Goal: Task Accomplishment & Management: Use online tool/utility

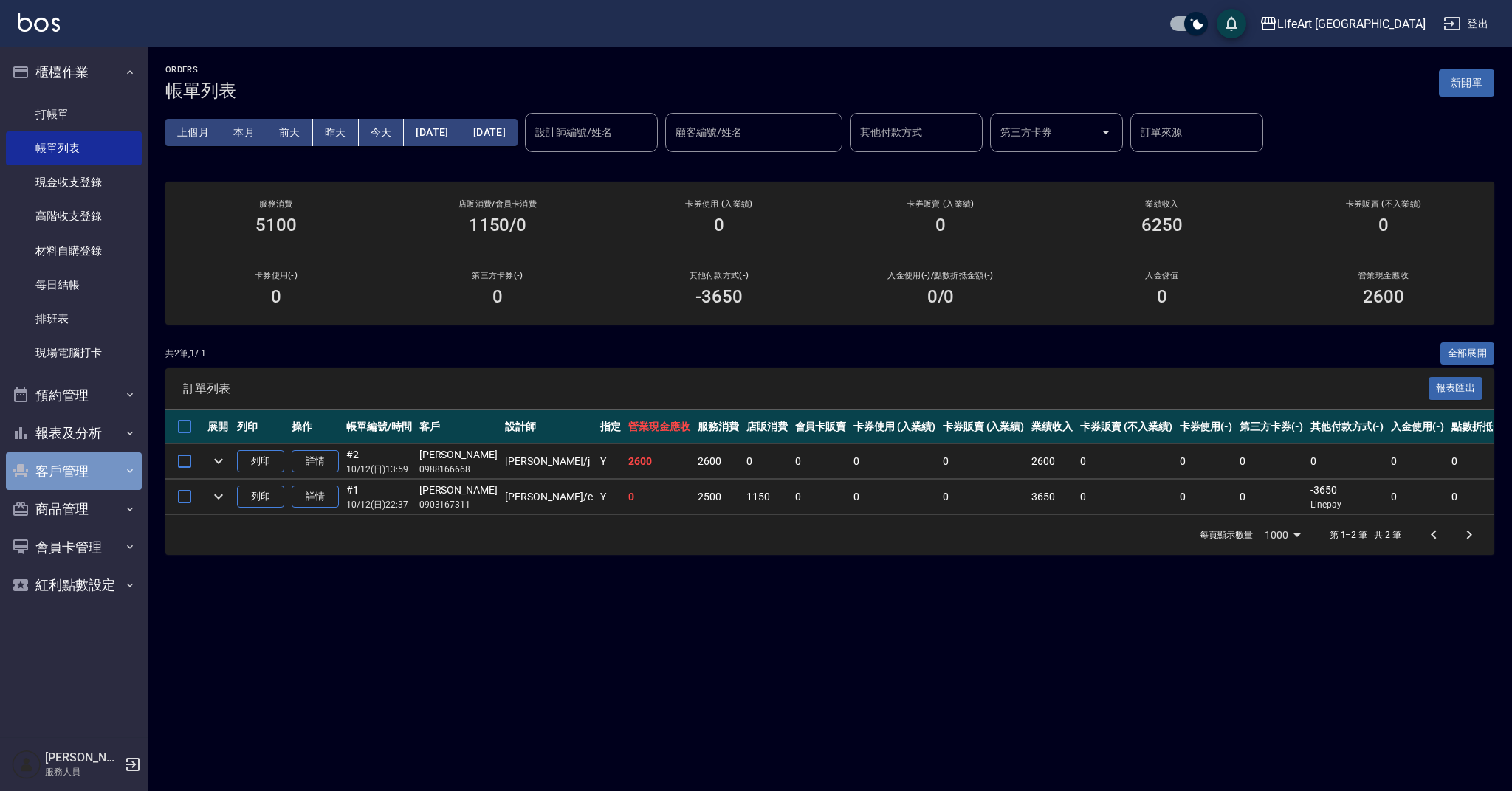
click at [89, 469] on button "客戶管理" at bounding box center [73, 471] width 136 height 38
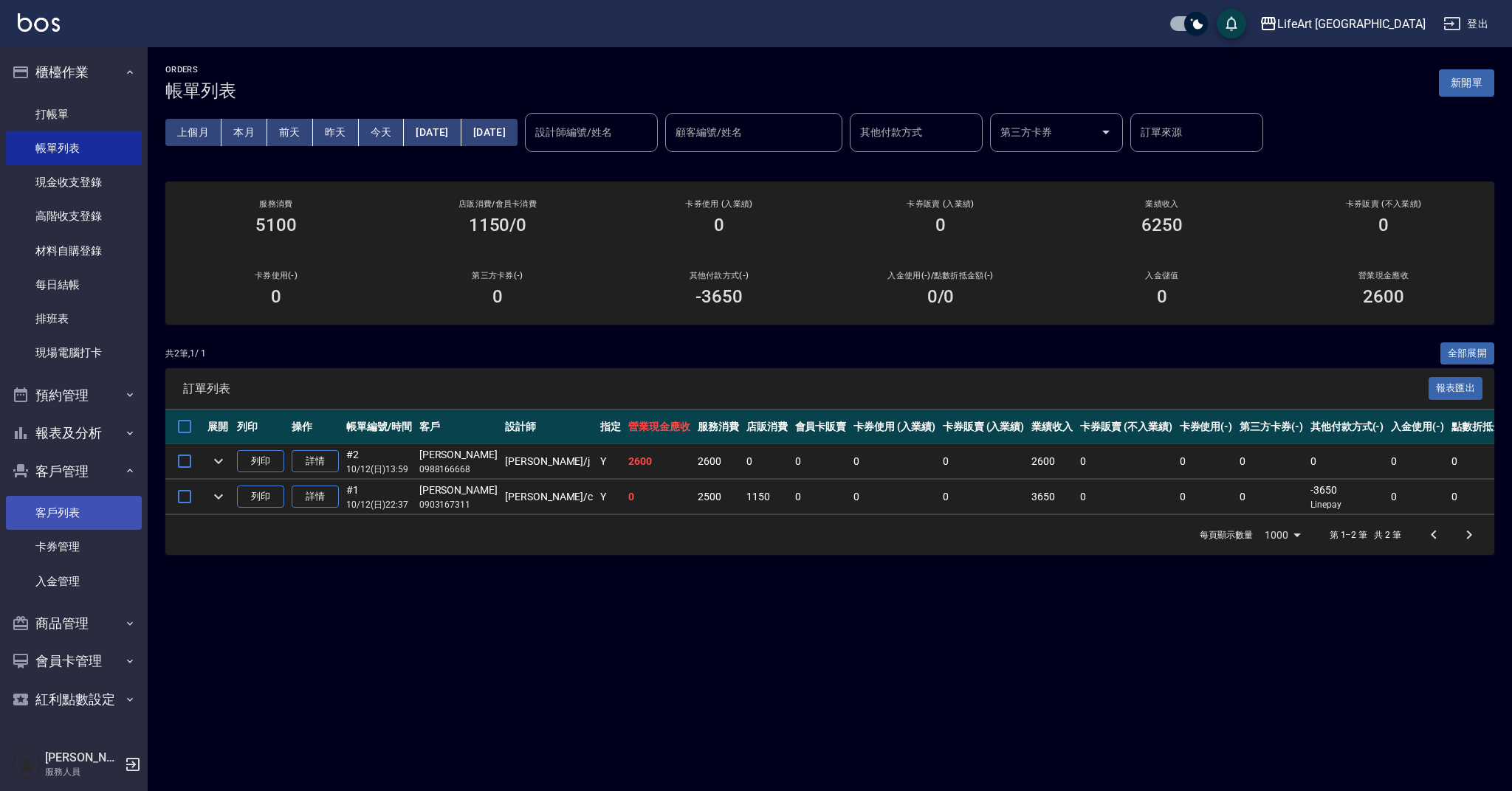
click at [91, 517] on link "客戶列表" at bounding box center [73, 512] width 136 height 34
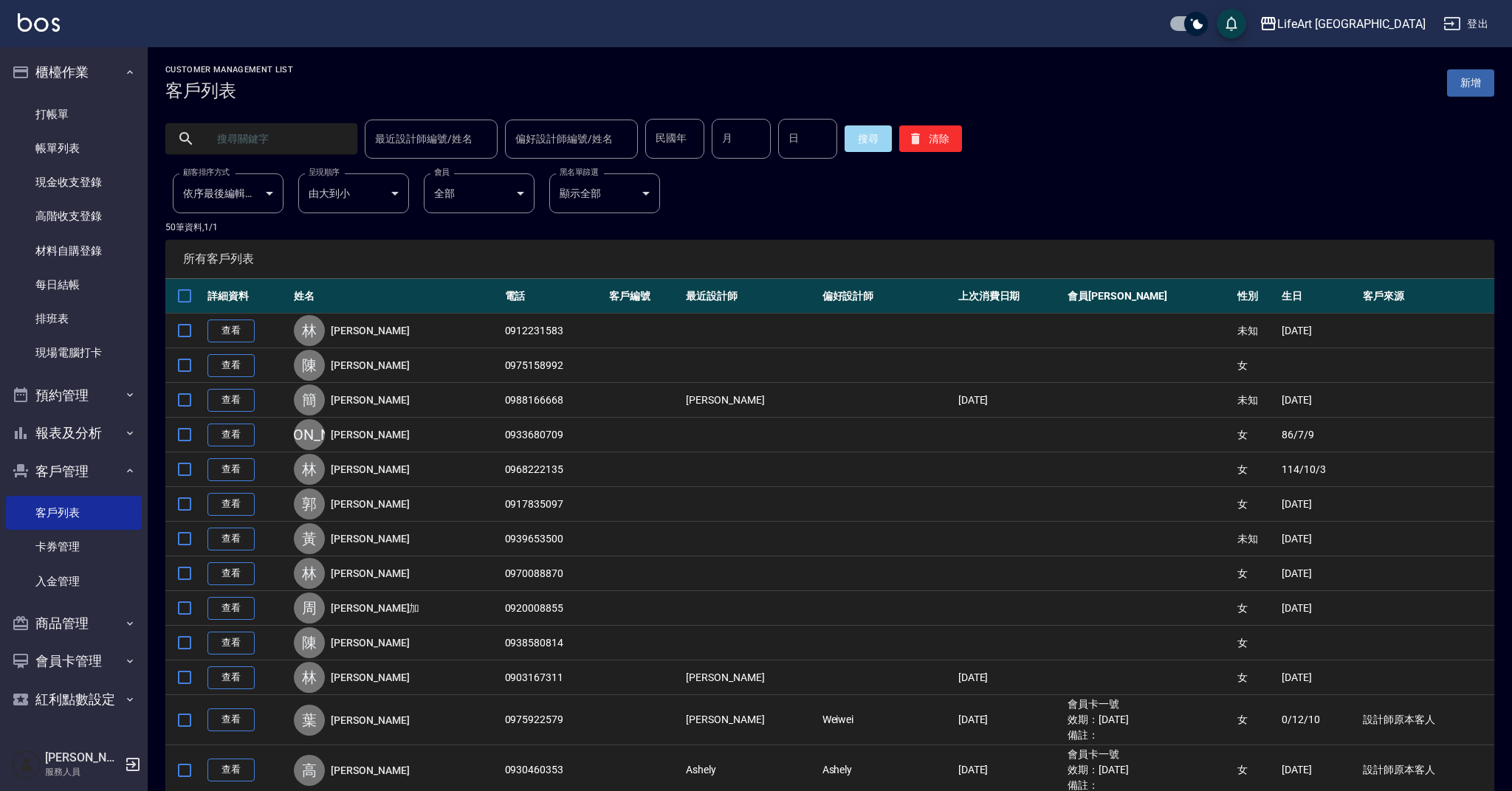
click at [264, 140] on input "text" at bounding box center [276, 139] width 139 height 40
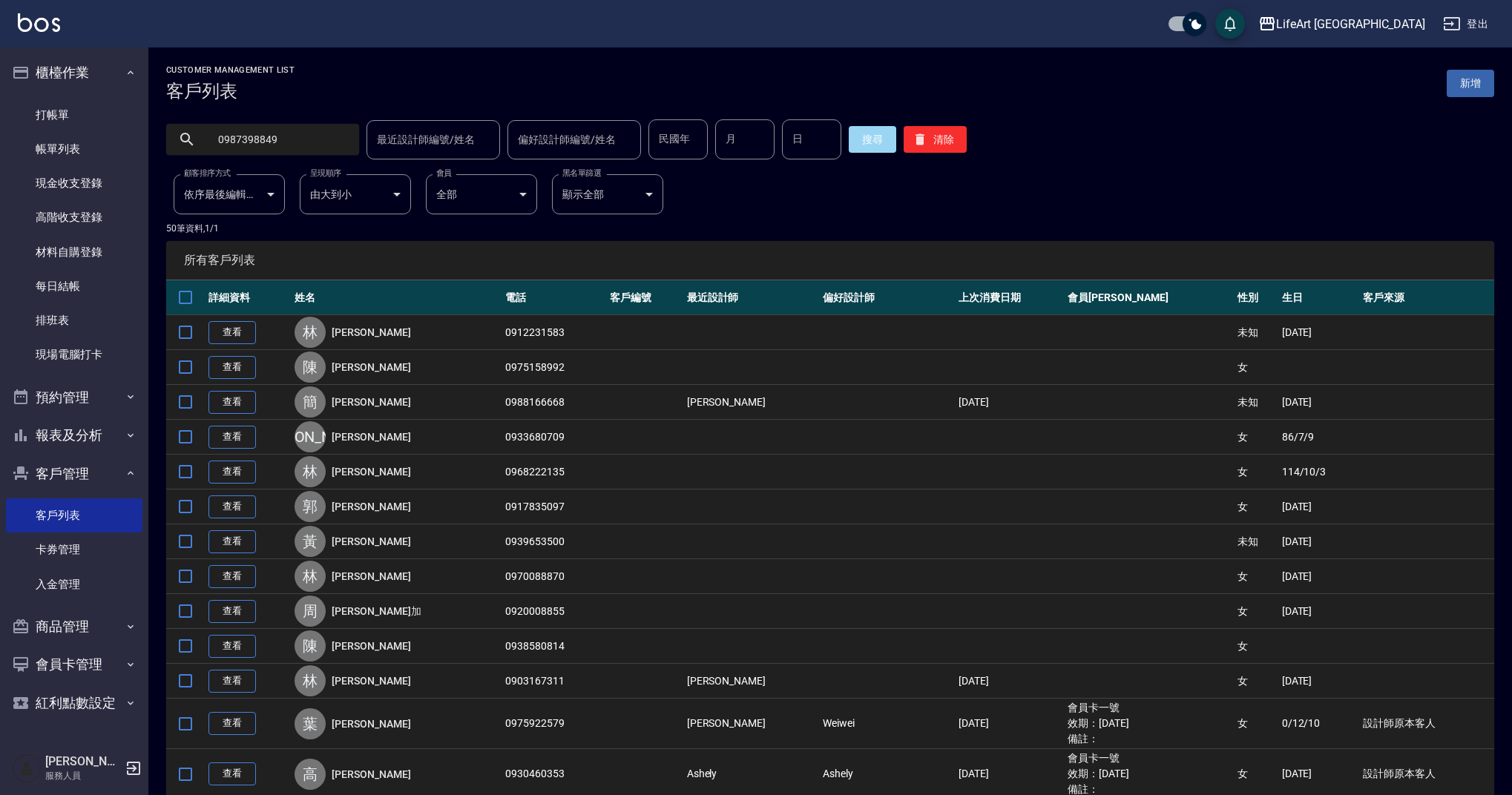
type input "0987398849"
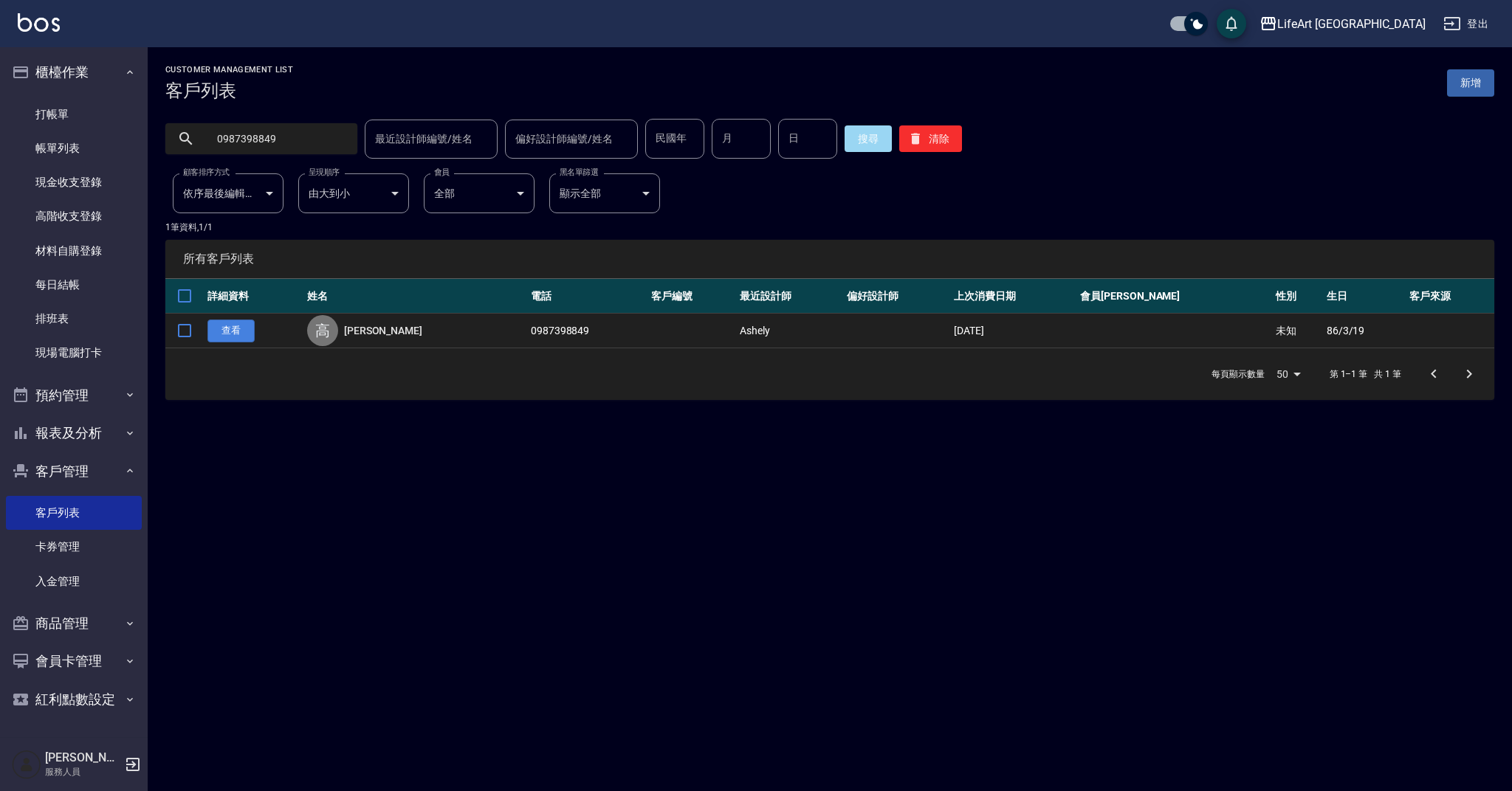
click at [240, 330] on link "查看" at bounding box center [231, 330] width 47 height 22
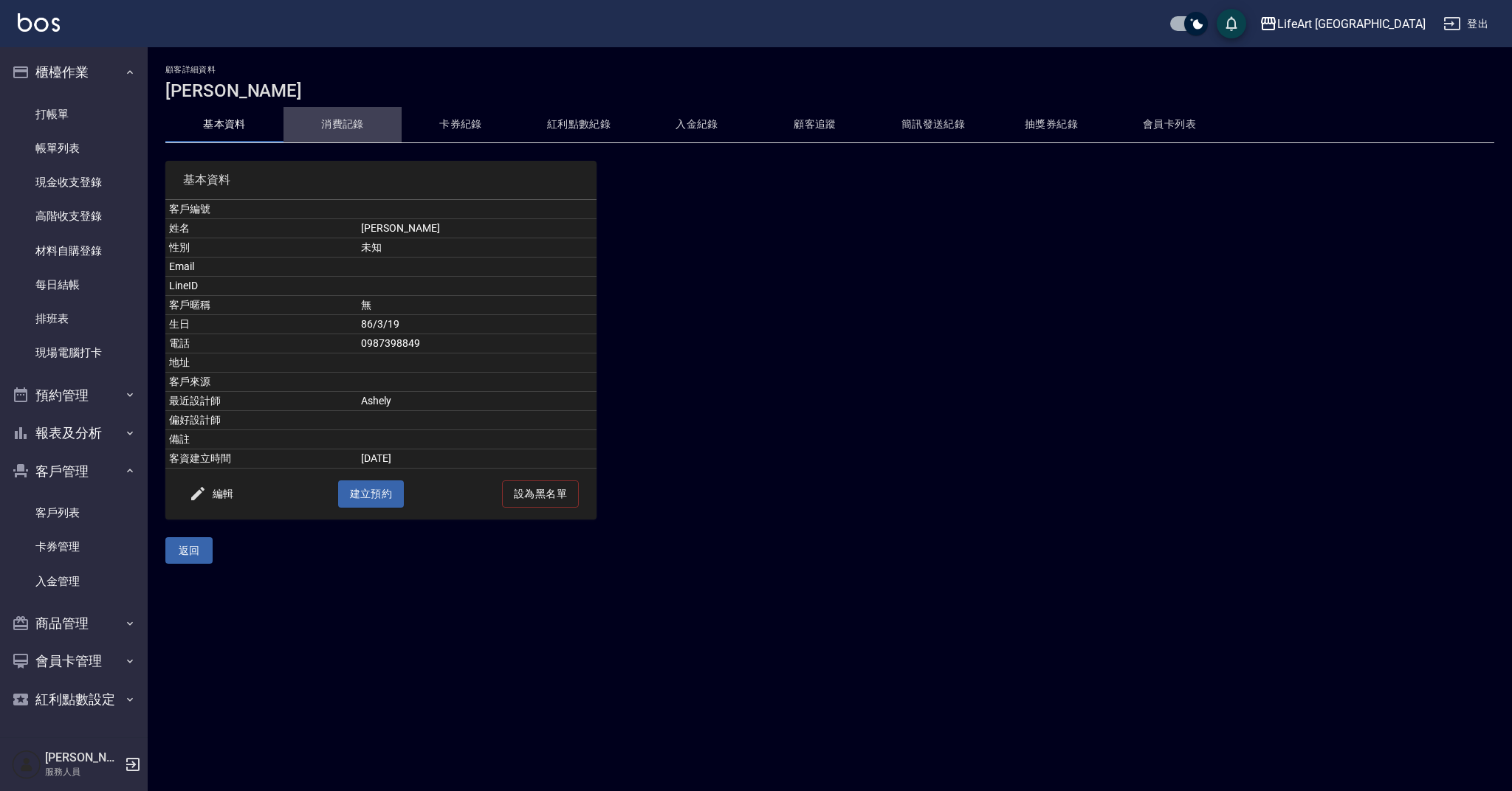
click at [348, 131] on button "消費記錄" at bounding box center [342, 124] width 118 height 35
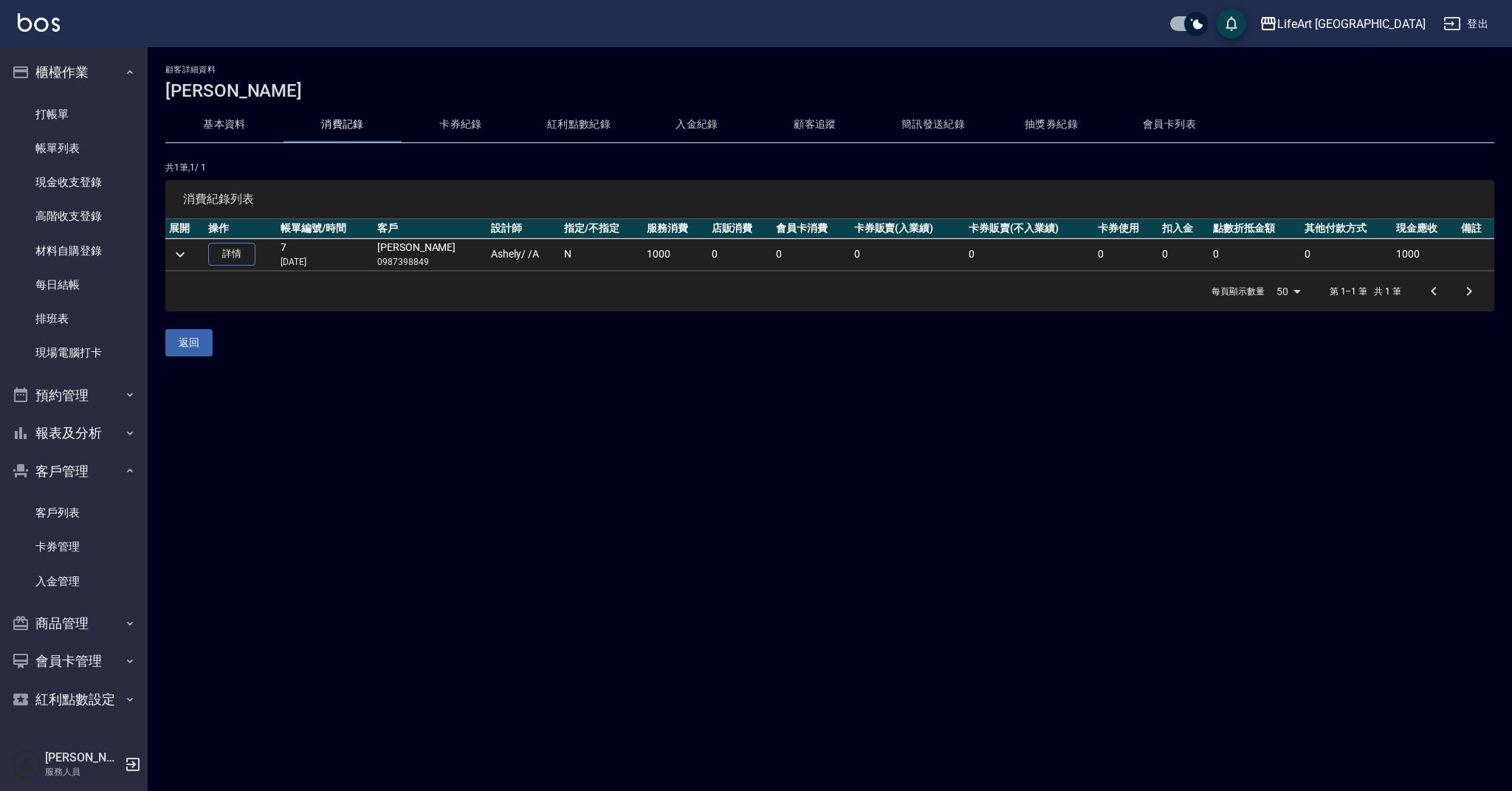
click at [418, 266] on p "0987398849" at bounding box center [430, 262] width 107 height 14
copy p "0987398849"
click at [65, 114] on link "打帳單" at bounding box center [73, 114] width 136 height 34
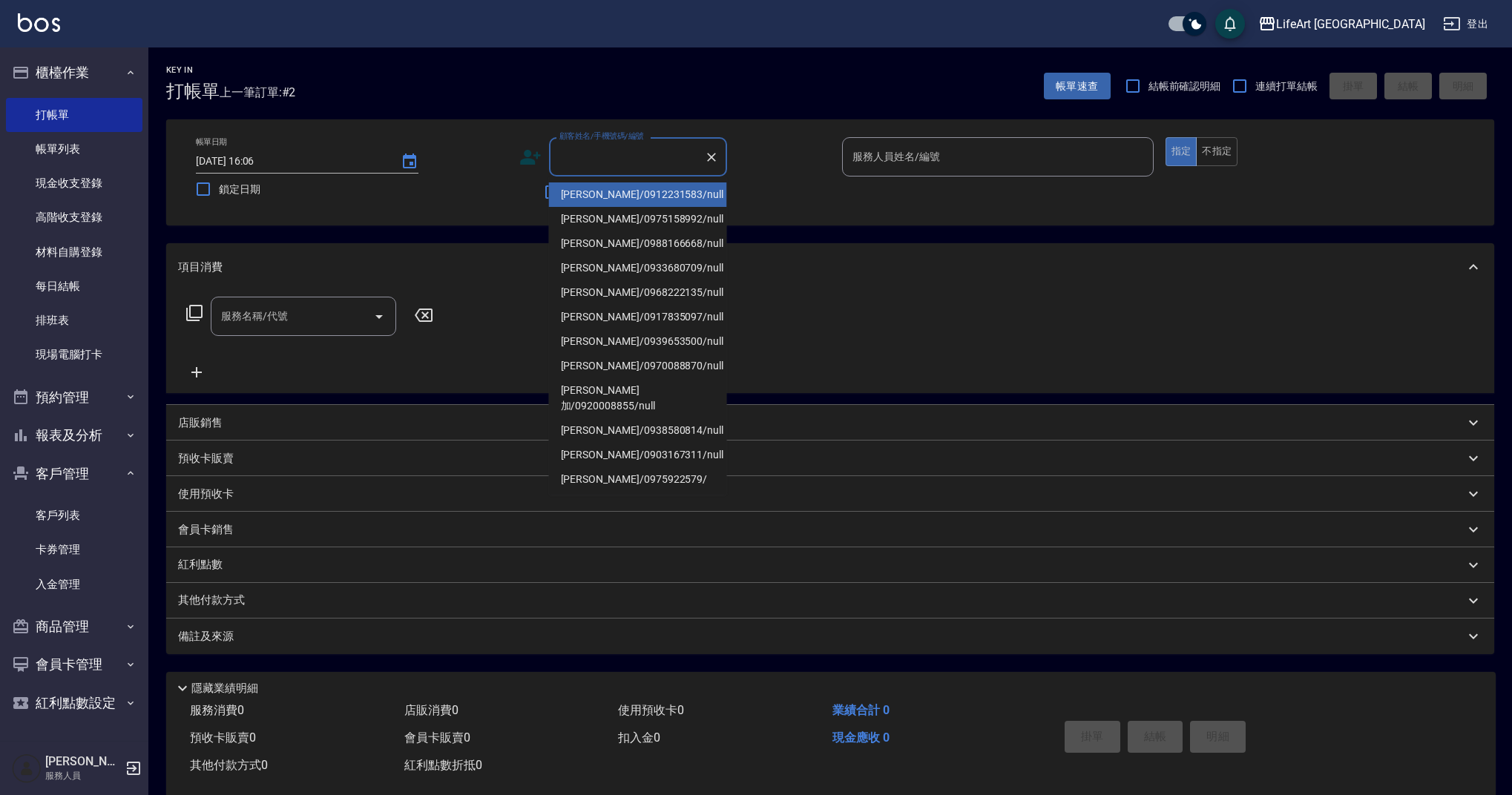
click at [635, 162] on input "顧客姓名/手機號碼/編號" at bounding box center [627, 156] width 142 height 26
click at [632, 150] on input "顧客姓名/手機號碼/編號" at bounding box center [627, 156] width 142 height 26
click at [679, 286] on li "[PERSON_NAME]/0987398849/null" at bounding box center [638, 292] width 178 height 25
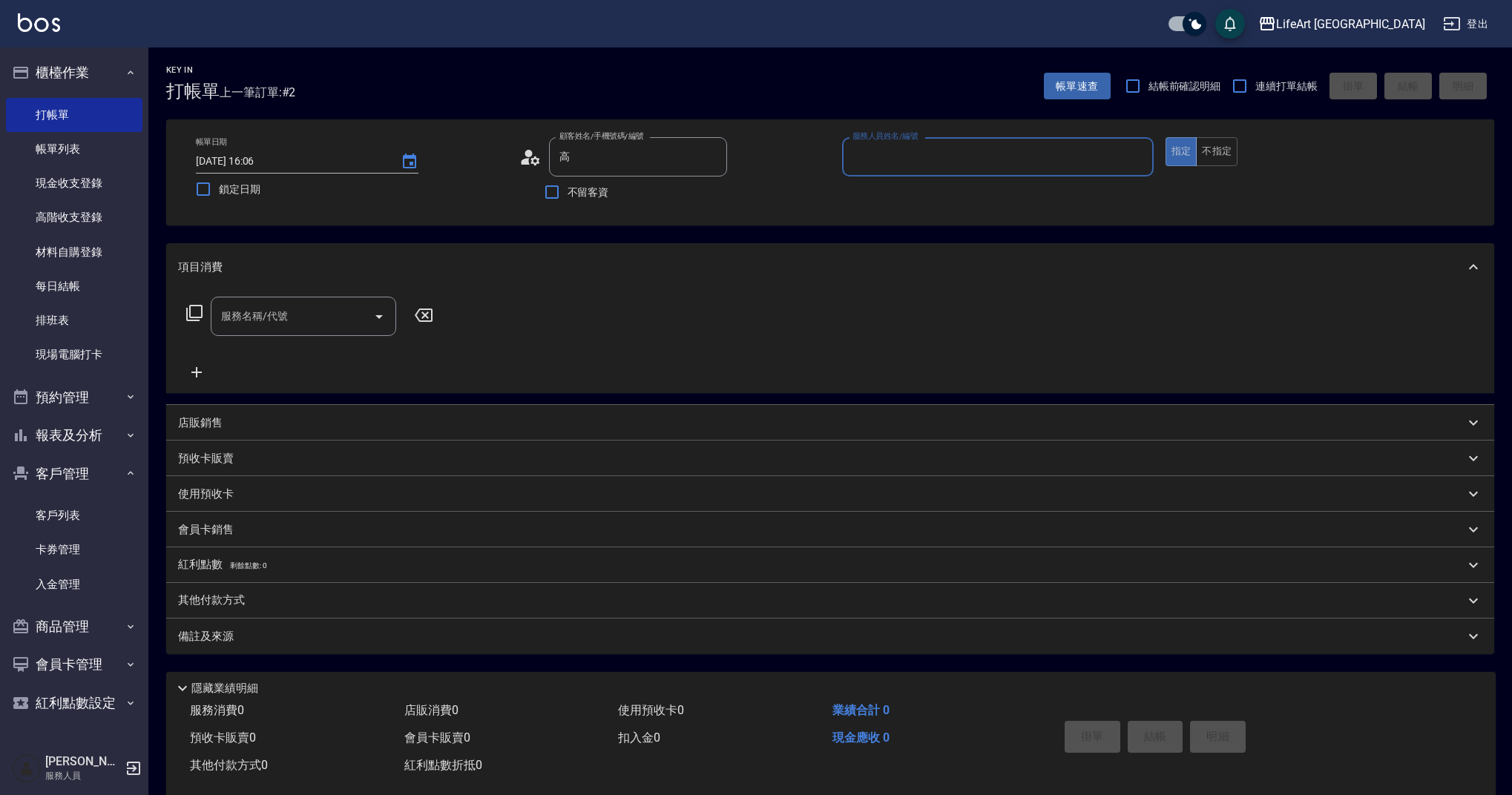
type input "[PERSON_NAME]/0987398849/null"
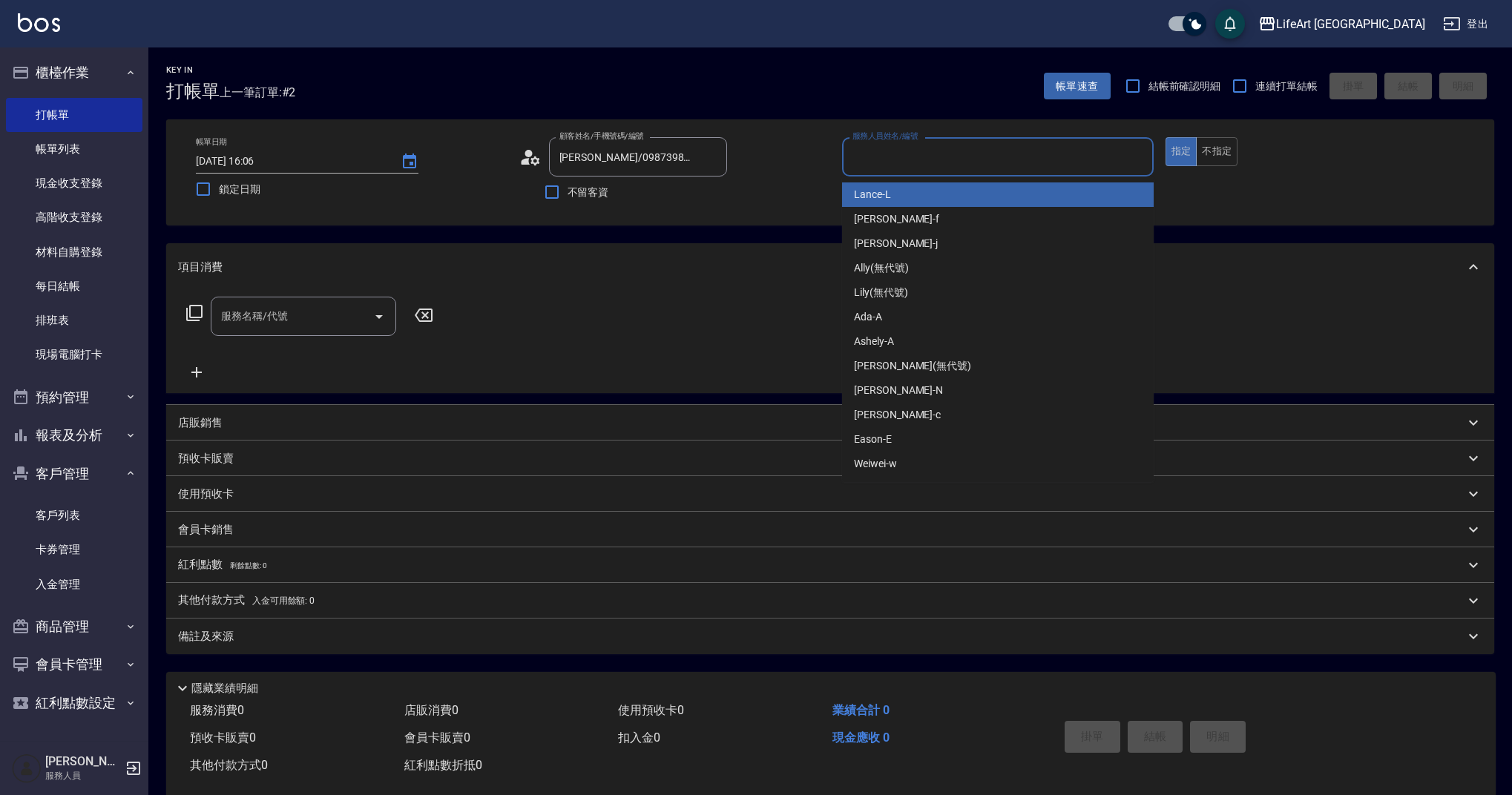
click at [980, 157] on input "服務人員姓名/編號" at bounding box center [998, 156] width 299 height 26
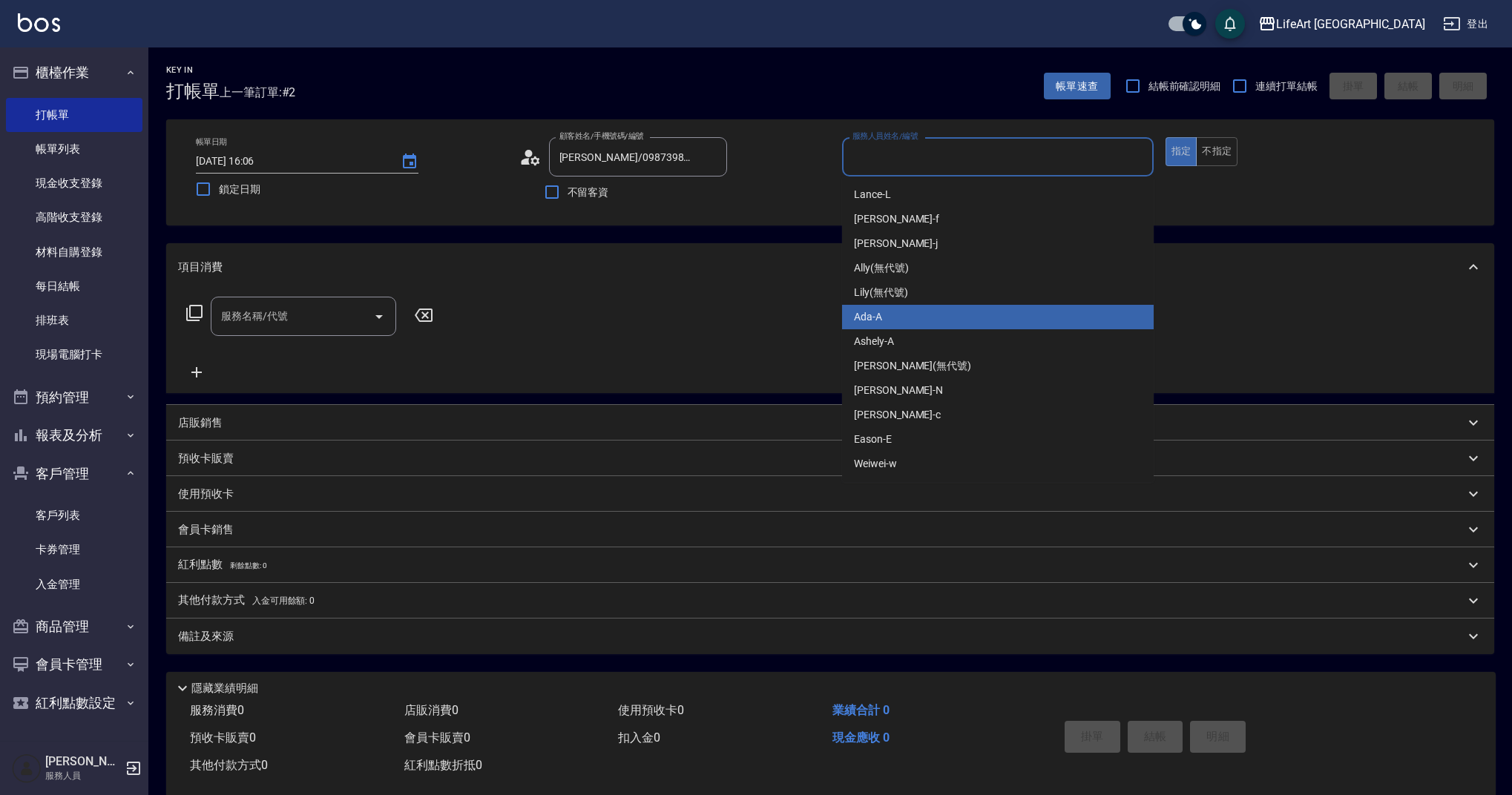
click at [945, 312] on div "Ada -A" at bounding box center [997, 316] width 311 height 25
type input "Ada-A"
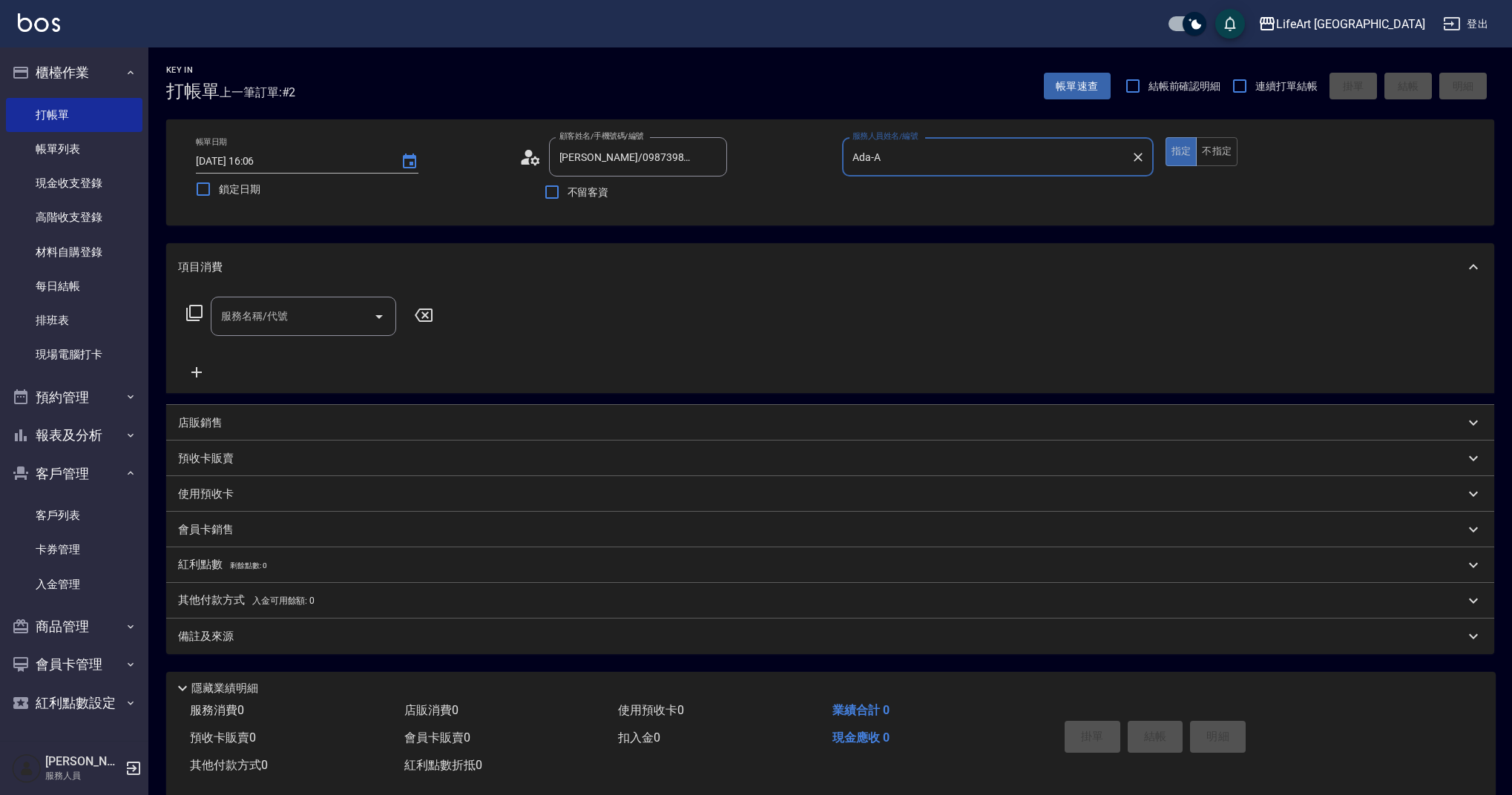
click at [309, 331] on div "服務名稱/代號" at bounding box center [303, 316] width 186 height 39
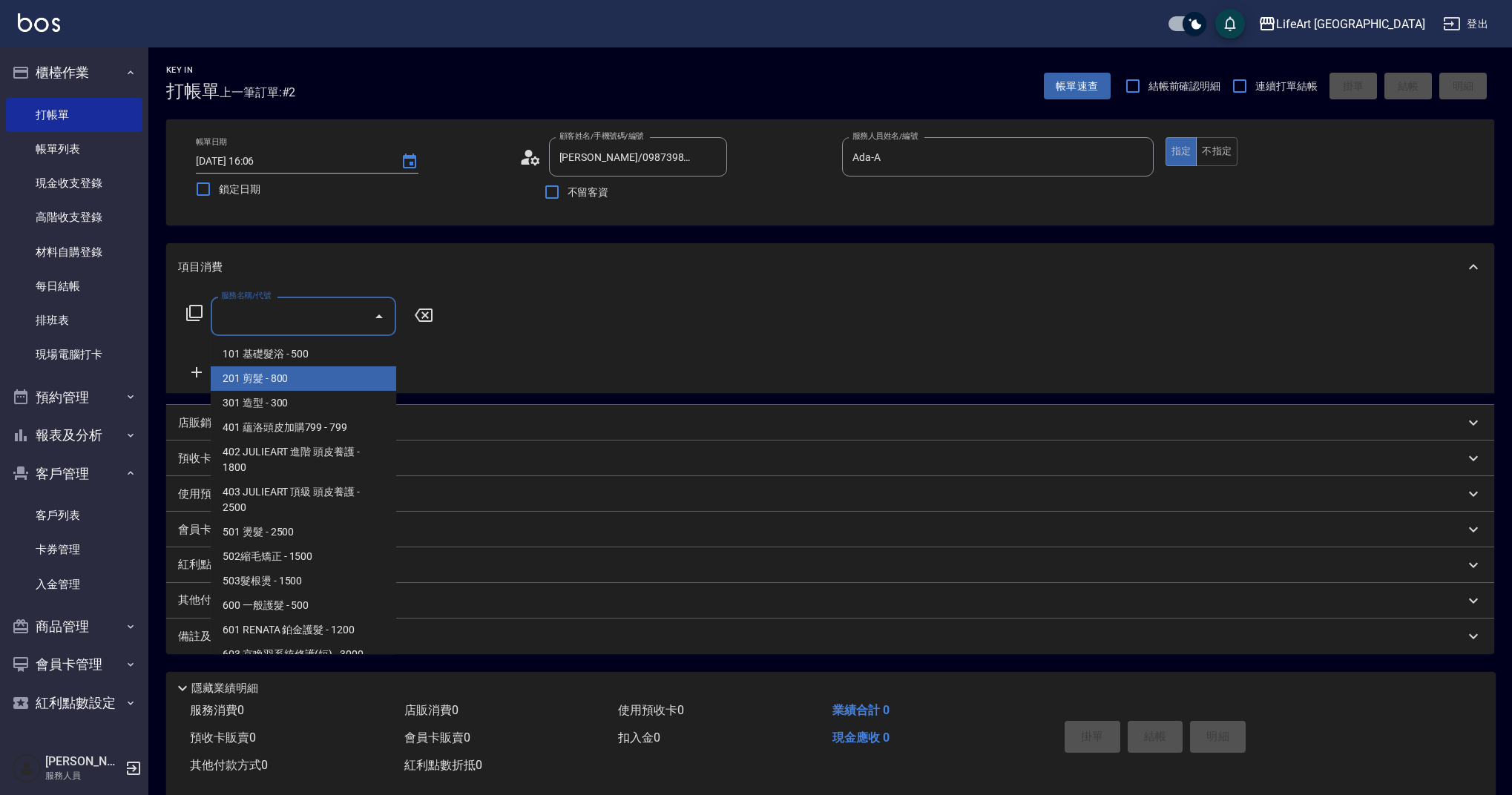
click at [316, 370] on span "201 剪髮 - 800" at bounding box center [303, 378] width 186 height 25
type input "201 剪髮(201)"
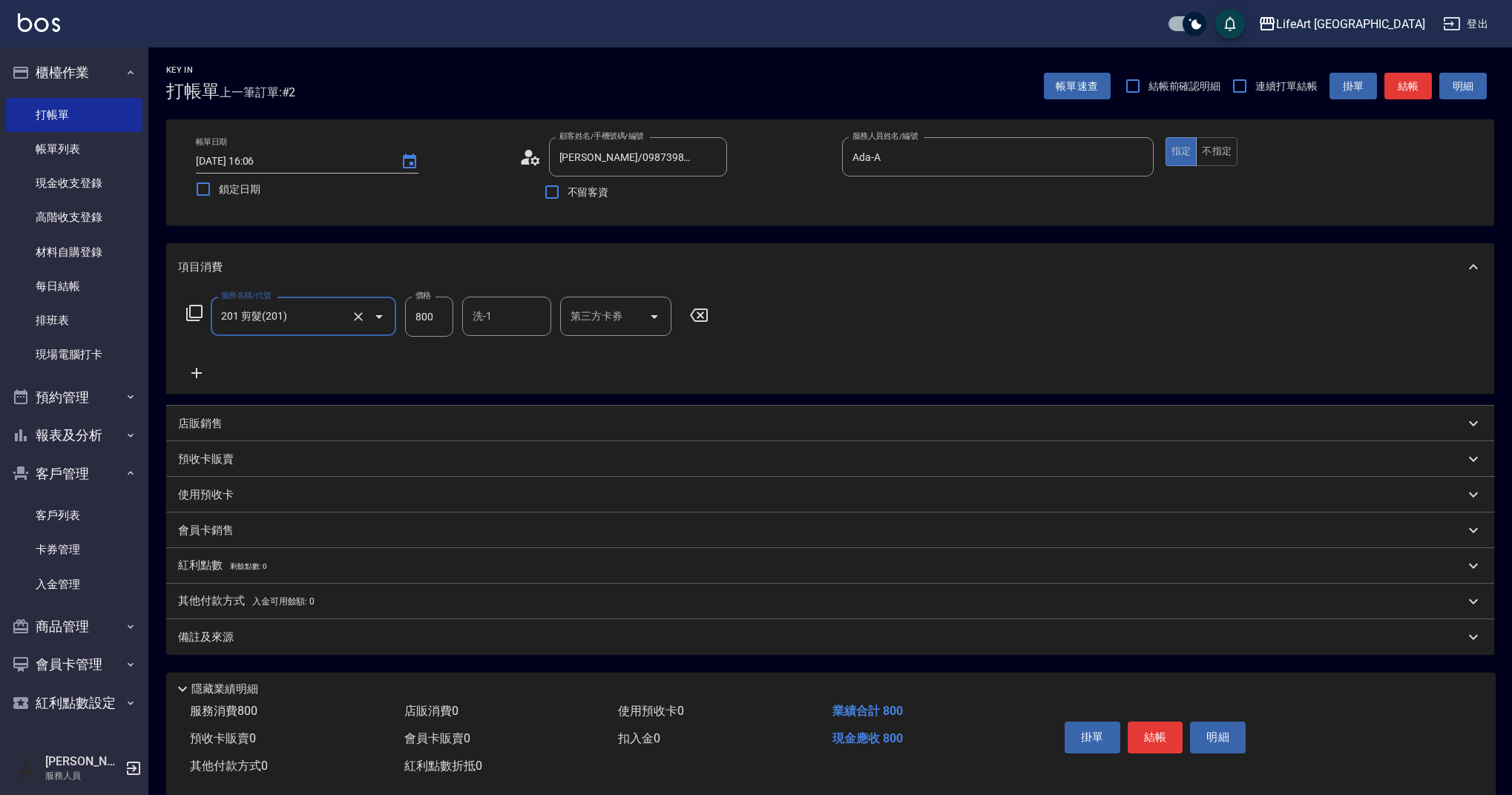
click at [432, 309] on input "800" at bounding box center [428, 316] width 48 height 40
type input "1000"
click at [429, 648] on div "備註及來源" at bounding box center [830, 638] width 1328 height 35
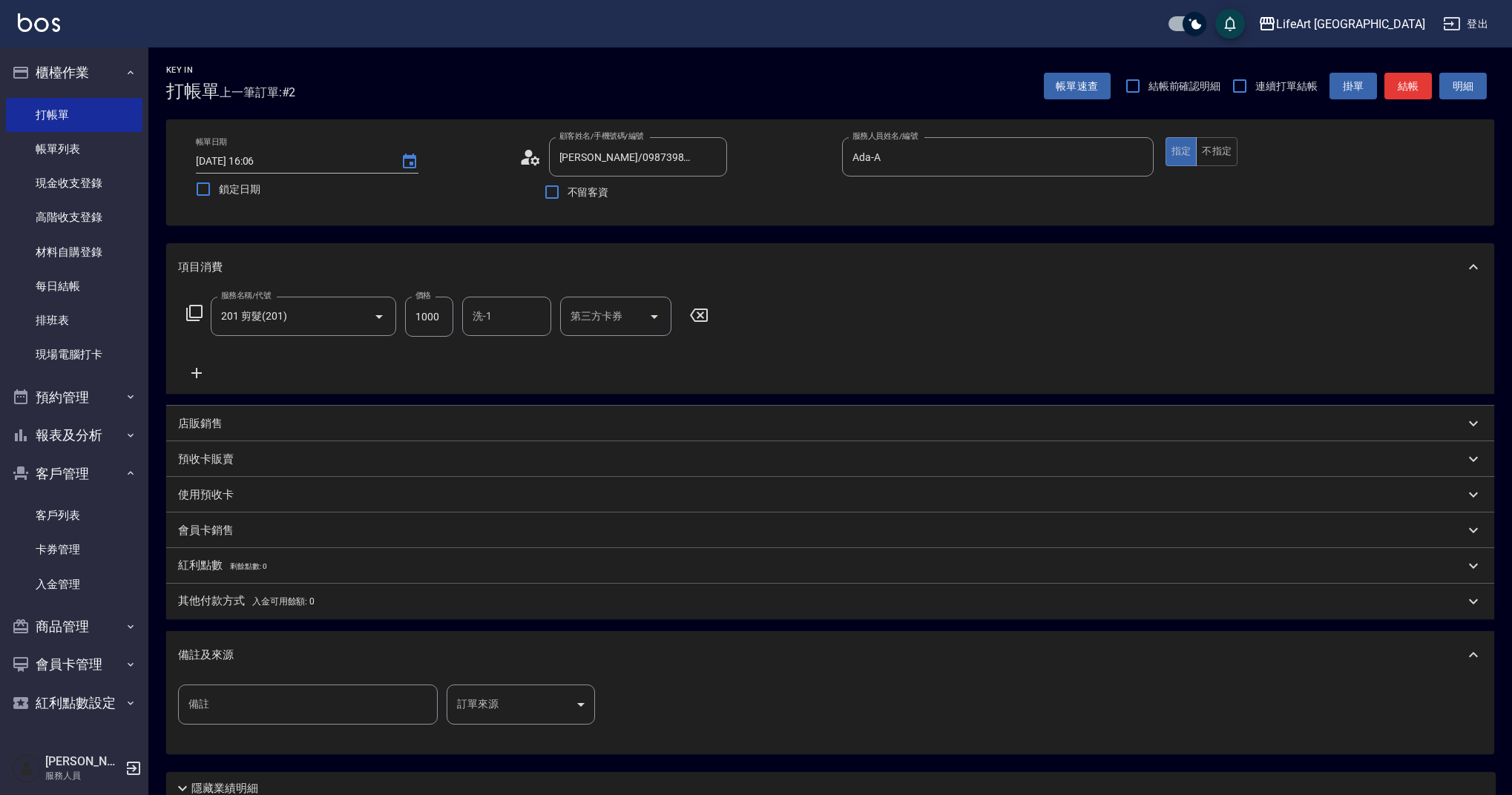
click at [477, 699] on body "LifeArt 蘆洲 登出 櫃檯作業 打帳單 帳單列表 現金收支登錄 高階收支登錄 材料自購登錄 每日結帳 排班表 現場電腦打卡 預約管理 預約管理 單日預約…" at bounding box center [756, 458] width 1512 height 916
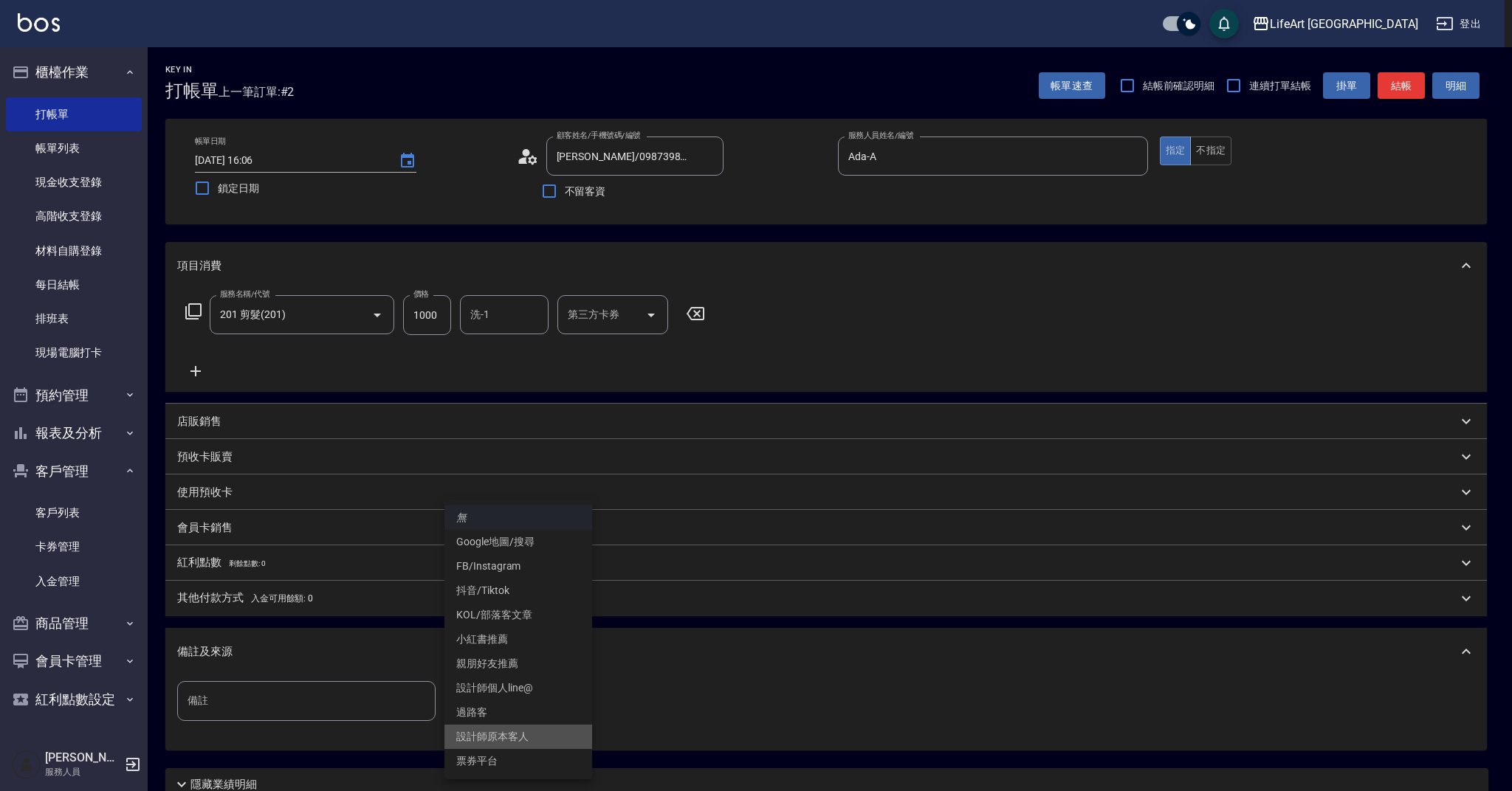
click at [520, 731] on li "設計師原本客人" at bounding box center [518, 737] width 148 height 24
type input "設計師原本客人"
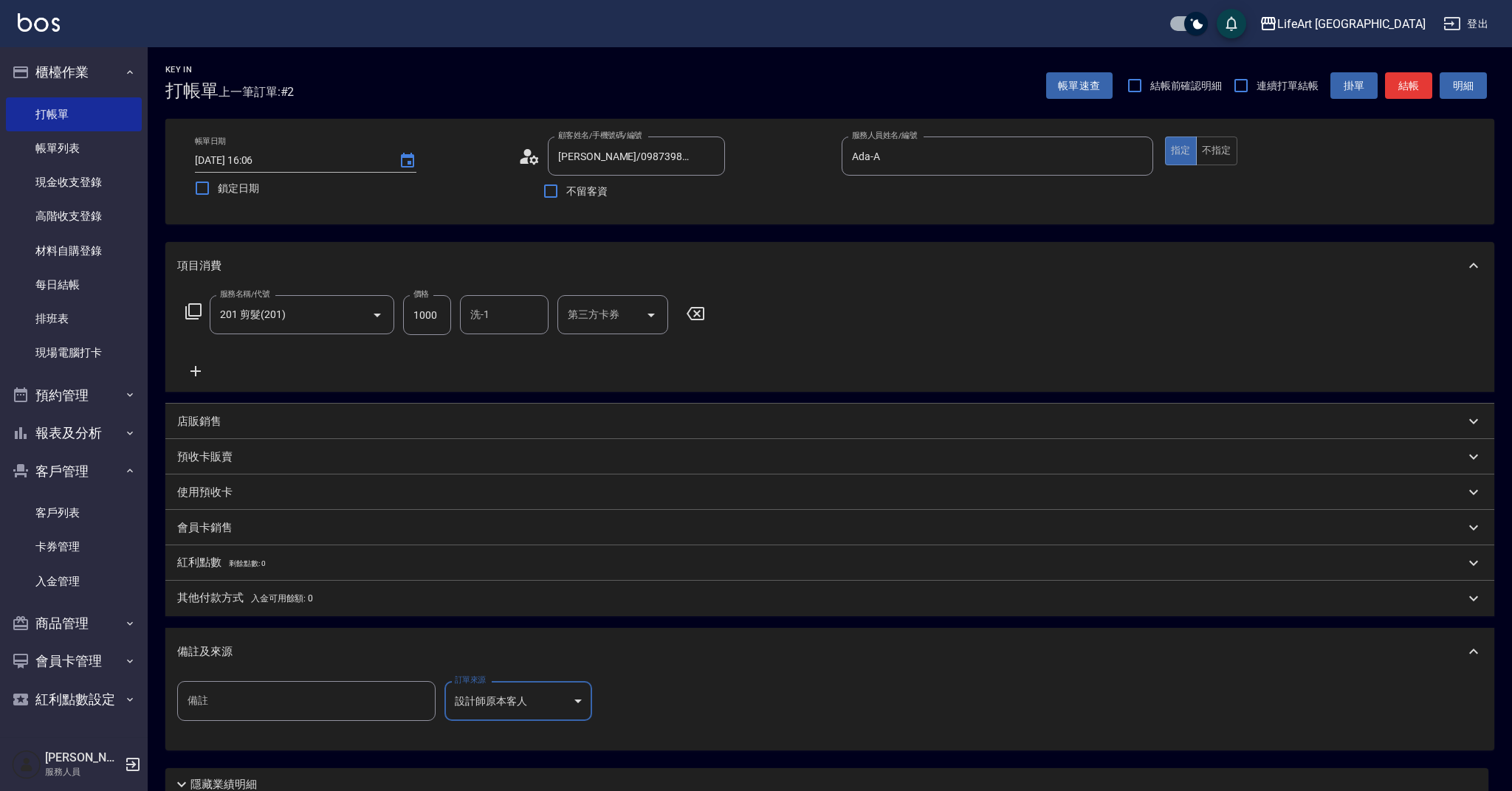
click at [517, 711] on body "LifeArt 蘆洲 登出 櫃檯作業 打帳單 帳單列表 現金收支登錄 高階收支登錄 材料自購登錄 每日結帳 排班表 現場電腦打卡 預約管理 預約管理 單日預約…" at bounding box center [756, 456] width 1512 height 911
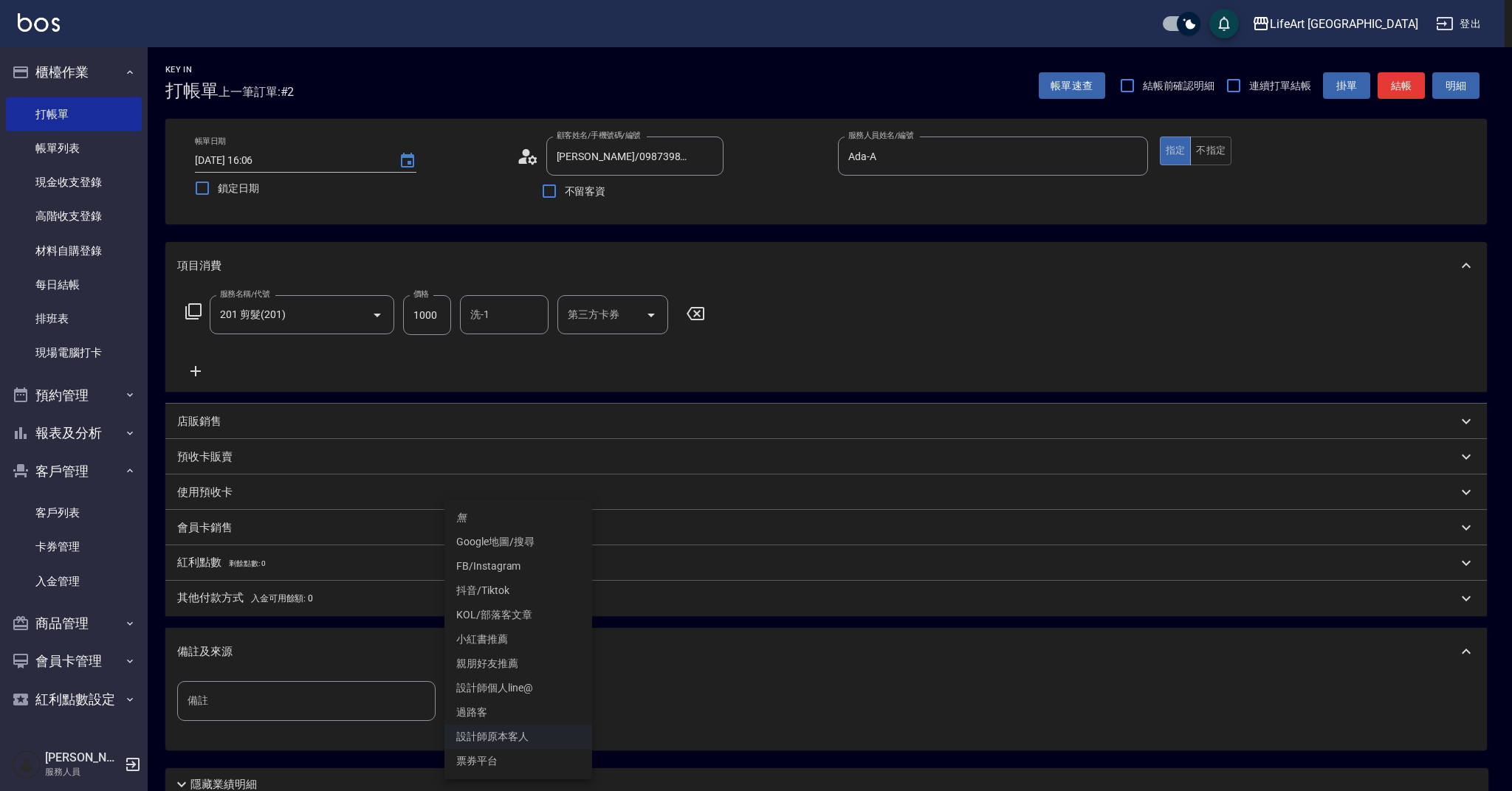
click at [489, 517] on li "無" at bounding box center [518, 517] width 148 height 24
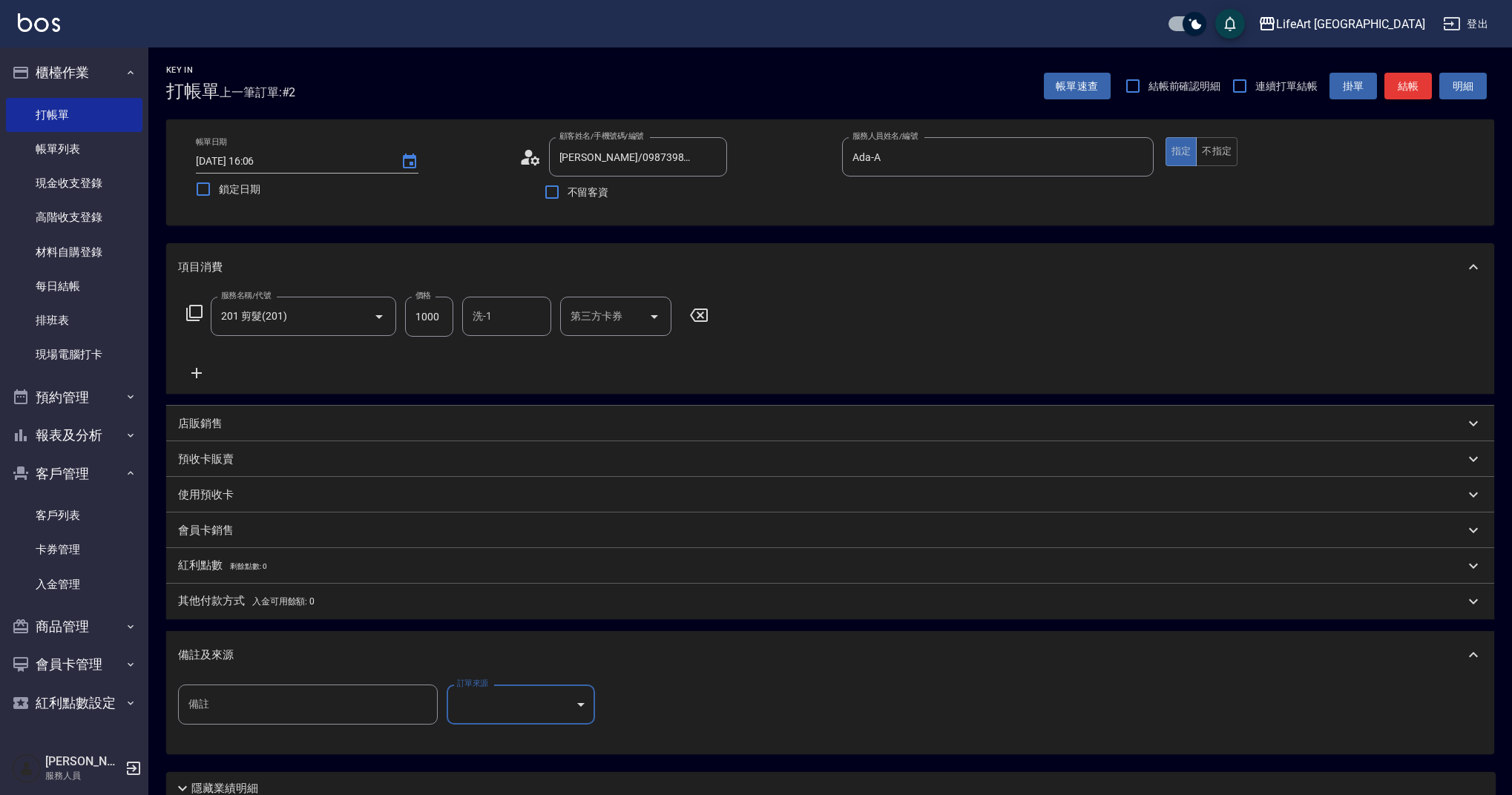
click at [1407, 88] on button "結帳" at bounding box center [1408, 86] width 47 height 28
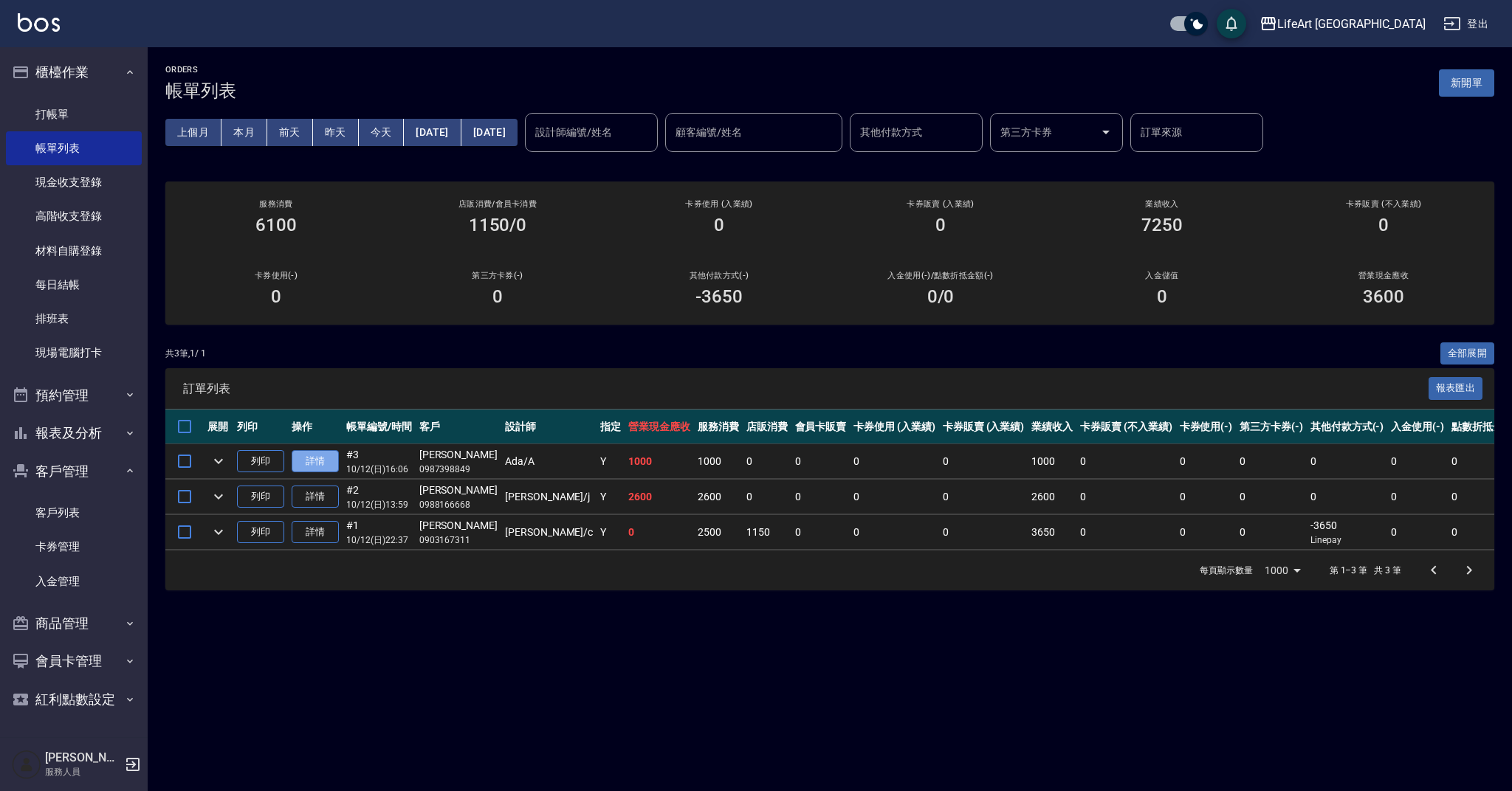
click at [323, 460] on link "詳情" at bounding box center [315, 461] width 47 height 22
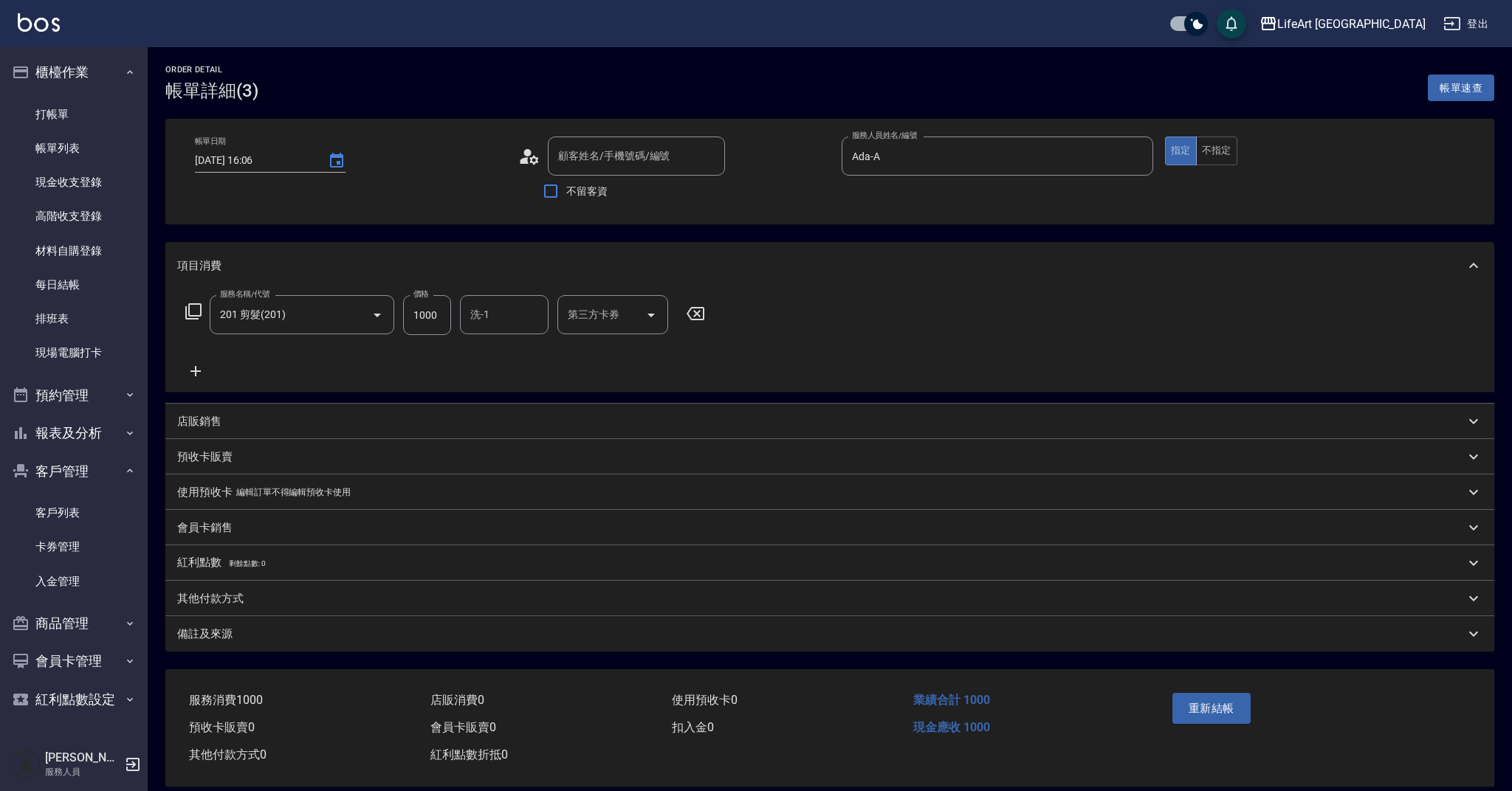
type input "[DATE] 16:06"
type input "Ada-A"
type input "[PERSON_NAME]/0987398849/null"
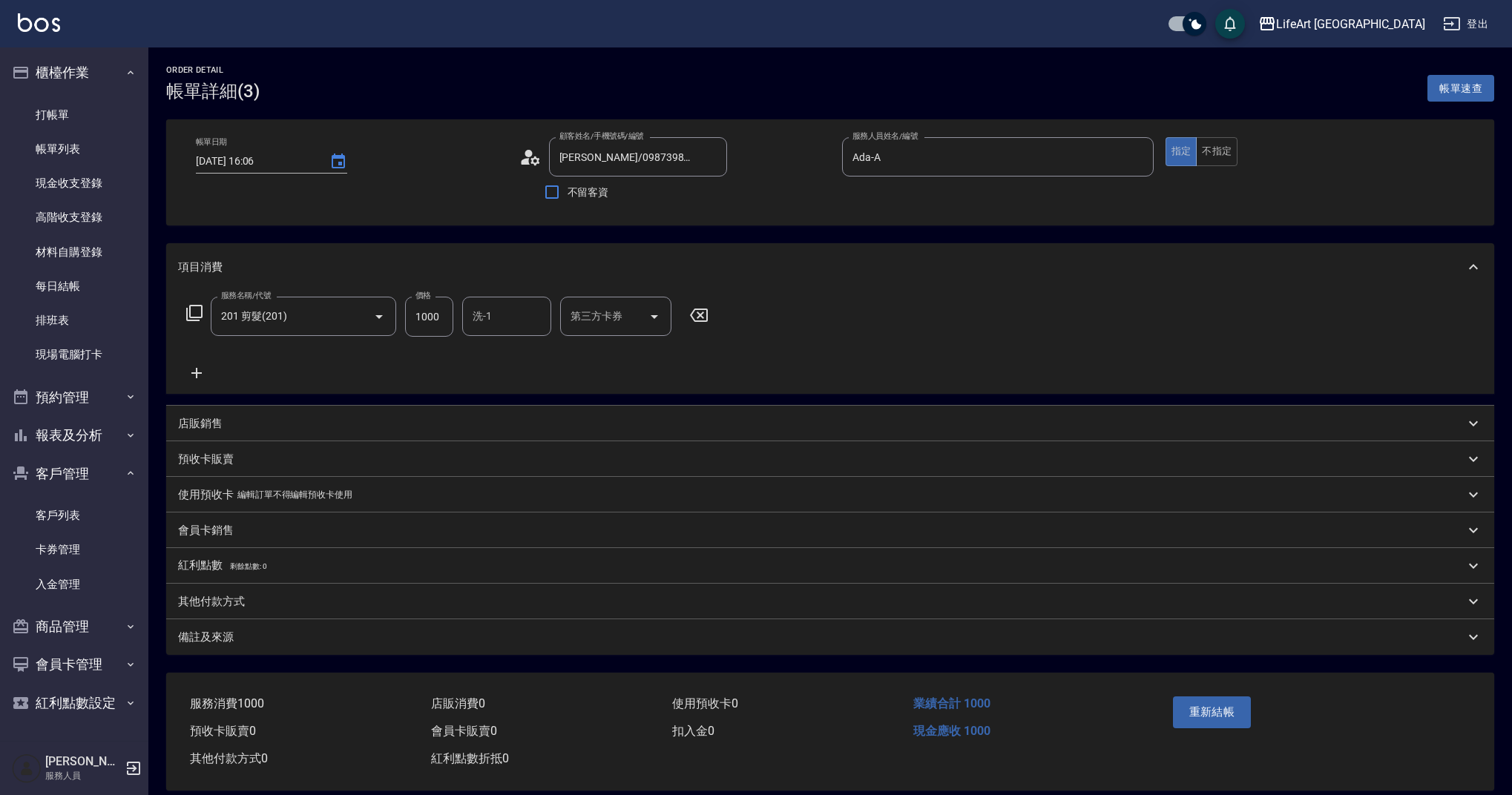
scroll to position [20, 0]
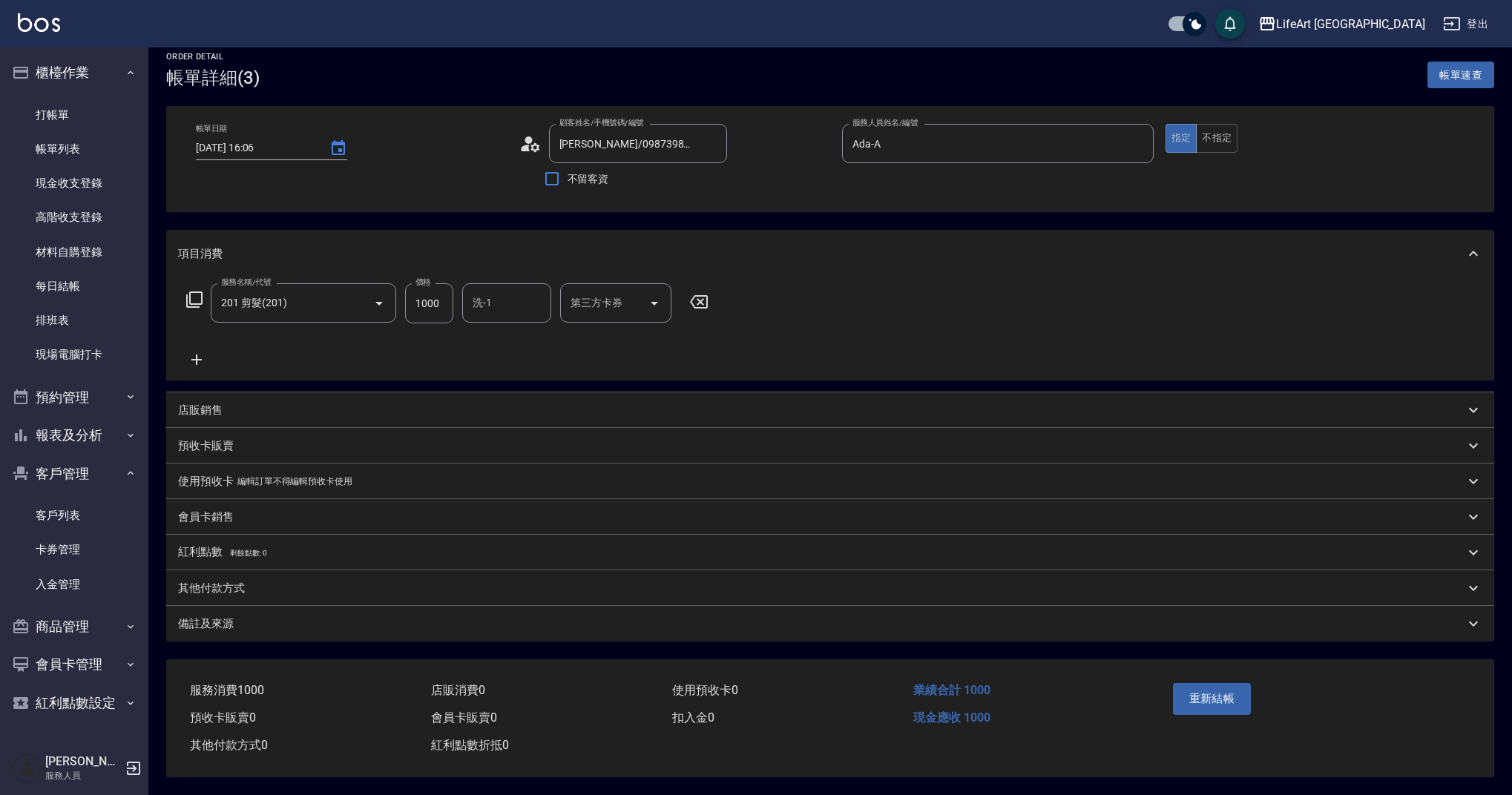
click at [252, 586] on div "其他付款方式" at bounding box center [820, 589] width 1286 height 16
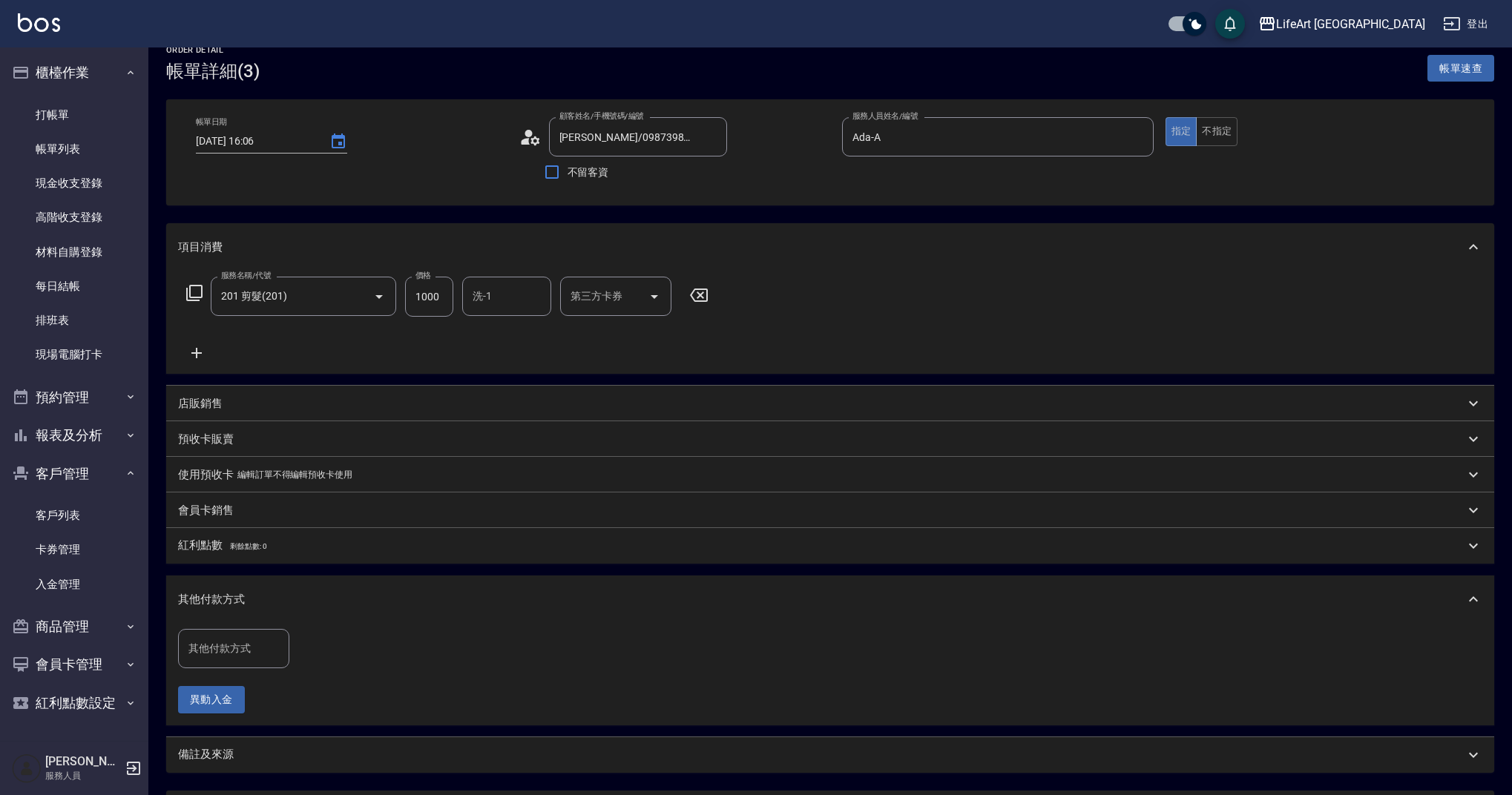
click at [233, 654] on input "其他付款方式" at bounding box center [234, 649] width 98 height 26
click at [238, 693] on span "轉帳" at bounding box center [233, 687] width 111 height 25
type input "轉帳"
drag, startPoint x: 338, startPoint y: 653, endPoint x: 290, endPoint y: 646, distance: 48.5
click at [290, 646] on div "其他付款方式 轉帳 其他付款方式 轉帳金額 0 轉帳金額" at bounding box center [298, 649] width 241 height 40
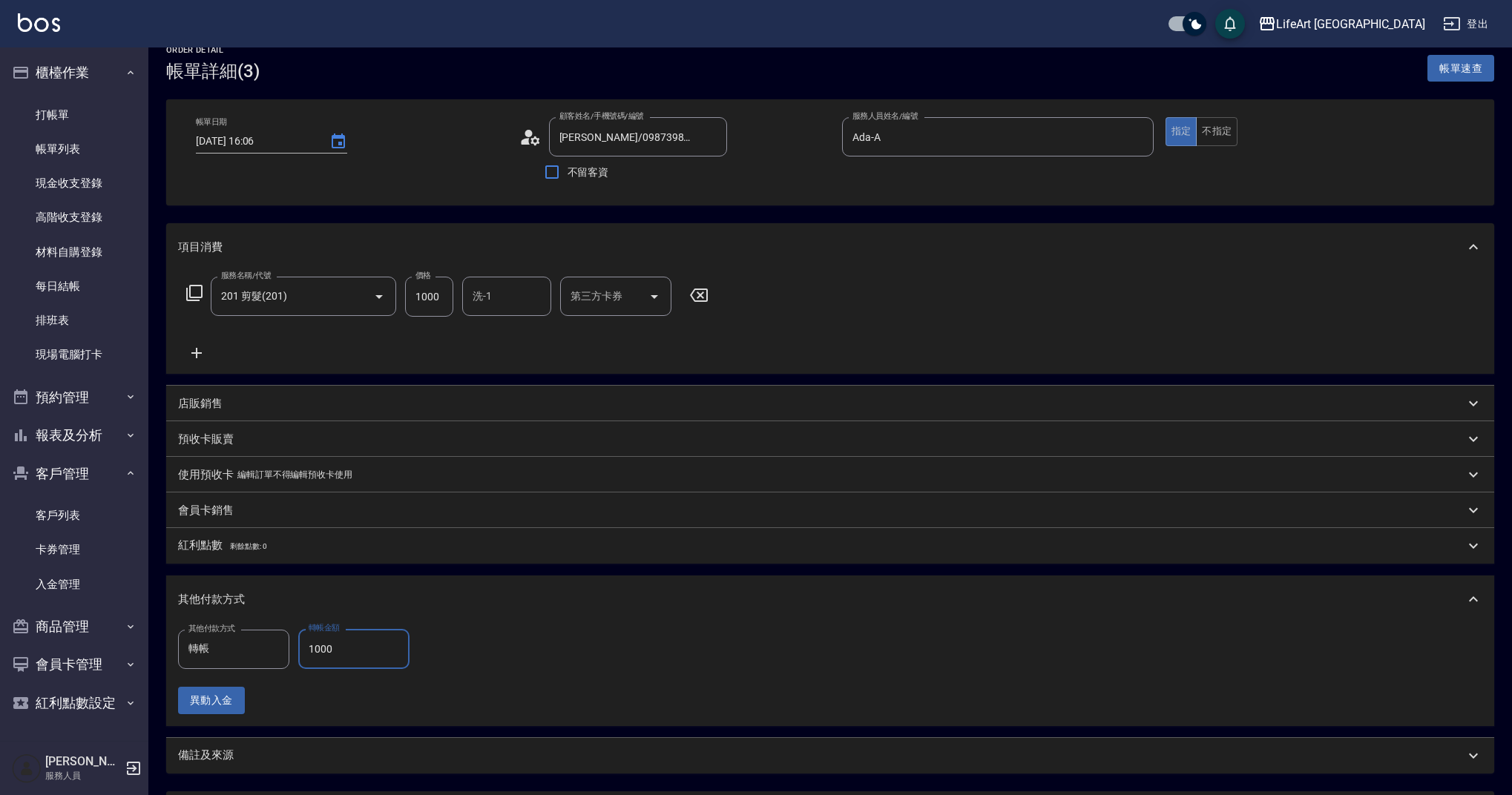
scroll to position [158, 0]
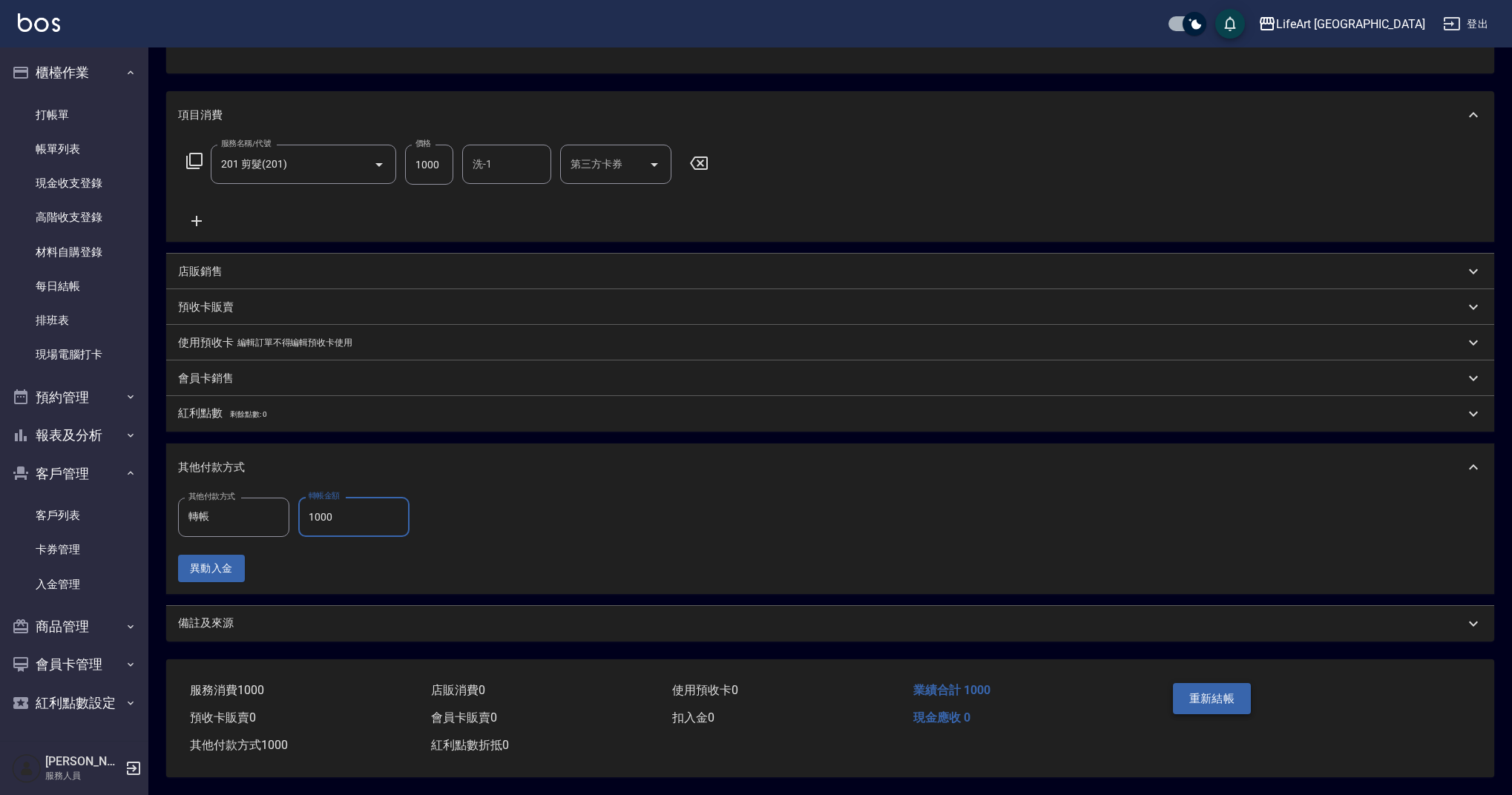
type input "1000"
click at [1213, 696] on button "重新結帳" at bounding box center [1212, 699] width 79 height 31
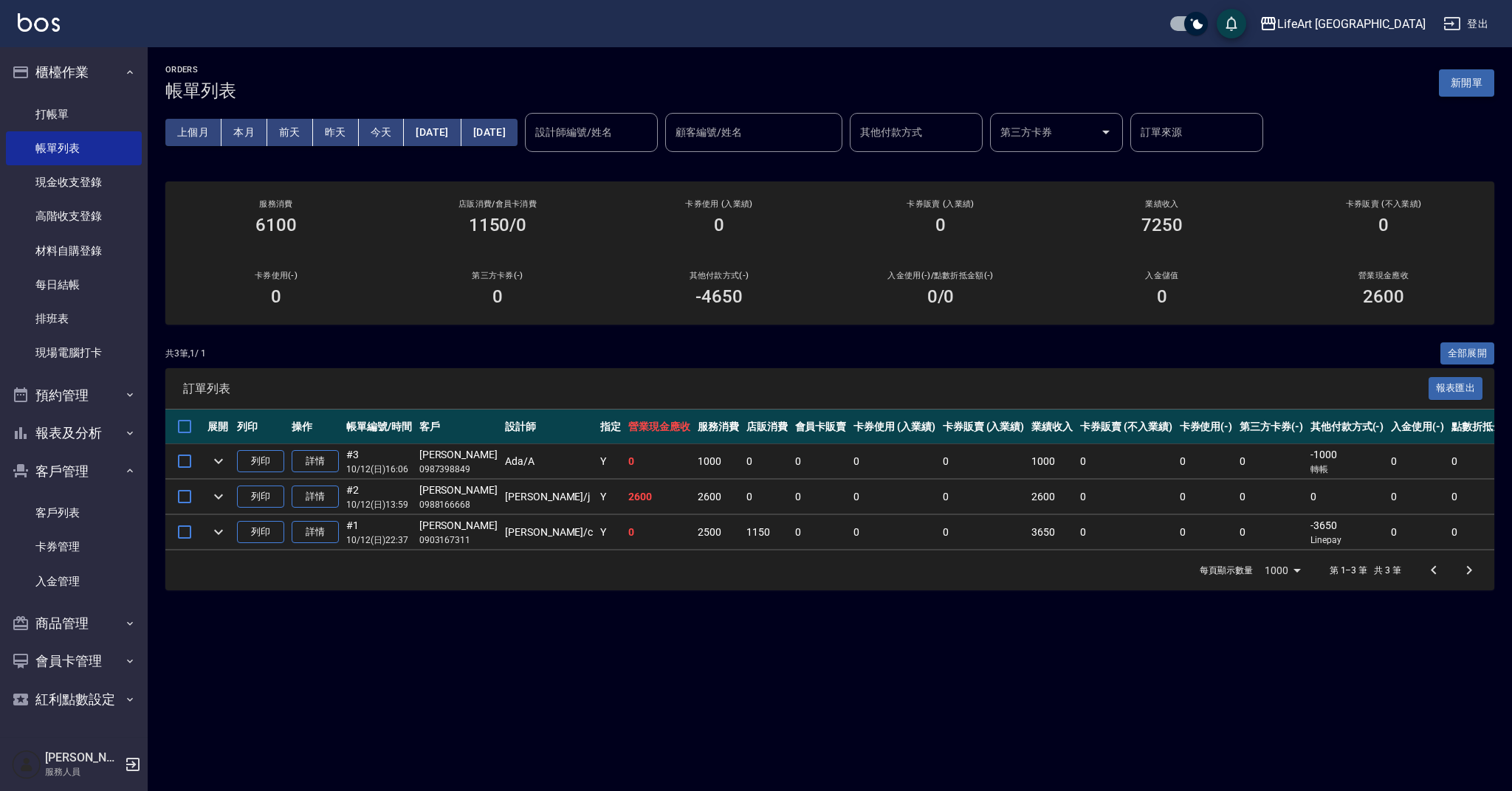
click at [1464, 94] on button "新開單" at bounding box center [1467, 83] width 56 height 27
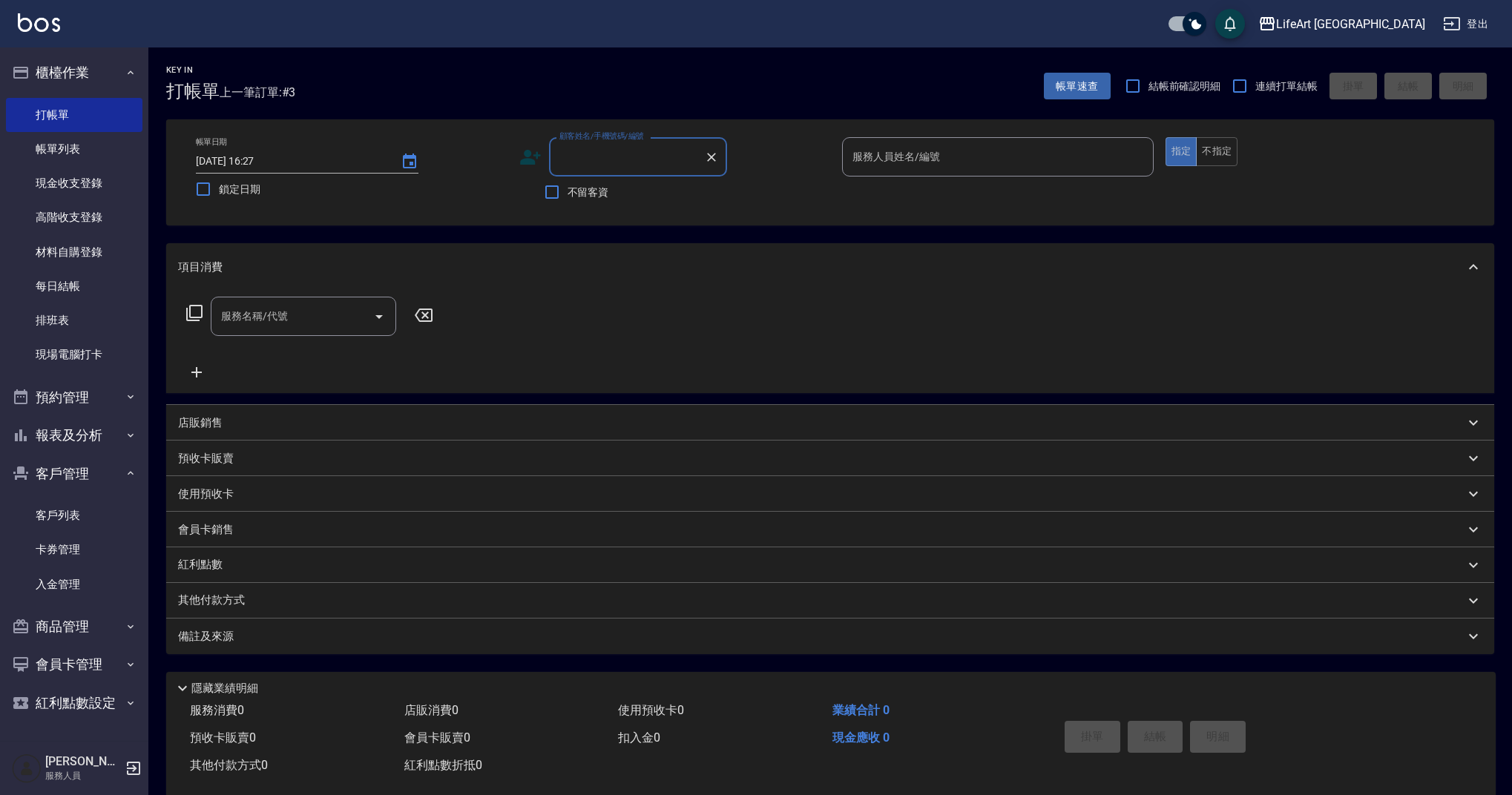
click at [607, 154] on input "顧客姓名/手機號碼/編號" at bounding box center [627, 156] width 142 height 26
click at [674, 199] on li "[PERSON_NAME]加/0920008855/null" at bounding box center [638, 202] width 178 height 40
type input "[PERSON_NAME]加/0920008855/null"
click at [973, 160] on input "服務人員姓名/編號" at bounding box center [998, 156] width 299 height 26
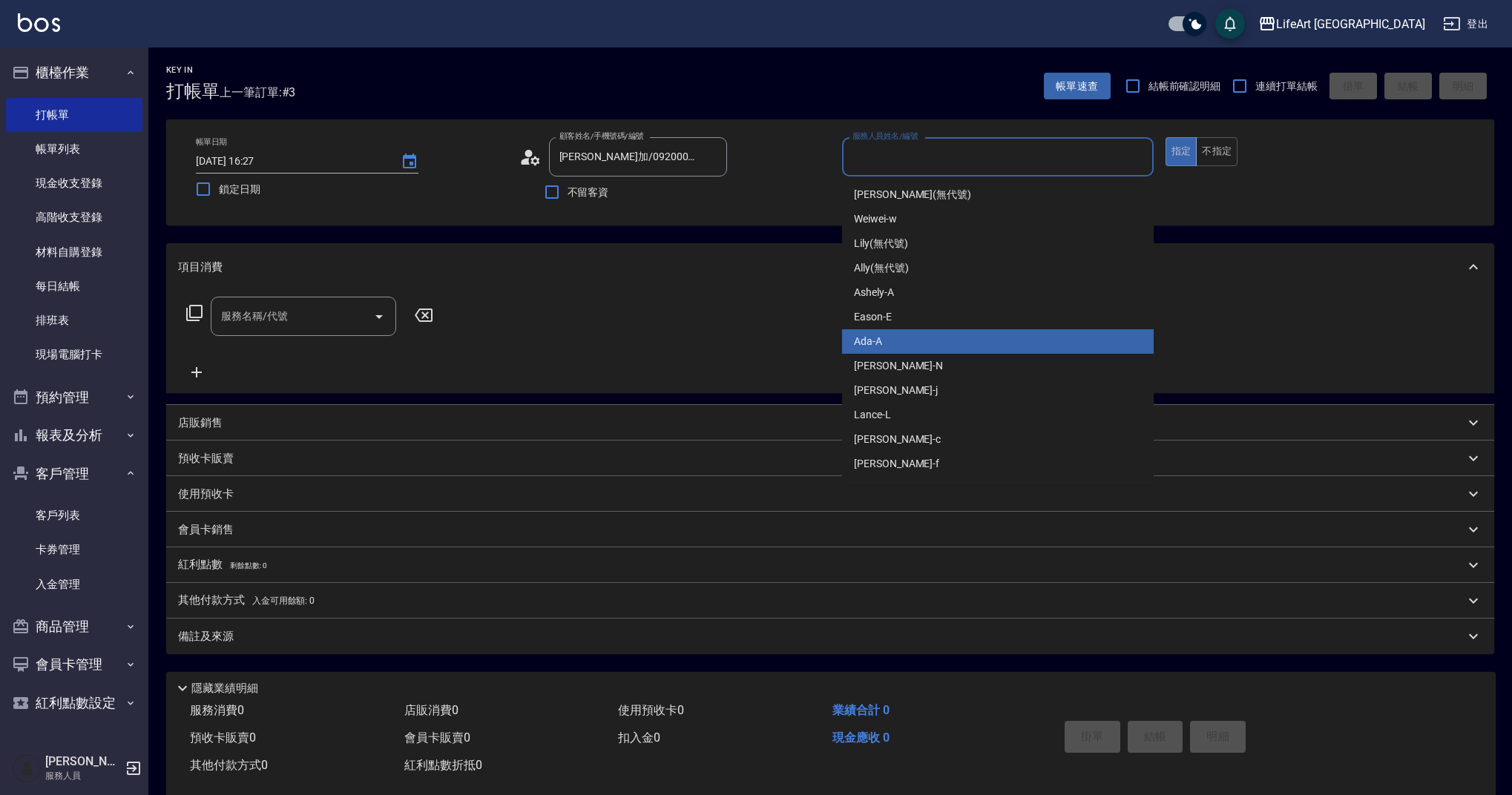
click at [924, 340] on div "Ada -A" at bounding box center [997, 341] width 311 height 25
type input "Ada-A"
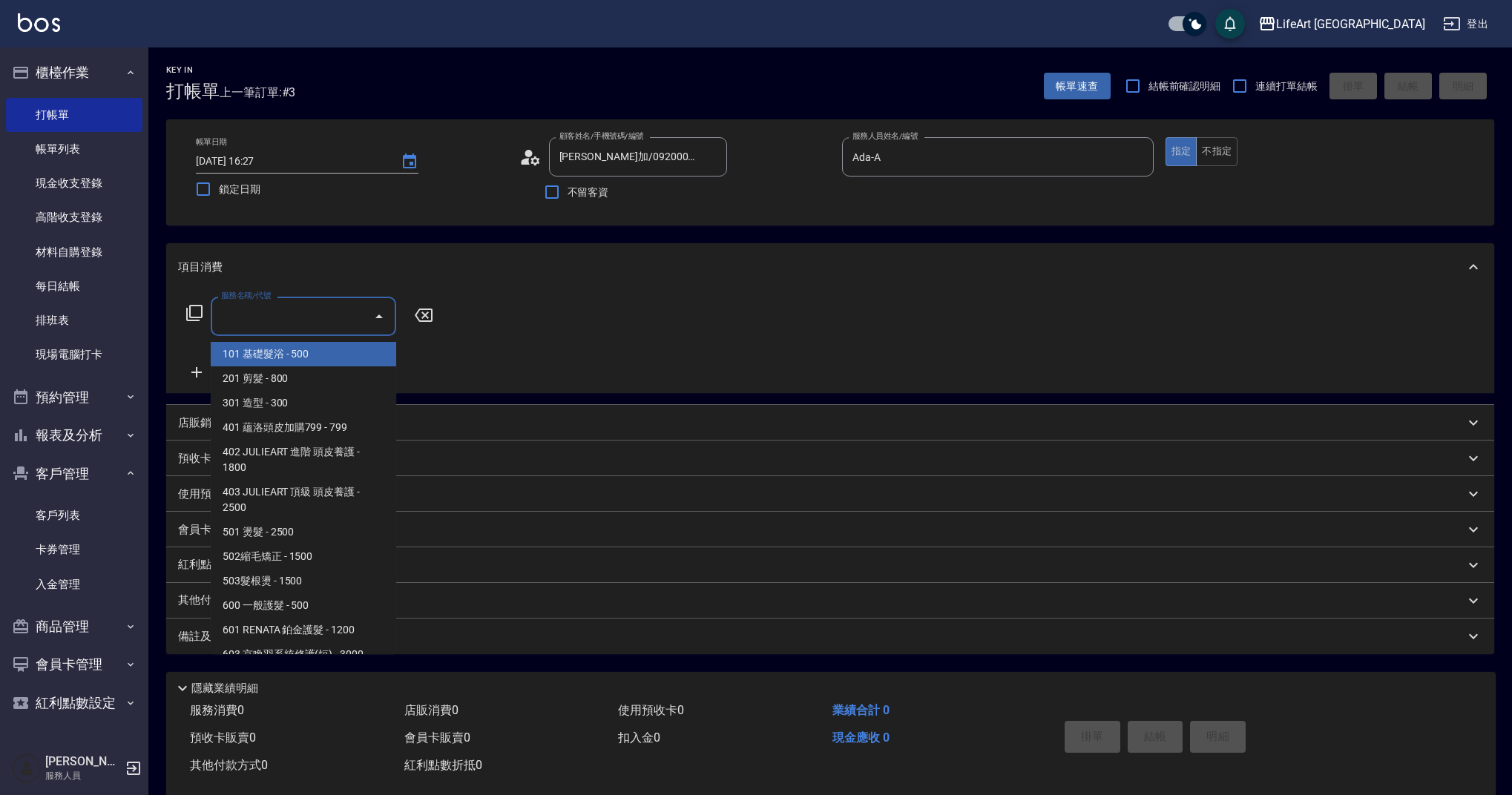
click at [270, 308] on input "服務名稱/代號" at bounding box center [292, 316] width 150 height 26
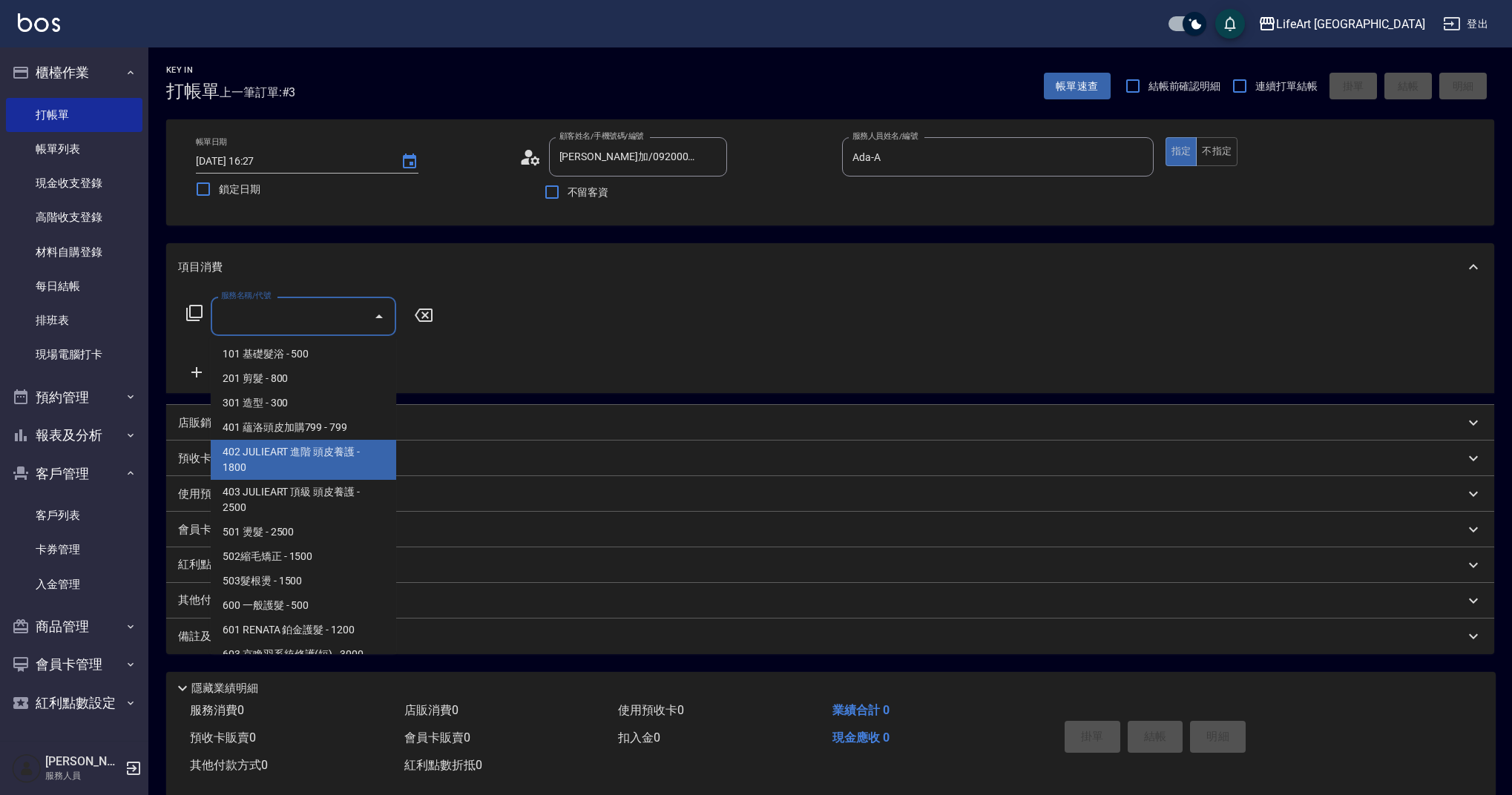
scroll to position [190, 0]
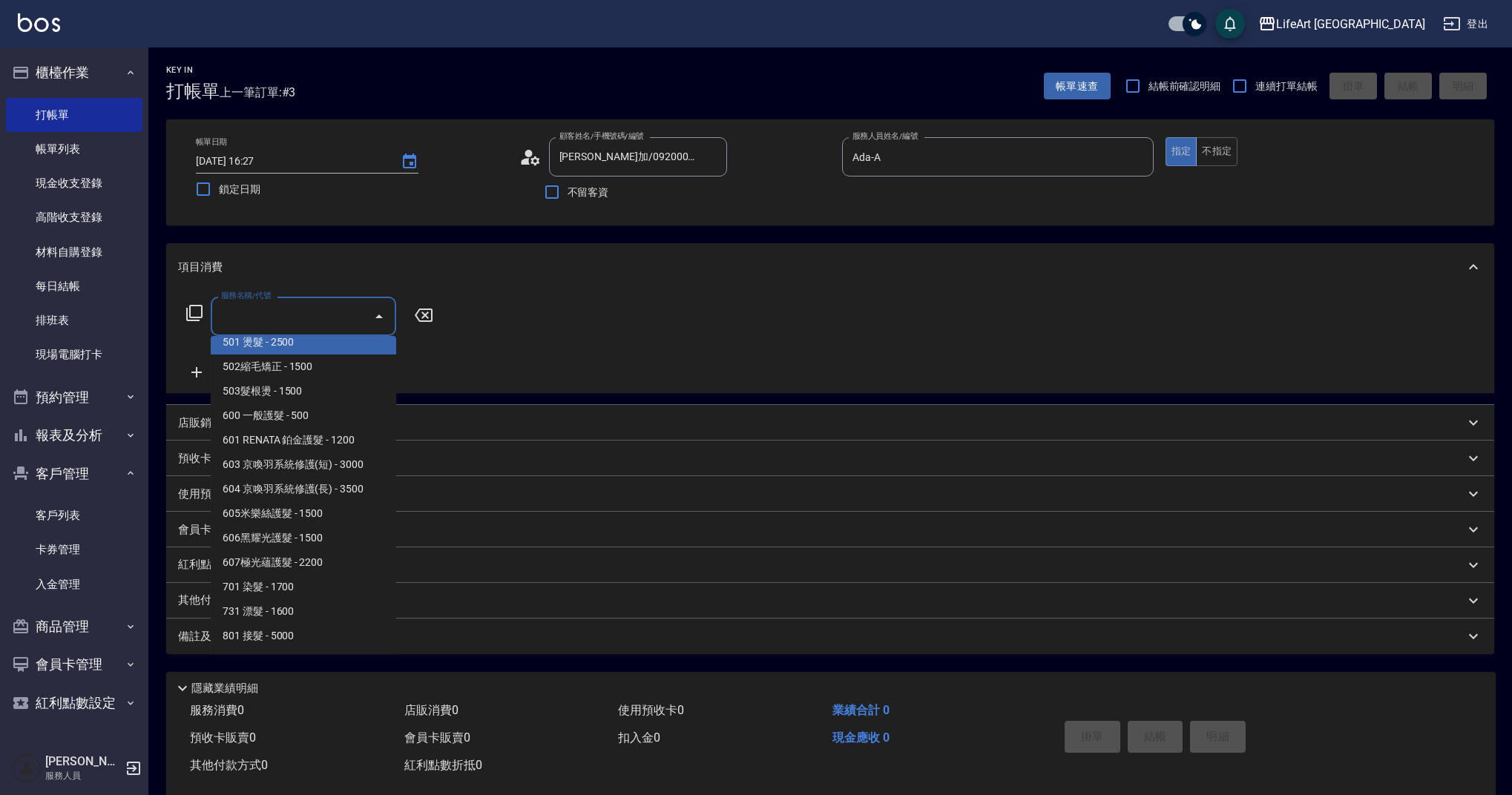
click at [337, 348] on span "501 燙髮 - 2500" at bounding box center [303, 342] width 186 height 25
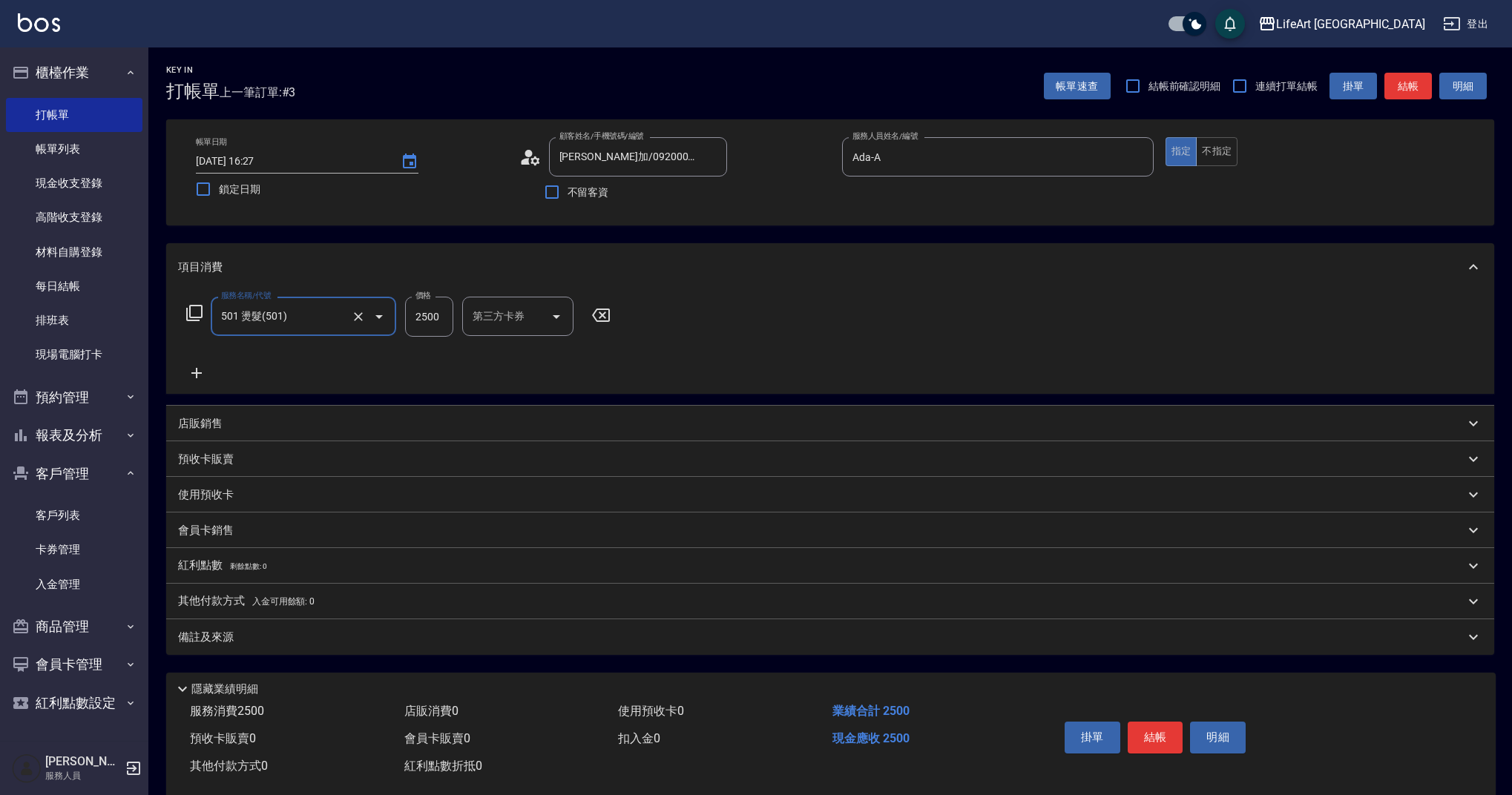
type input "501 燙髮(501)"
click at [195, 375] on icon at bounding box center [196, 373] width 37 height 18
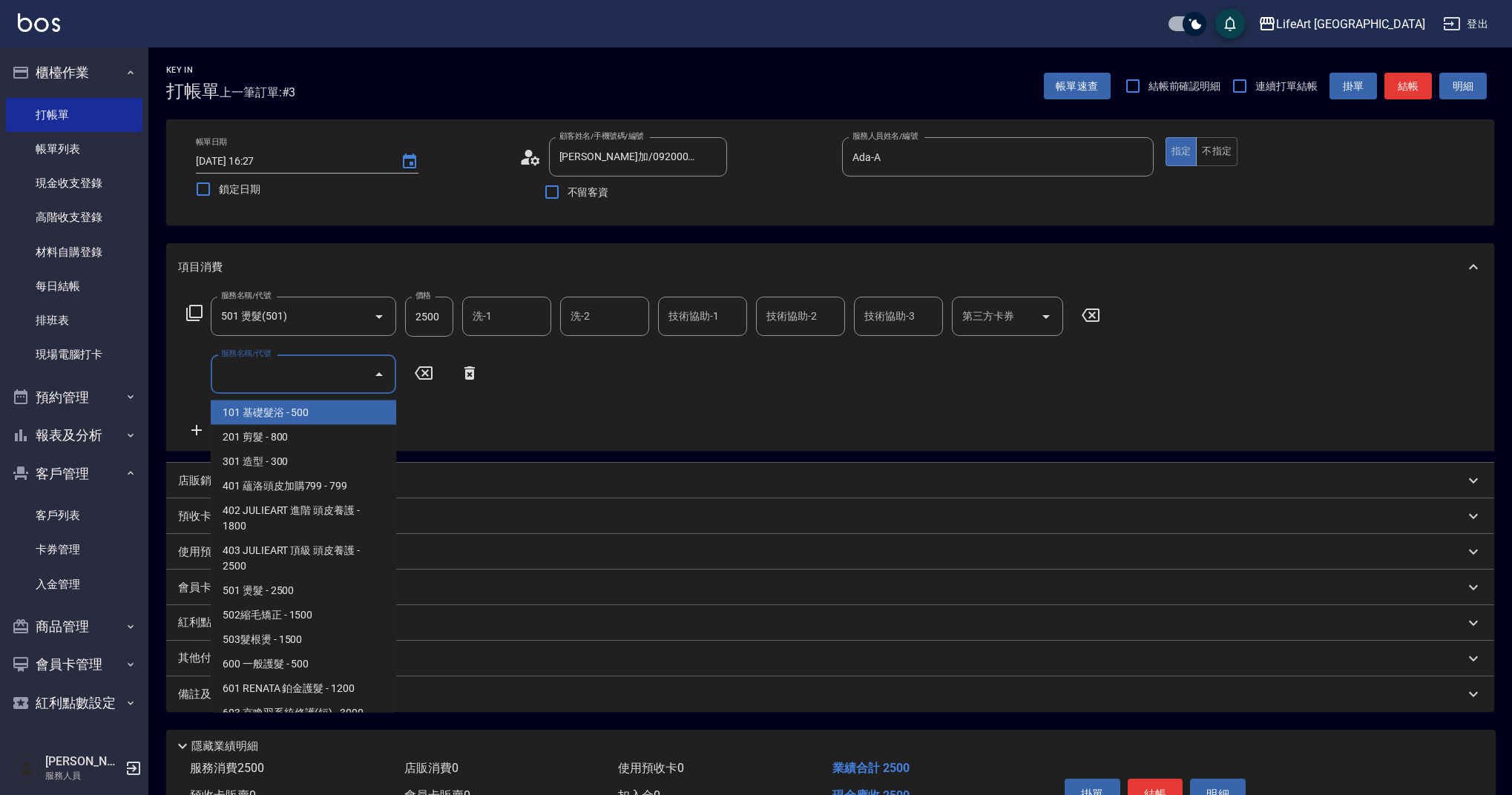
click at [319, 377] on input "服務名稱/代號" at bounding box center [292, 374] width 150 height 26
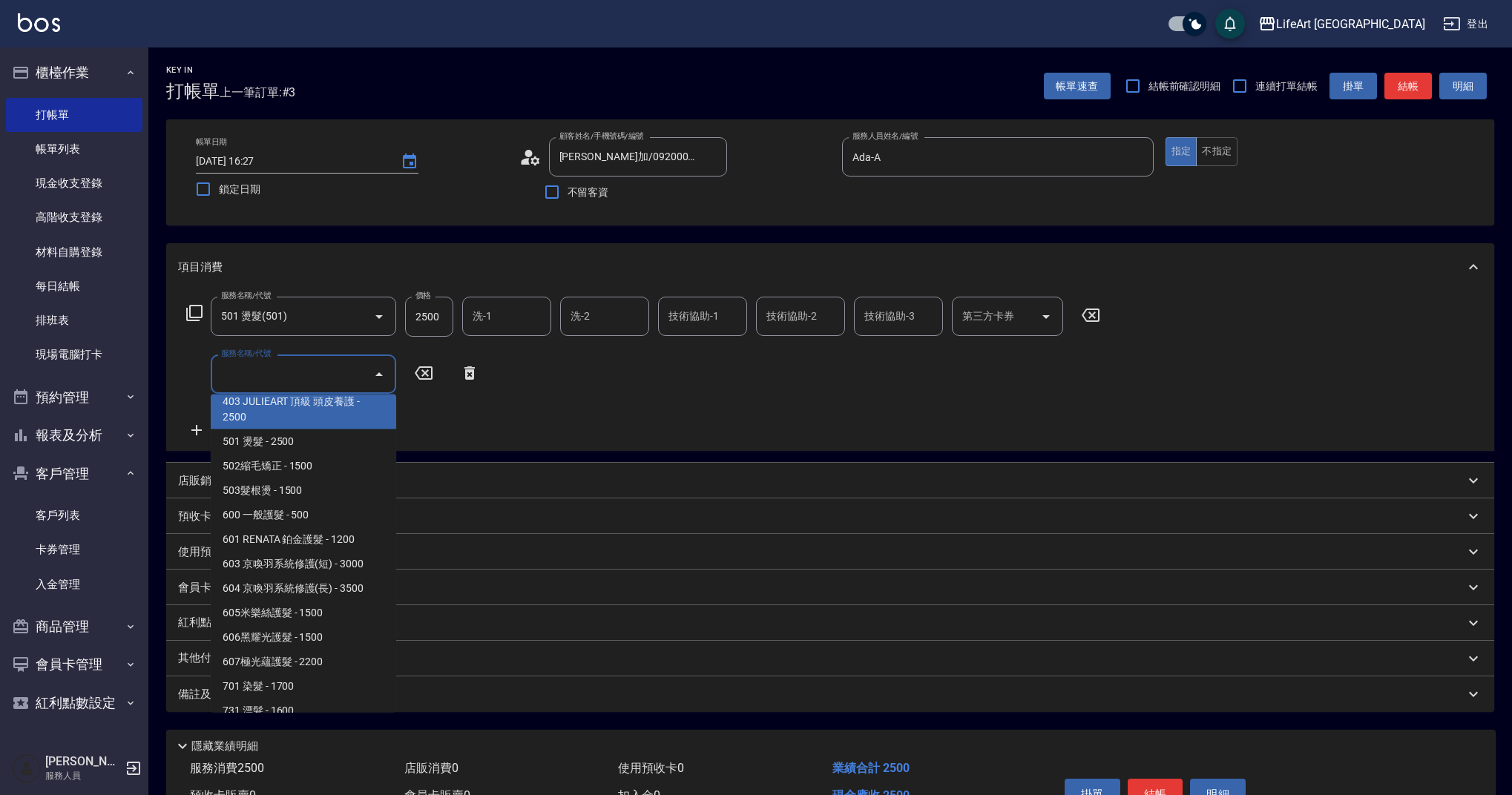
scroll to position [187, 0]
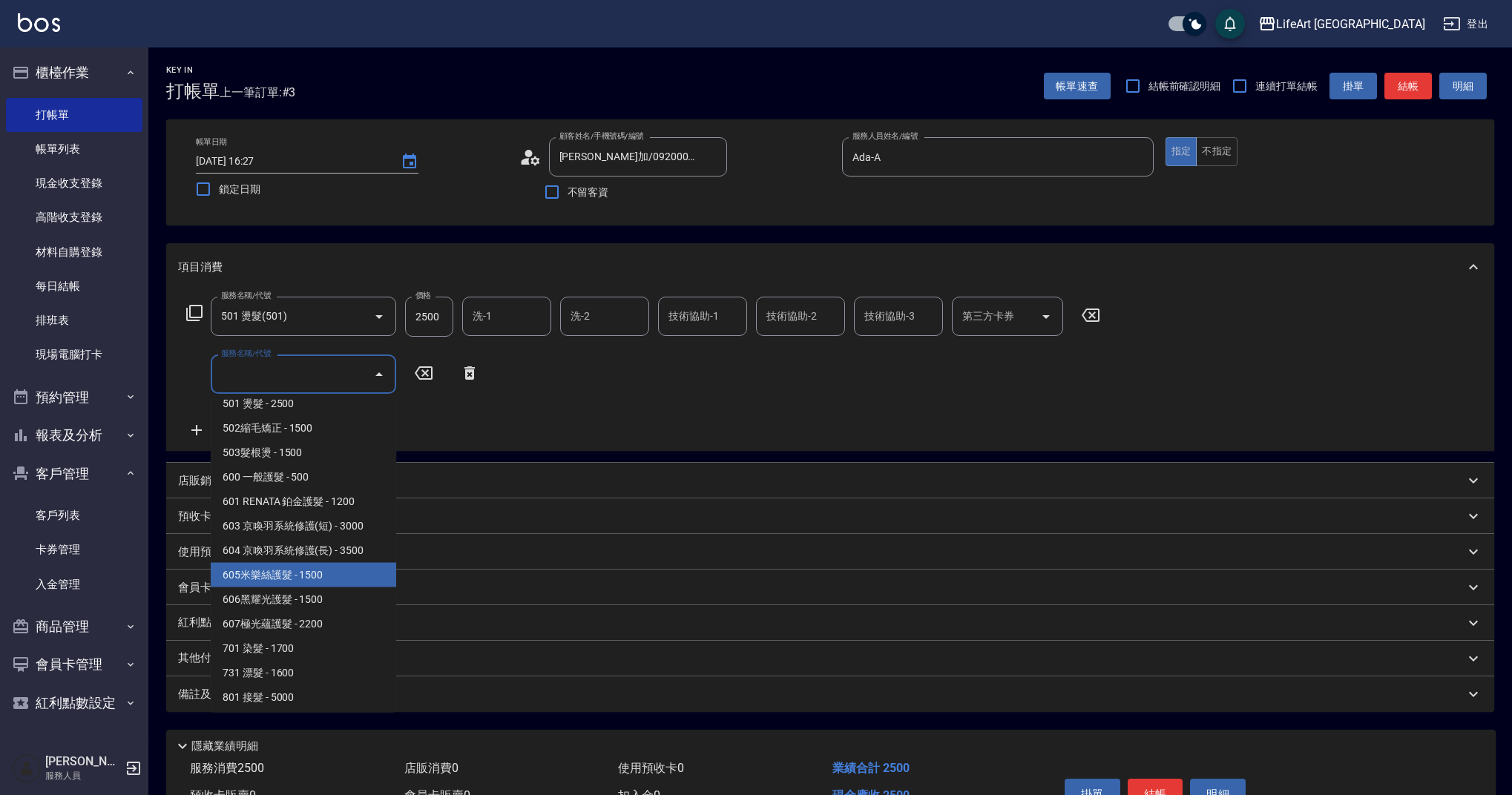
click at [356, 579] on span "605米樂絲護髮 - 1500" at bounding box center [303, 575] width 186 height 25
type input "605米樂絲護髮(605)"
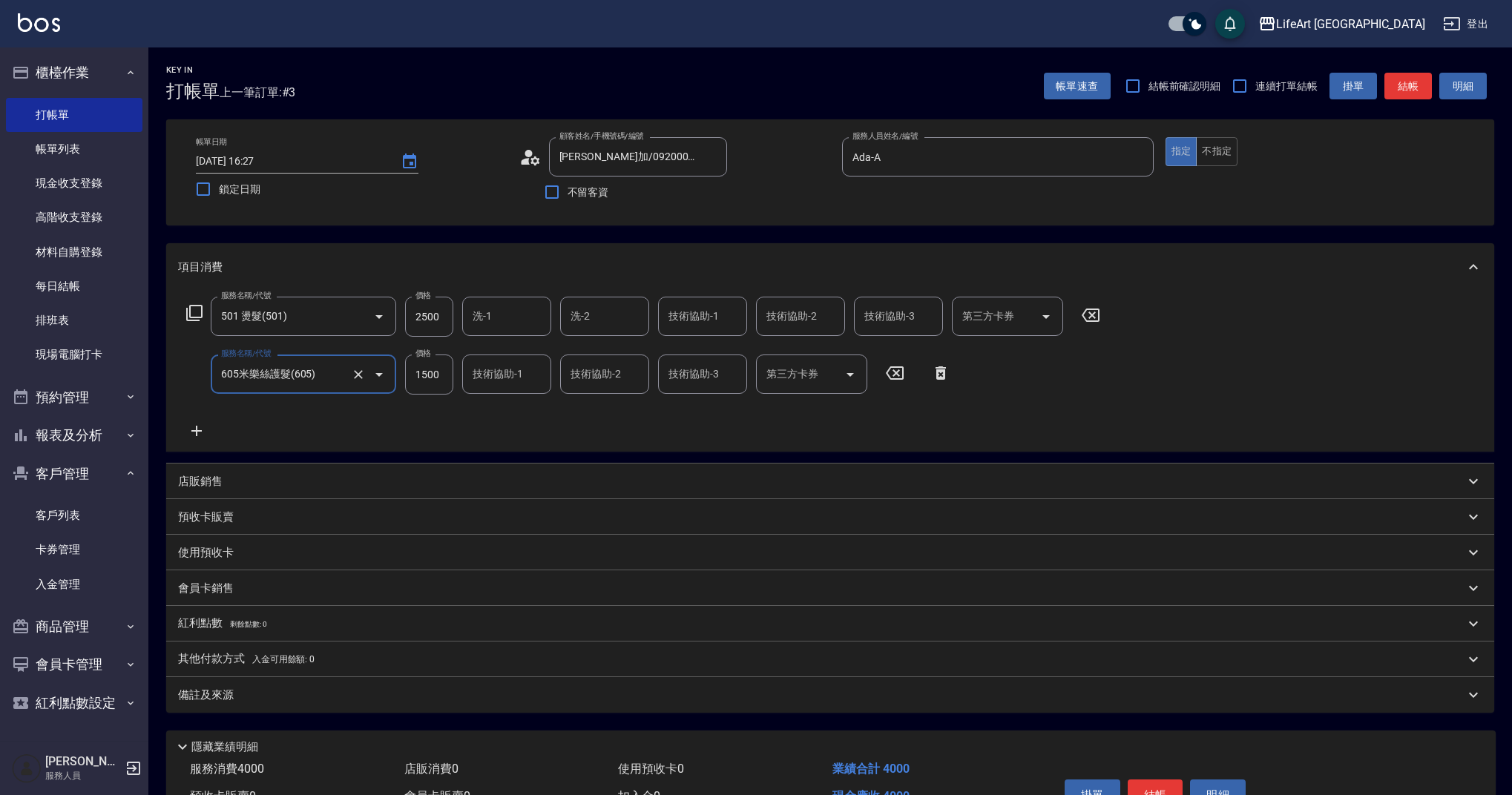
click at [443, 317] on input "2500" at bounding box center [428, 316] width 48 height 40
click at [187, 423] on icon at bounding box center [196, 431] width 37 height 18
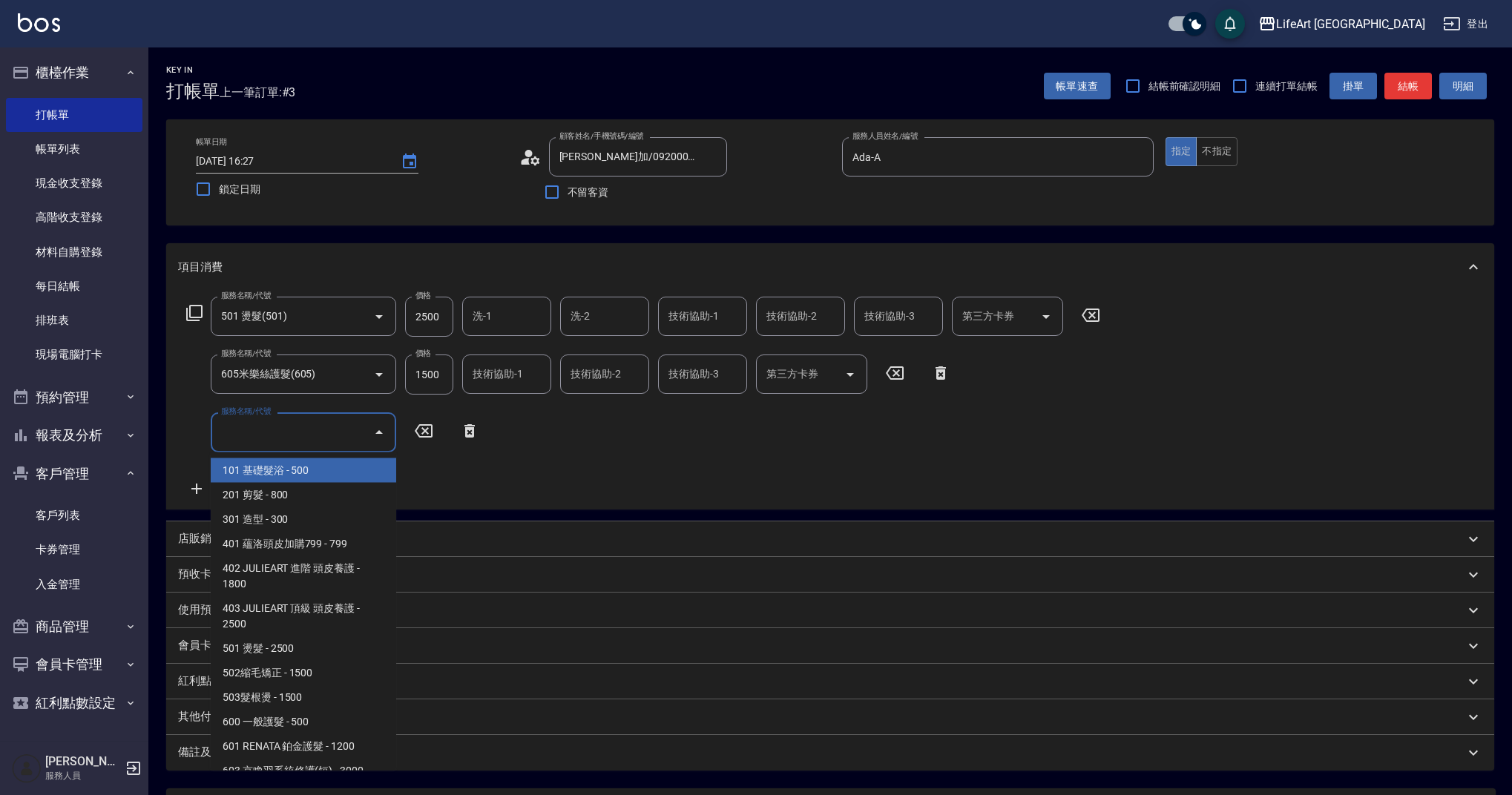
click at [263, 439] on input "服務名稱/代號" at bounding box center [292, 432] width 150 height 26
click at [282, 495] on span "201 剪髮 - 800" at bounding box center [303, 495] width 186 height 25
type input "201 剪髮(201)"
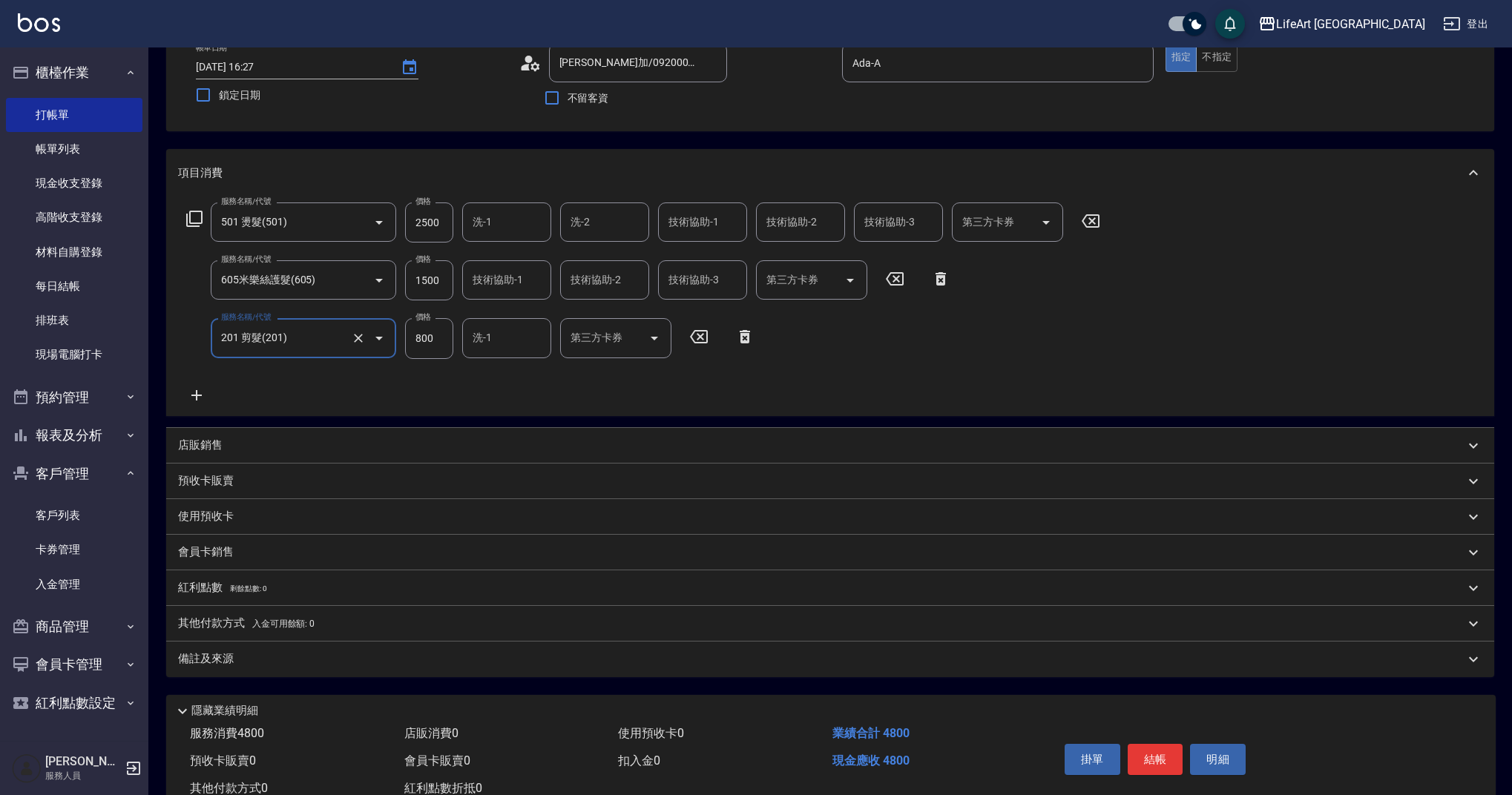
scroll to position [92, 0]
click at [438, 229] on input "2500" at bounding box center [428, 224] width 48 height 40
type input "1880"
click at [718, 382] on div "服務名稱/代號 501 燙髮(501) 服務名稱/代號 價格 1880 價格 洗-1 洗-1 洗-2 洗-2 技術協助-1 技術協助-1 技術協助-2 技術協…" at bounding box center [644, 305] width 931 height 201
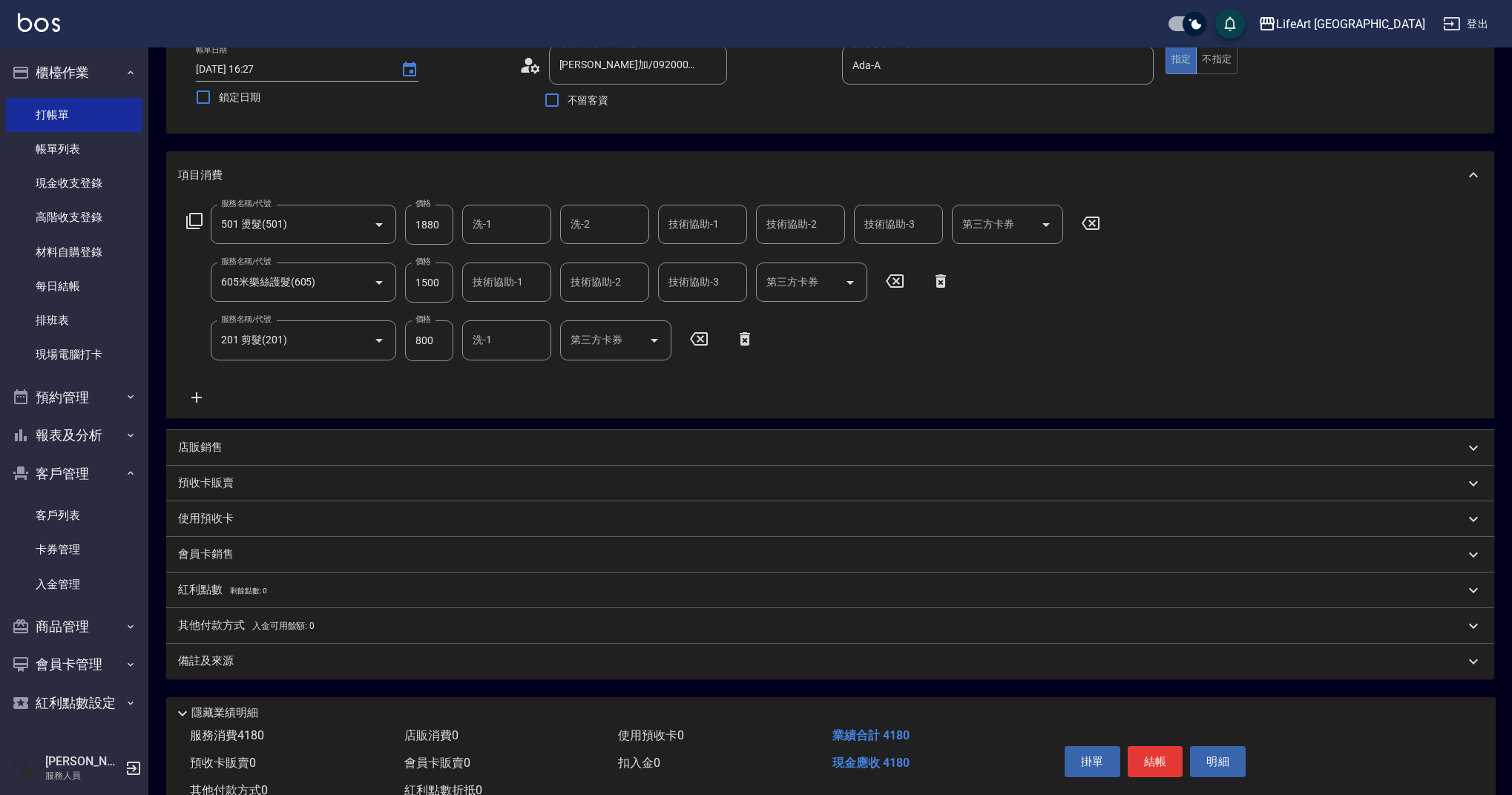
scroll to position [143, 0]
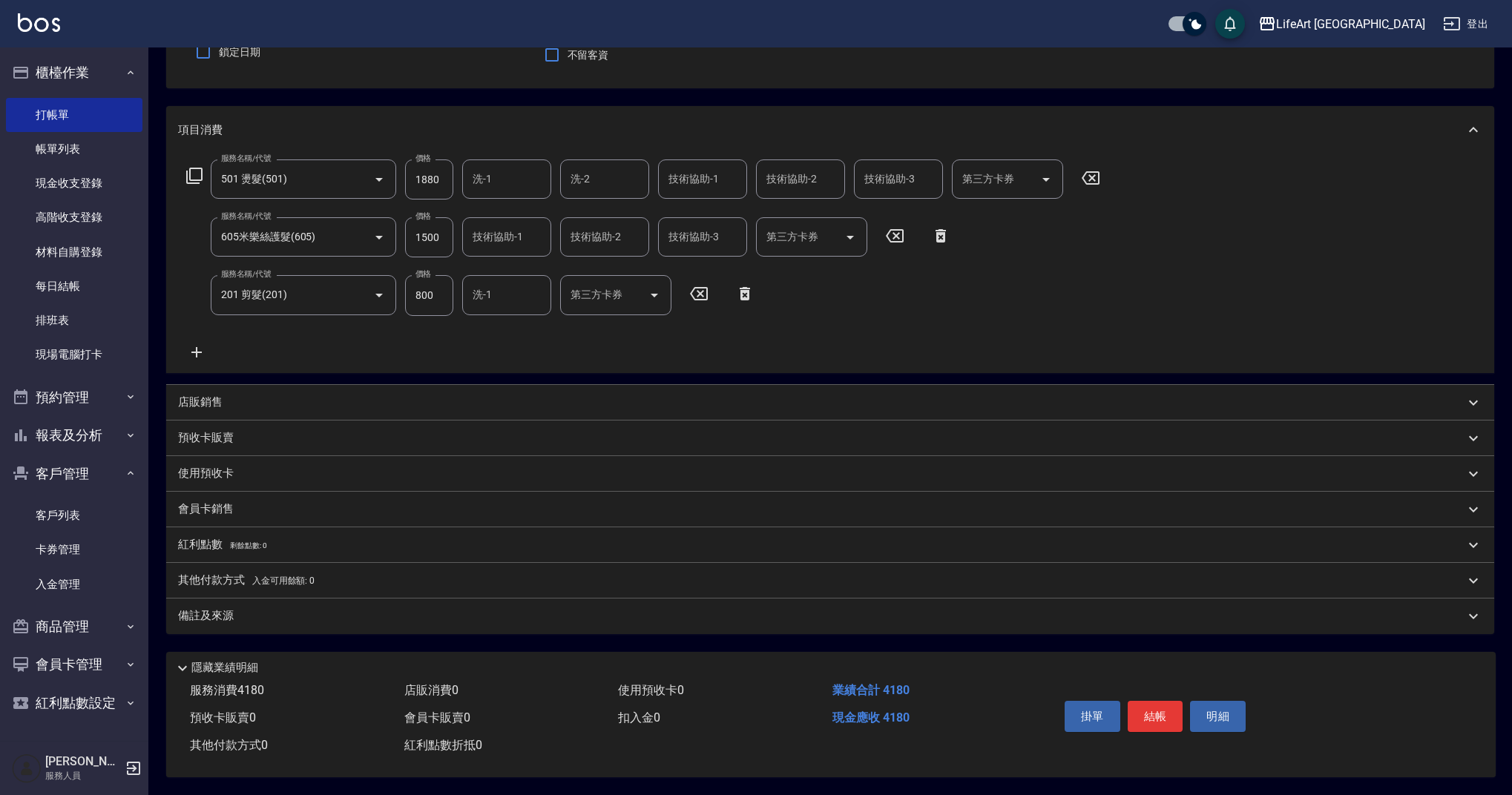
click at [322, 613] on div "備註及來源" at bounding box center [820, 616] width 1286 height 16
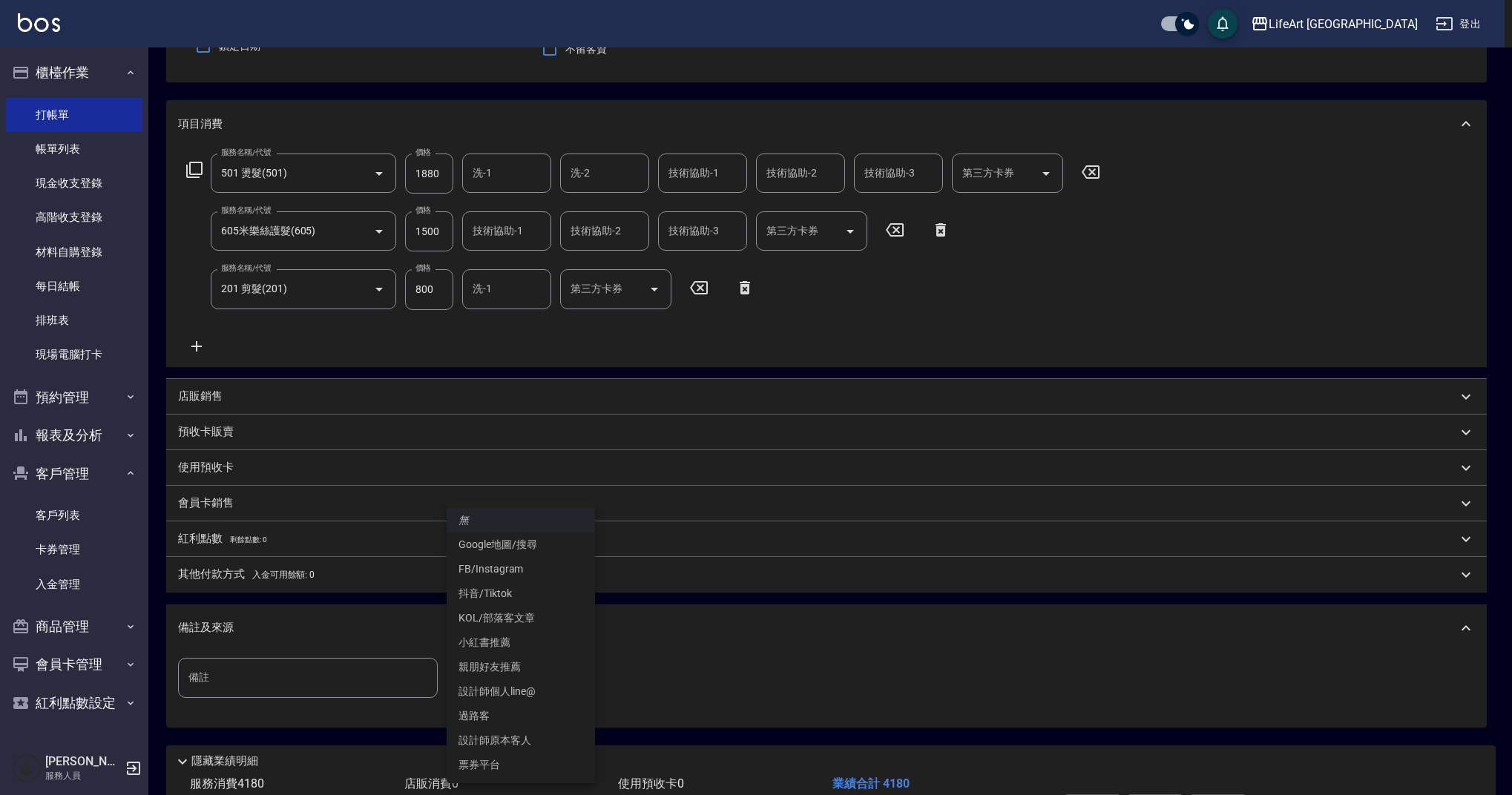
click at [504, 657] on body "LifeArt 蘆洲 登出 櫃檯作業 打帳單 帳單列表 現金收支登錄 高階收支登錄 材料自購登錄 每日結帳 排班表 現場電腦打卡 預約管理 預約管理 單日預約…" at bounding box center [756, 372] width 1512 height 1032
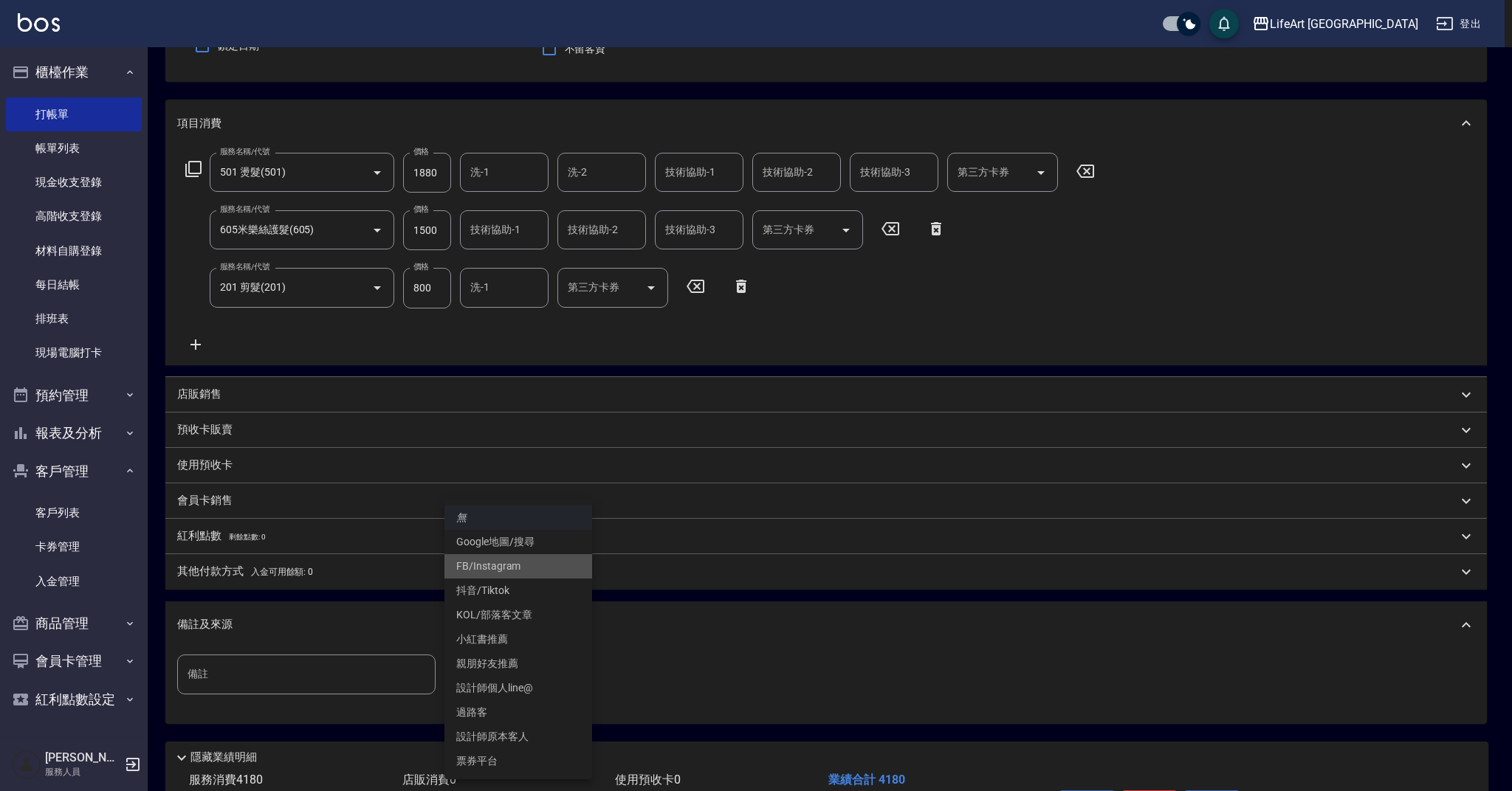
click at [520, 559] on li "FB/Instagram" at bounding box center [518, 566] width 148 height 24
type input "FB/Instagram"
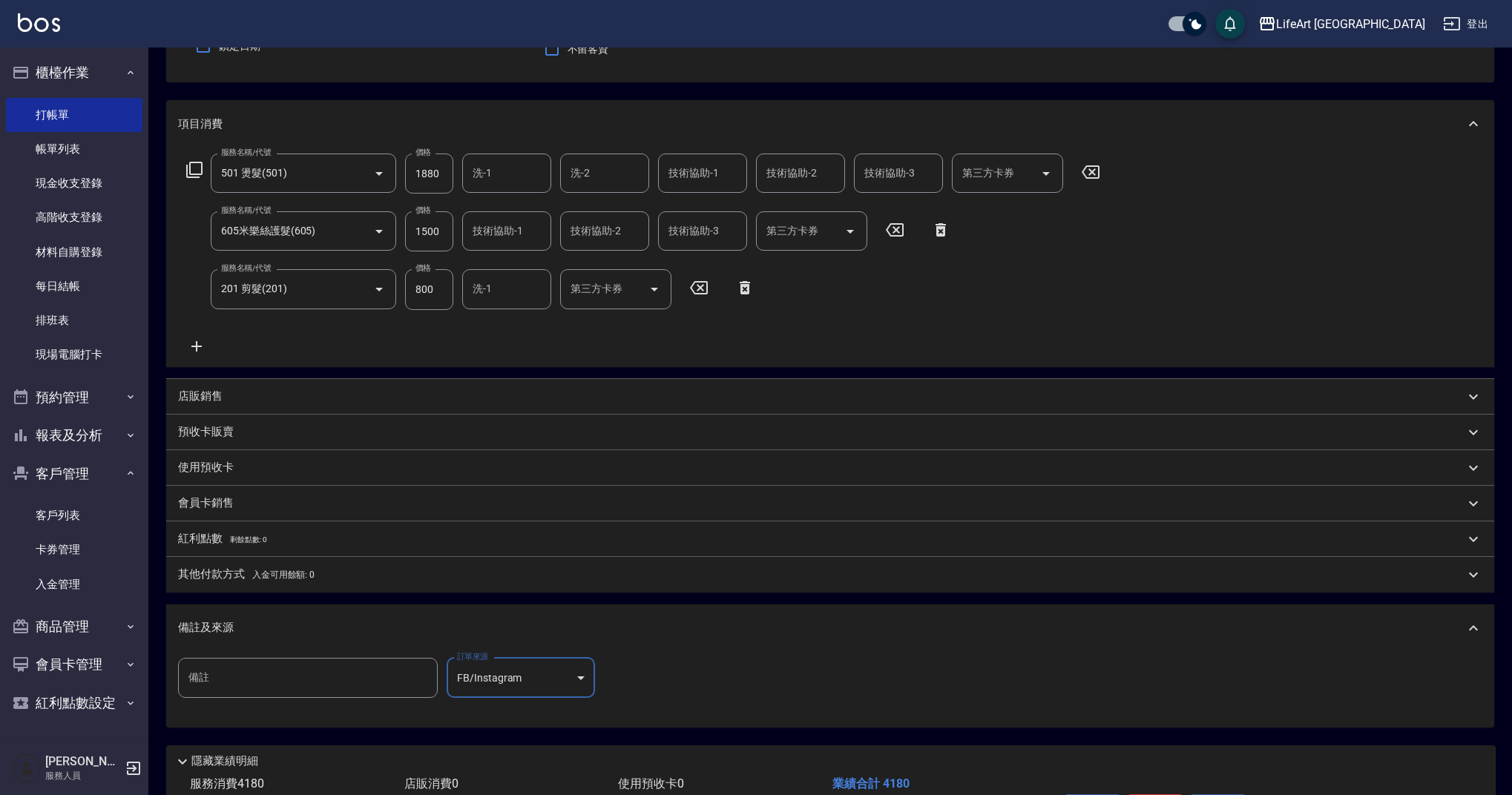
scroll to position [244, 0]
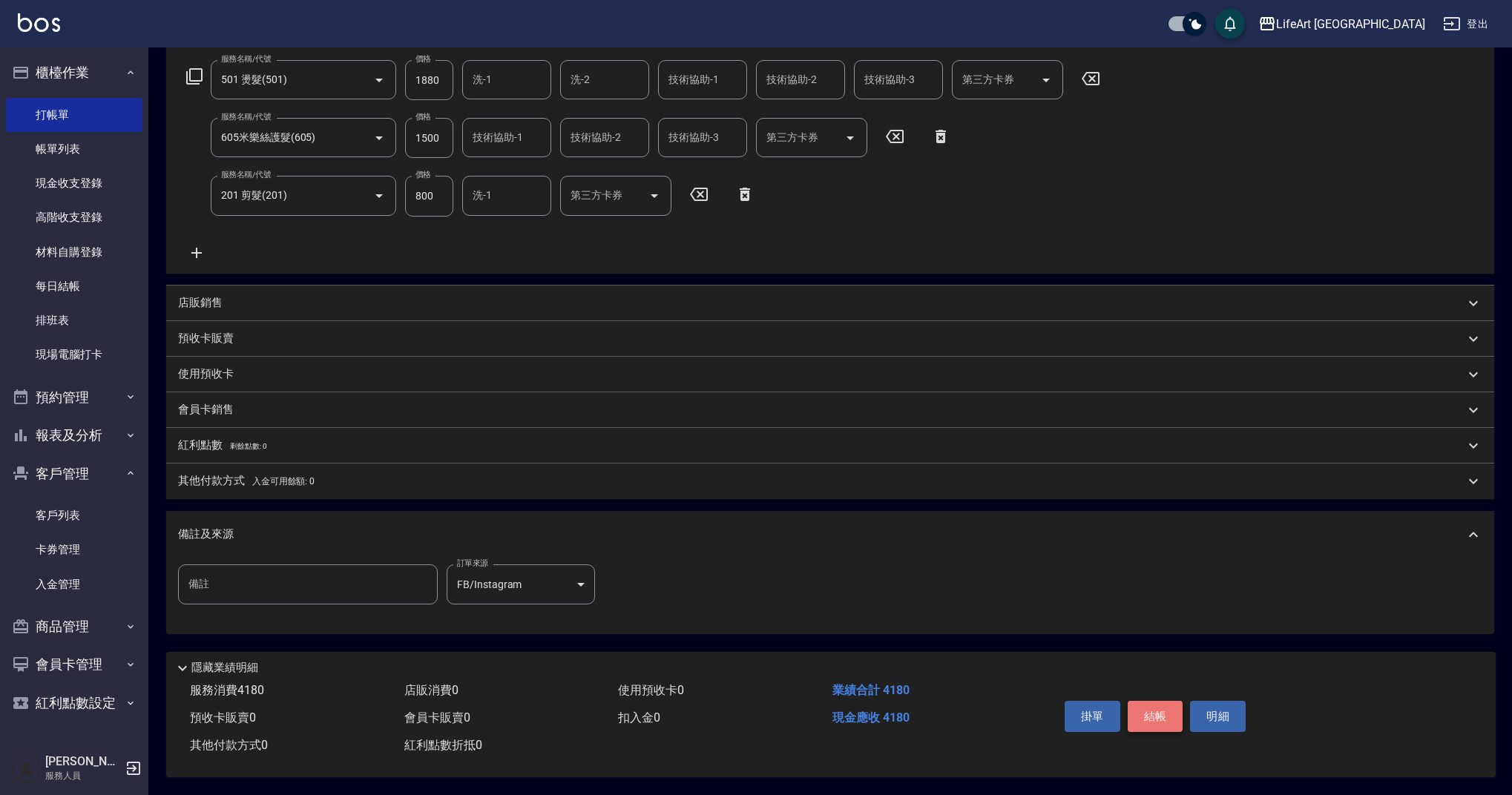
click at [1161, 713] on button "結帳" at bounding box center [1155, 717] width 56 height 31
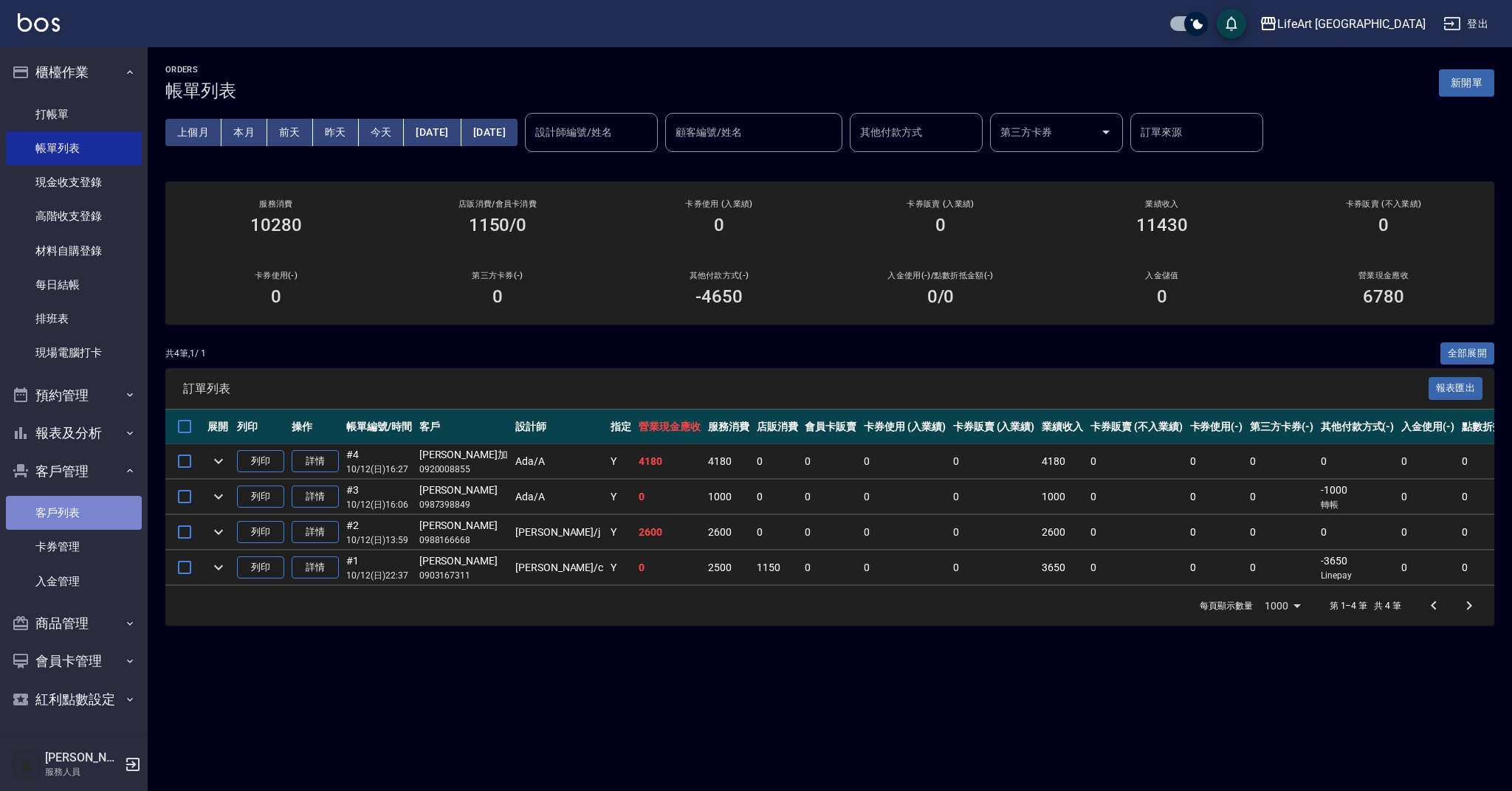
click at [82, 500] on link "客戶列表" at bounding box center [73, 512] width 136 height 34
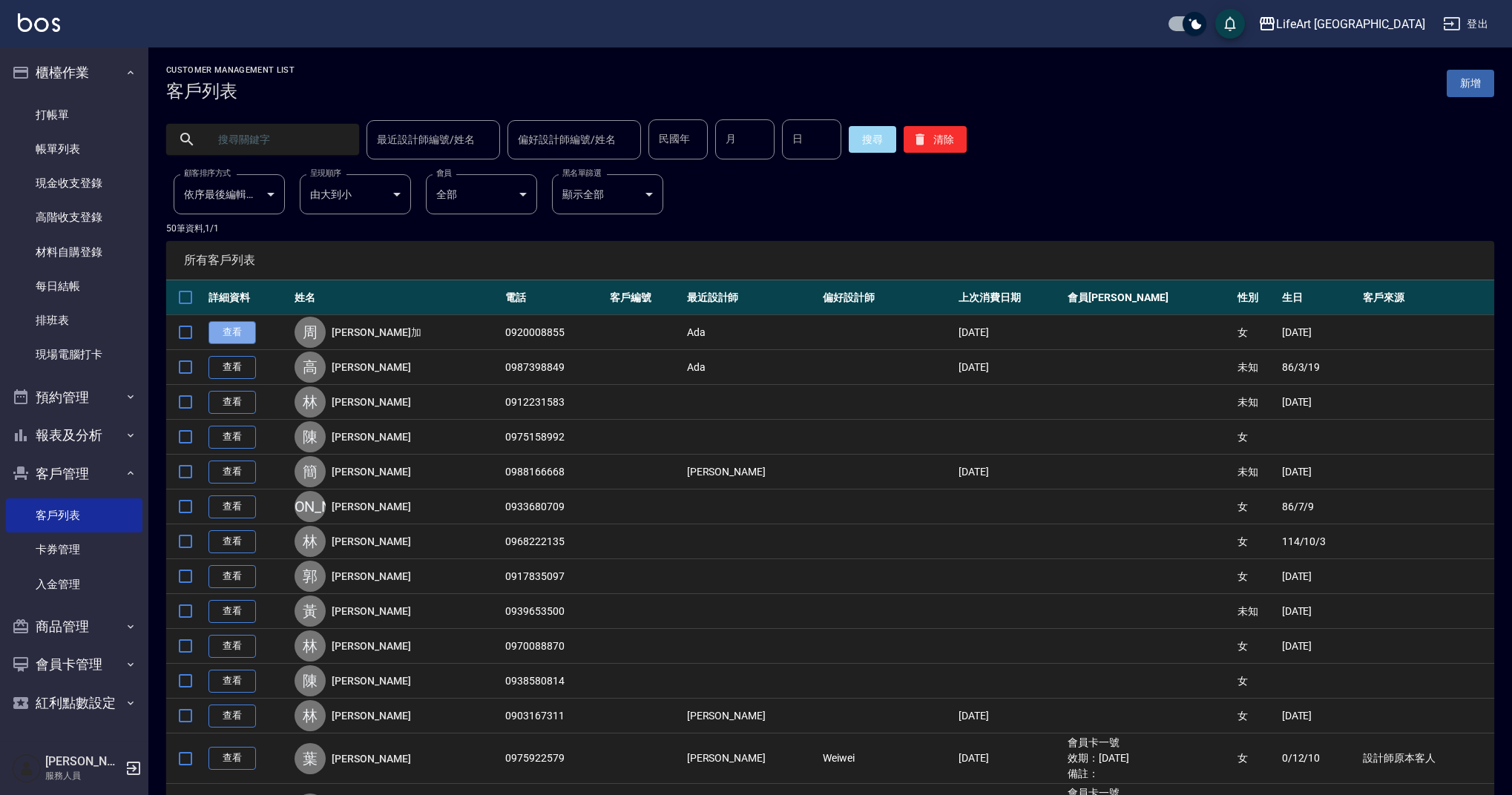
click at [224, 332] on link "查看" at bounding box center [232, 332] width 47 height 23
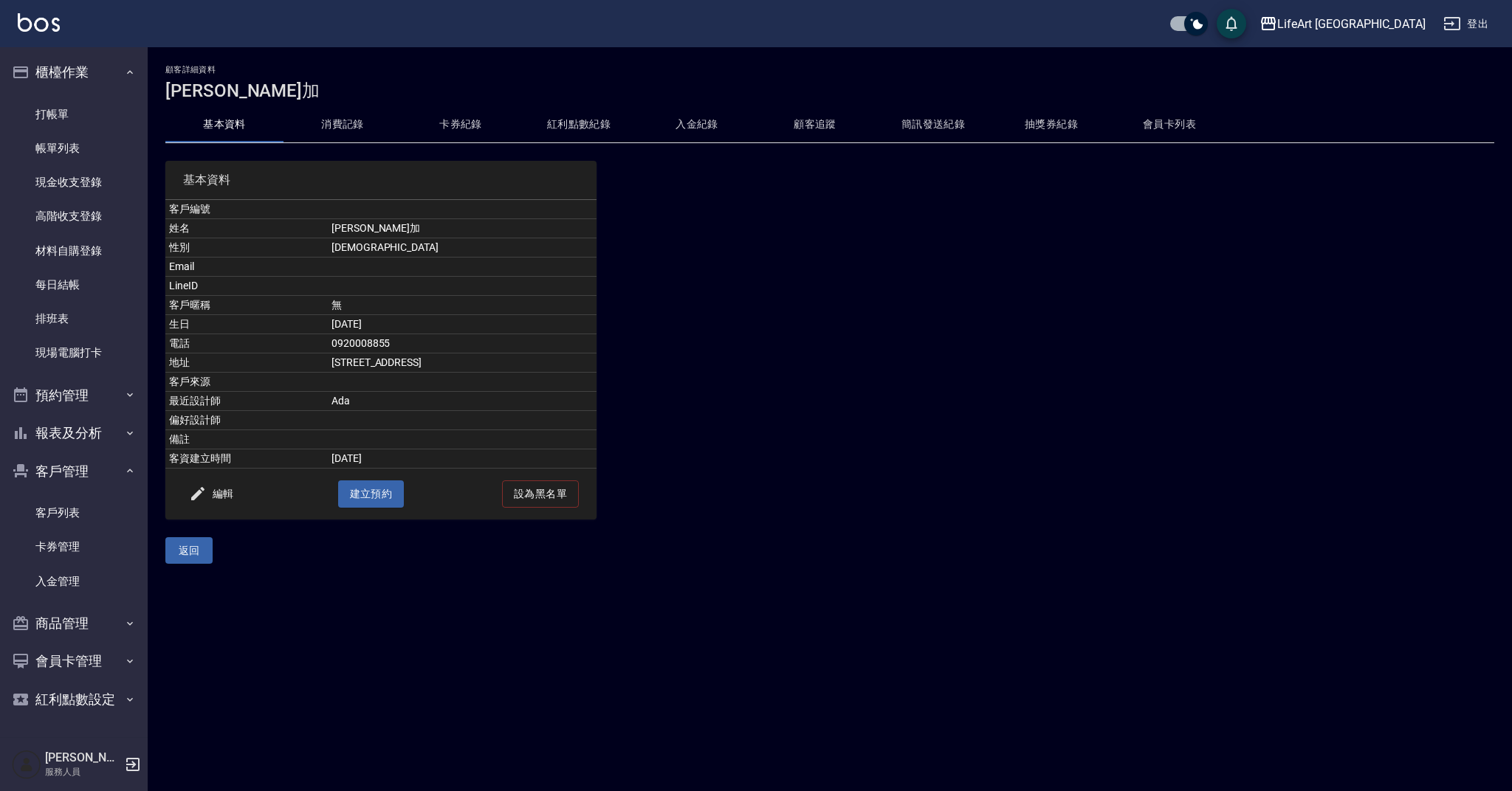
click at [345, 129] on button "消費記錄" at bounding box center [342, 124] width 118 height 35
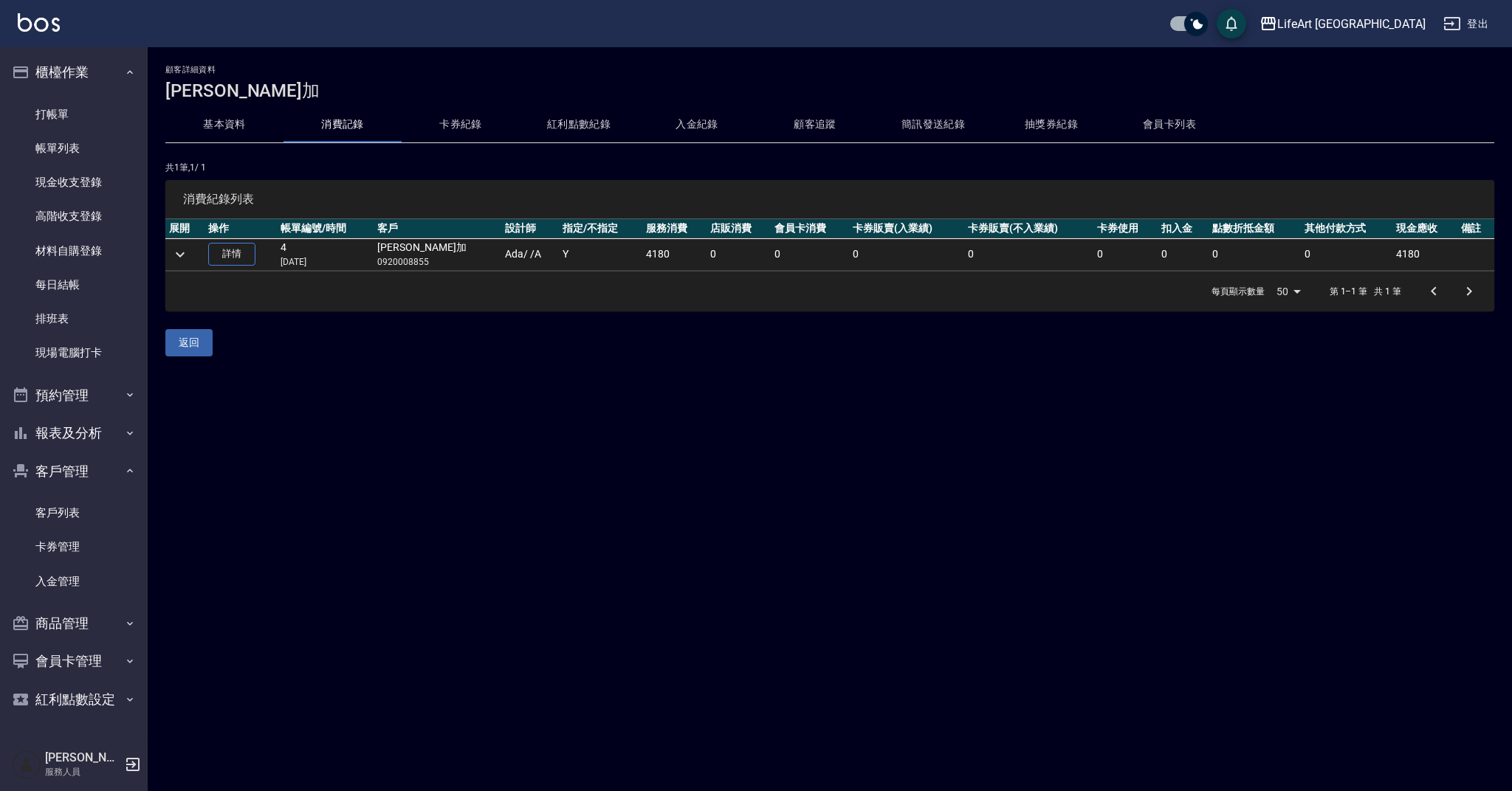
click at [237, 131] on button "基本資料" at bounding box center [224, 124] width 118 height 35
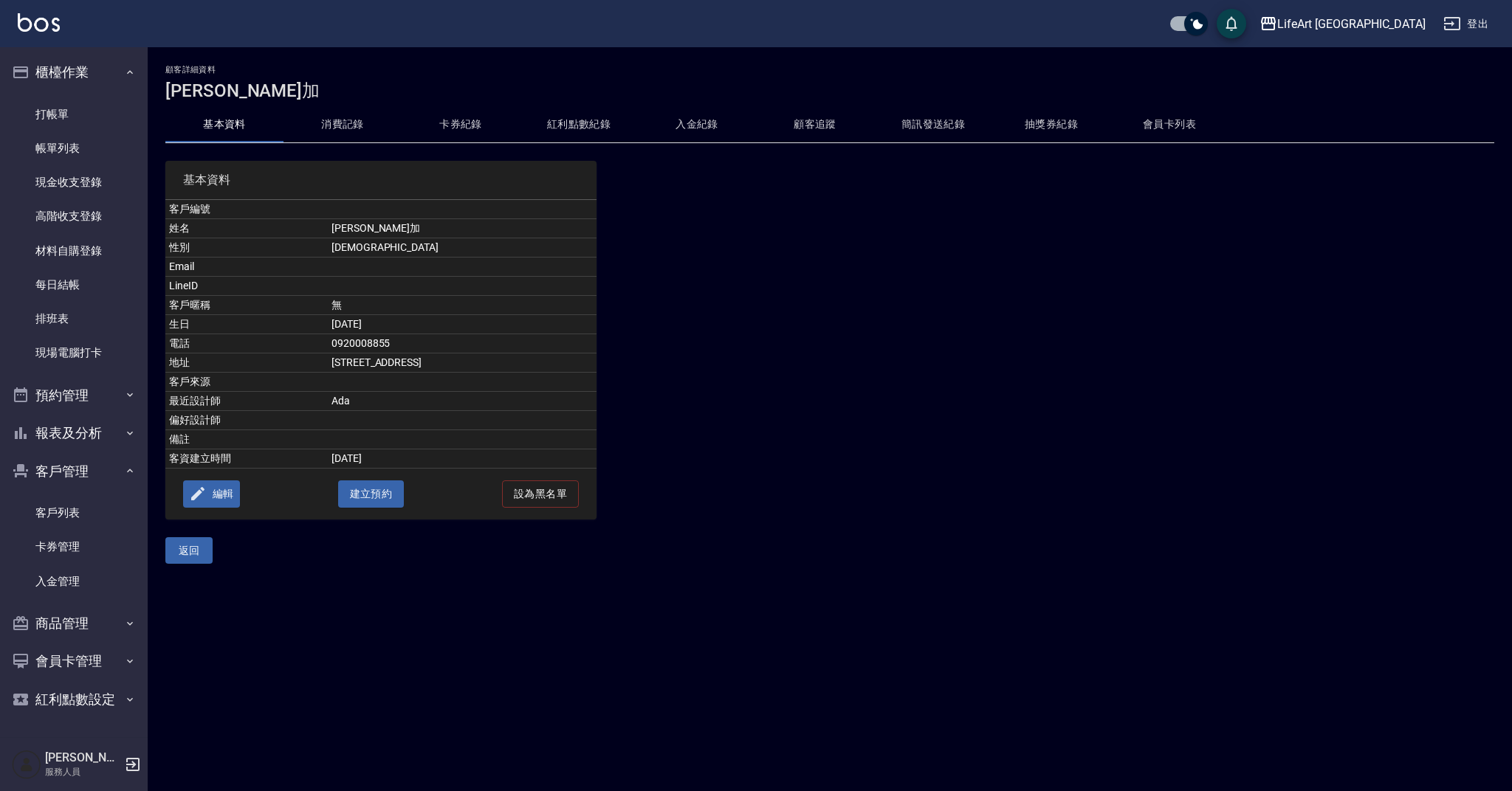
click at [219, 490] on button "編輯" at bounding box center [211, 495] width 57 height 27
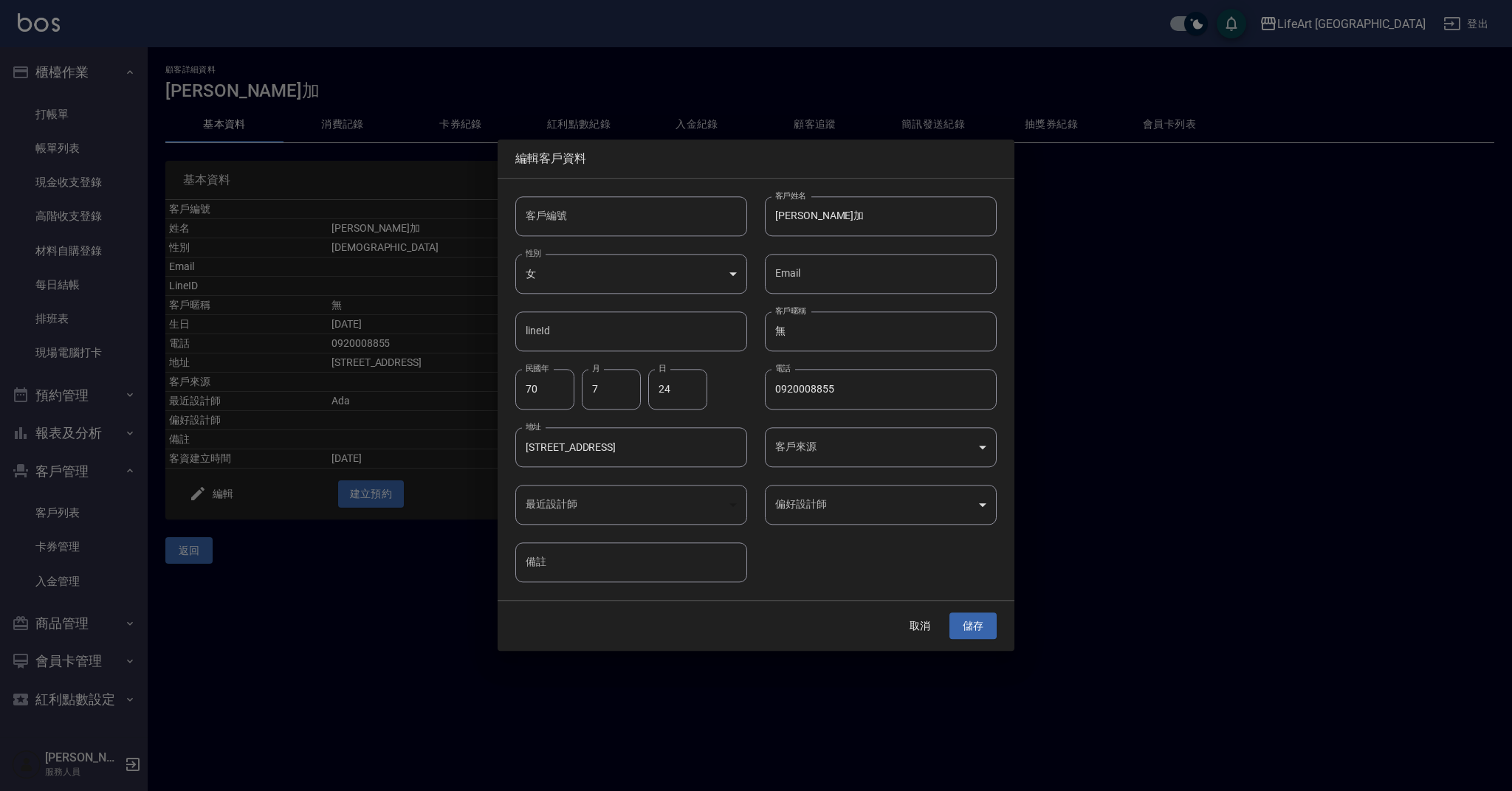
click at [827, 448] on body "LifeArt 蘆洲 登出 櫃檯作業 打帳單 帳單列表 現金收支登錄 高階收支登錄 材料自購登錄 每日結帳 排班表 現場電腦打卡 預約管理 預約管理 單日預約…" at bounding box center [756, 395] width 1512 height 791
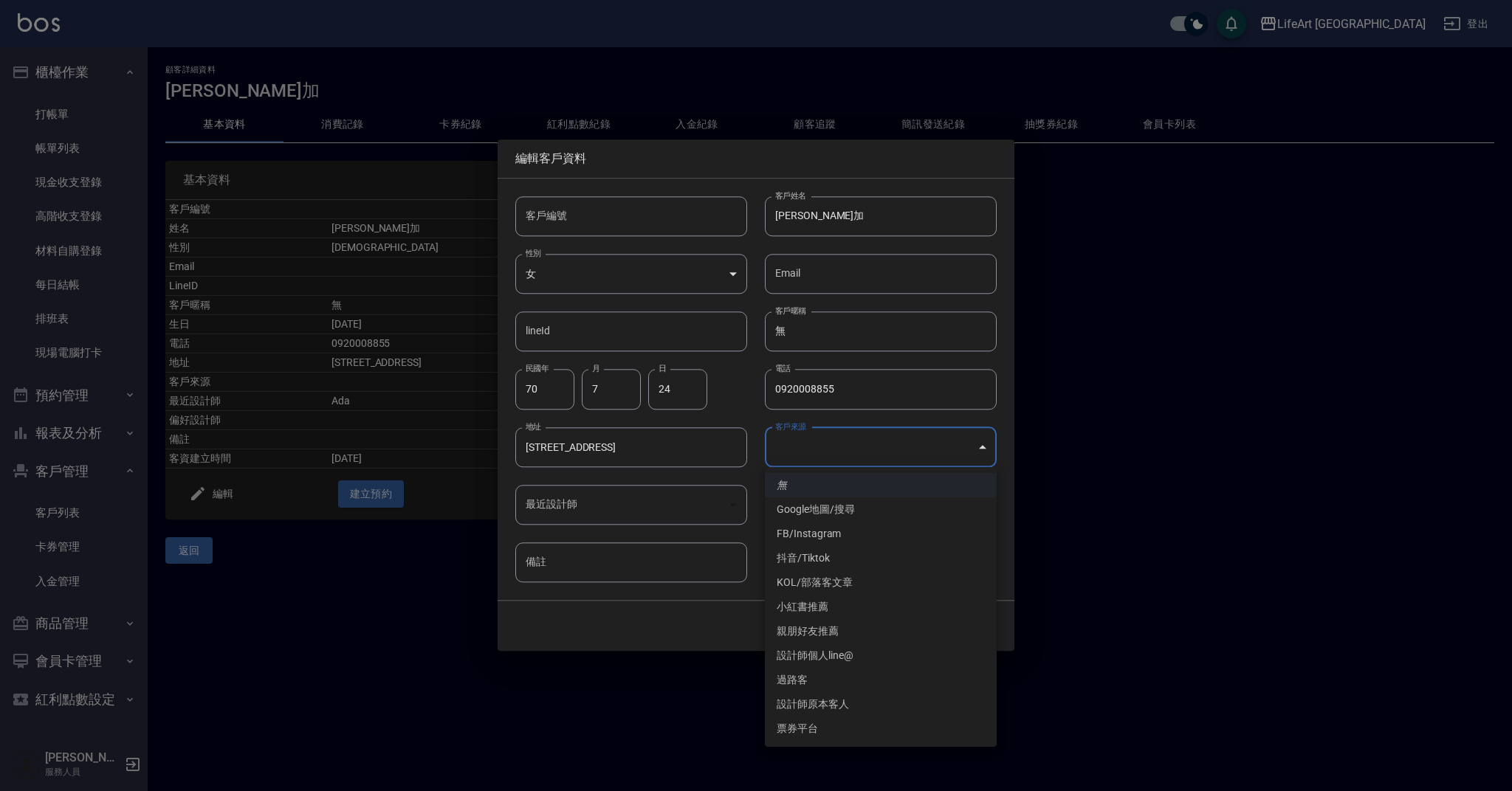
click at [813, 540] on li "FB/Instagram" at bounding box center [880, 534] width 232 height 24
type input "FB/Instagram"
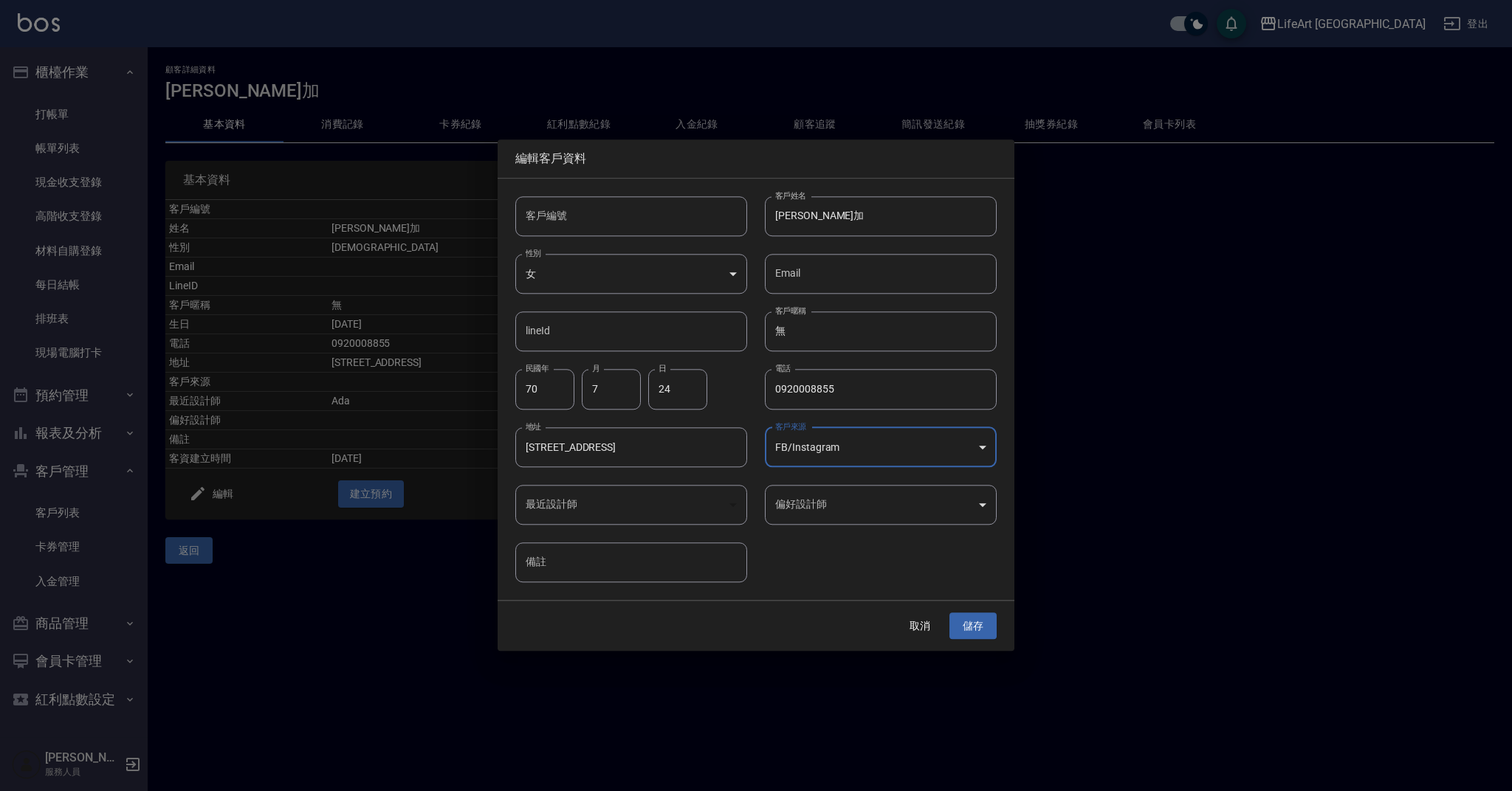
click at [831, 527] on div "客戶編號 客戶編號 客戶姓名 [PERSON_NAME]加 客戶姓名 性別 女 [DEMOGRAPHIC_DATA] 性別 Email Email lineI…" at bounding box center [747, 380] width 499 height 404
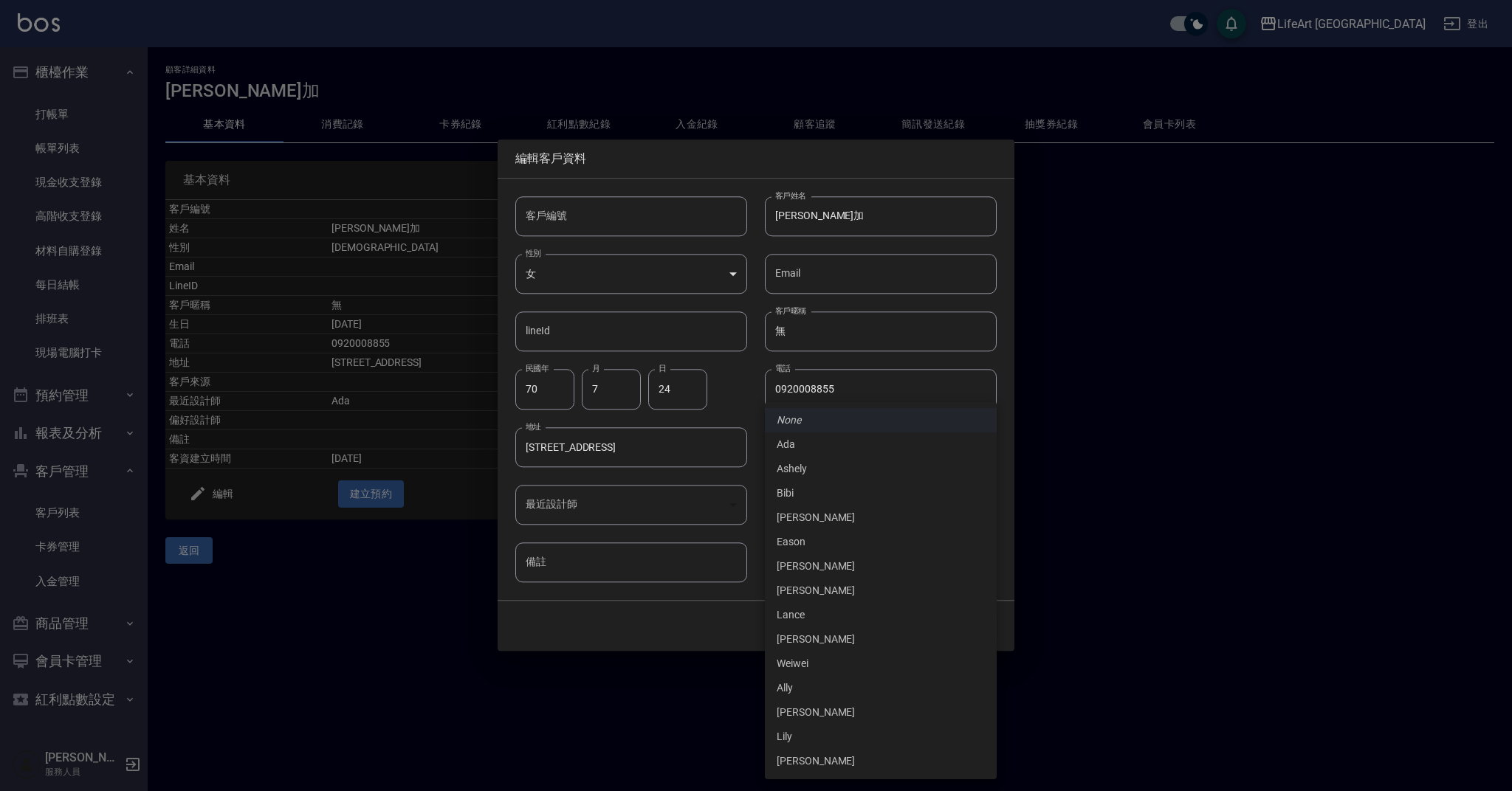
click at [831, 511] on body "LifeArt 蘆洲 登出 櫃檯作業 打帳單 帳單列表 現金收支登錄 高階收支登錄 材料自購登錄 每日結帳 排班表 現場電腦打卡 預約管理 預約管理 單日預約…" at bounding box center [756, 395] width 1512 height 791
click at [798, 440] on li "Ada" at bounding box center [880, 444] width 232 height 24
type input "ea927d8f-6db7-4346-92cf-b4601977100a"
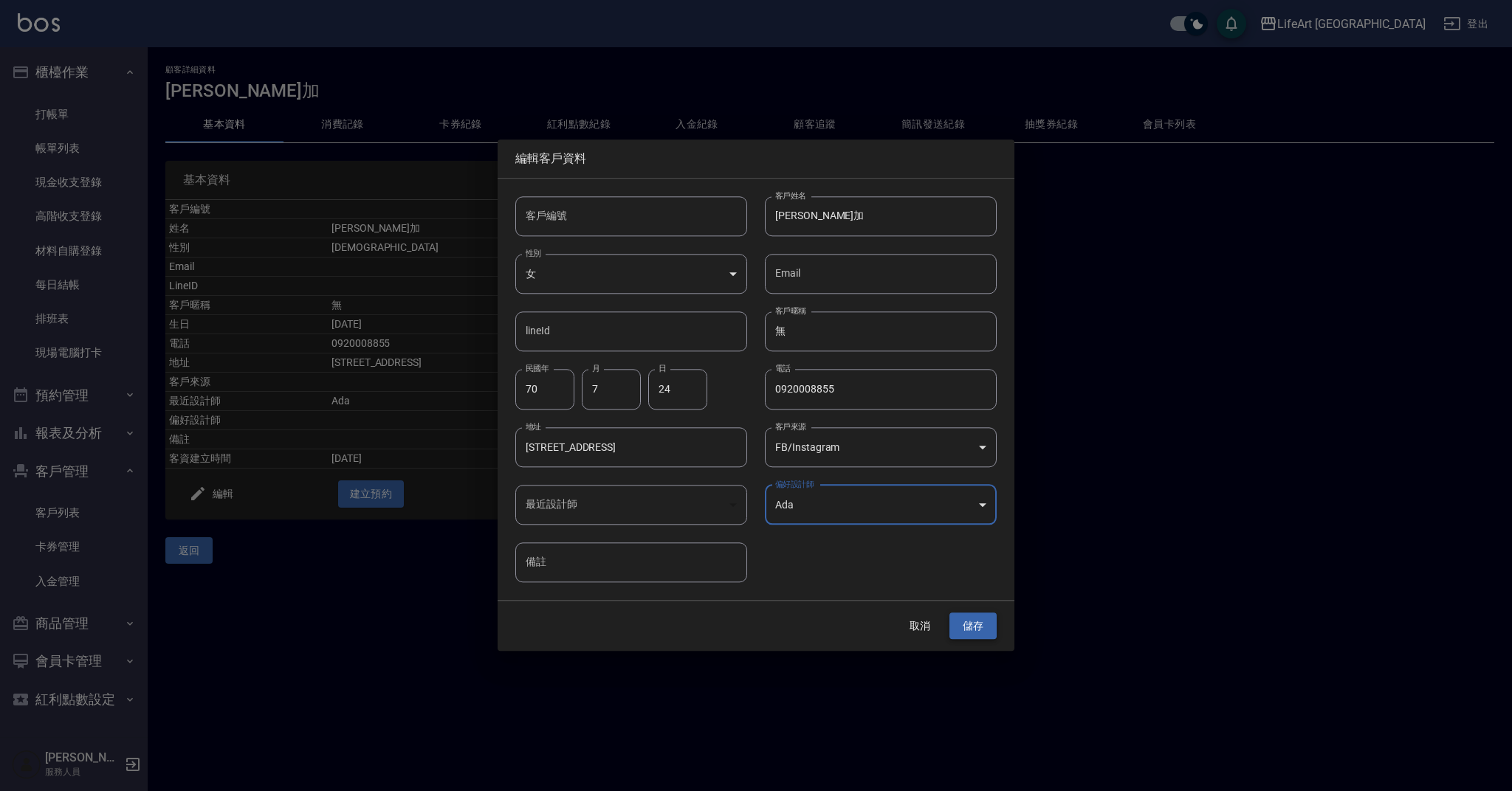
click at [980, 627] on button "儲存" at bounding box center [973, 627] width 47 height 27
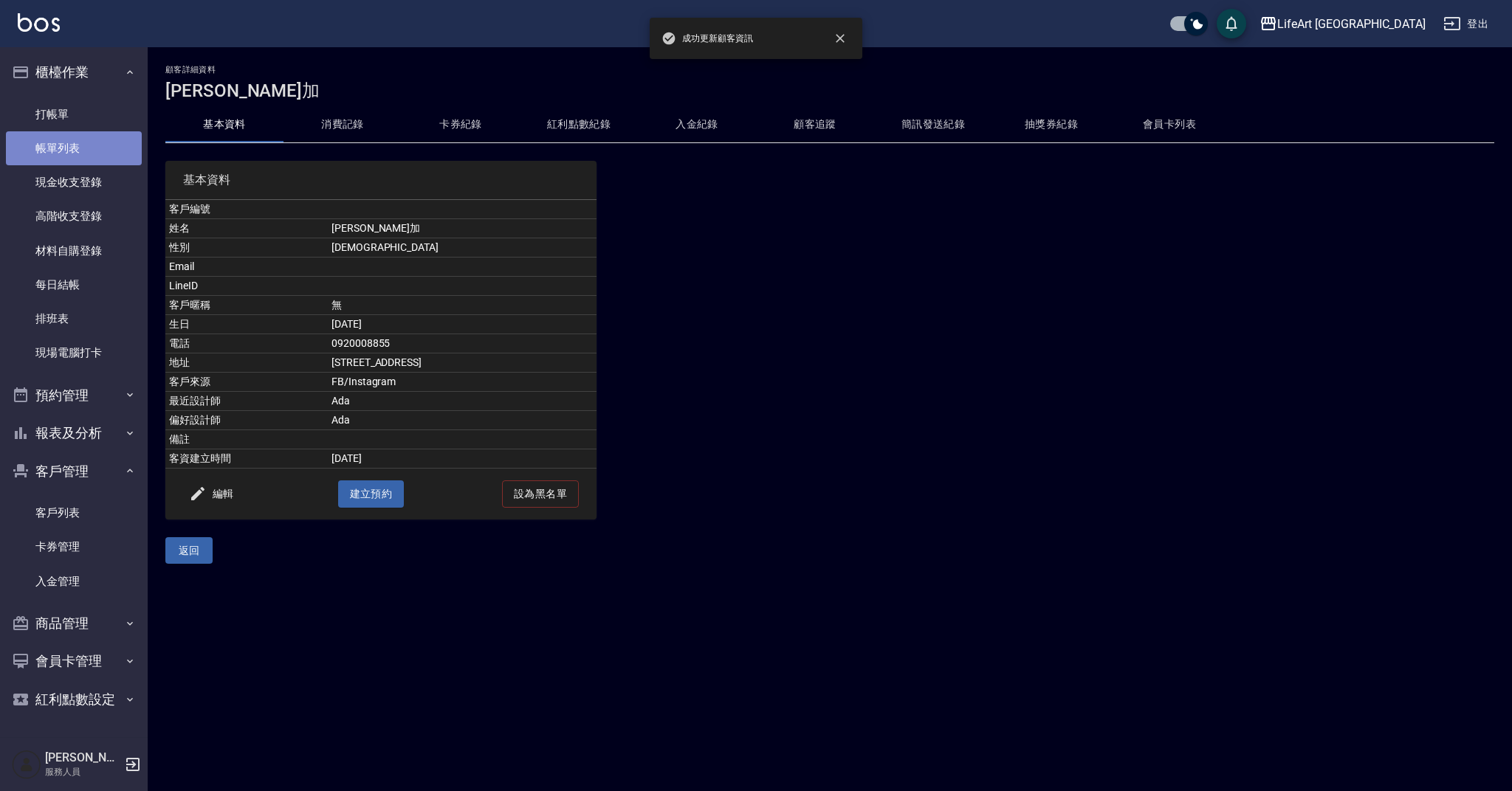
click at [53, 152] on link "帳單列表" at bounding box center [73, 148] width 136 height 34
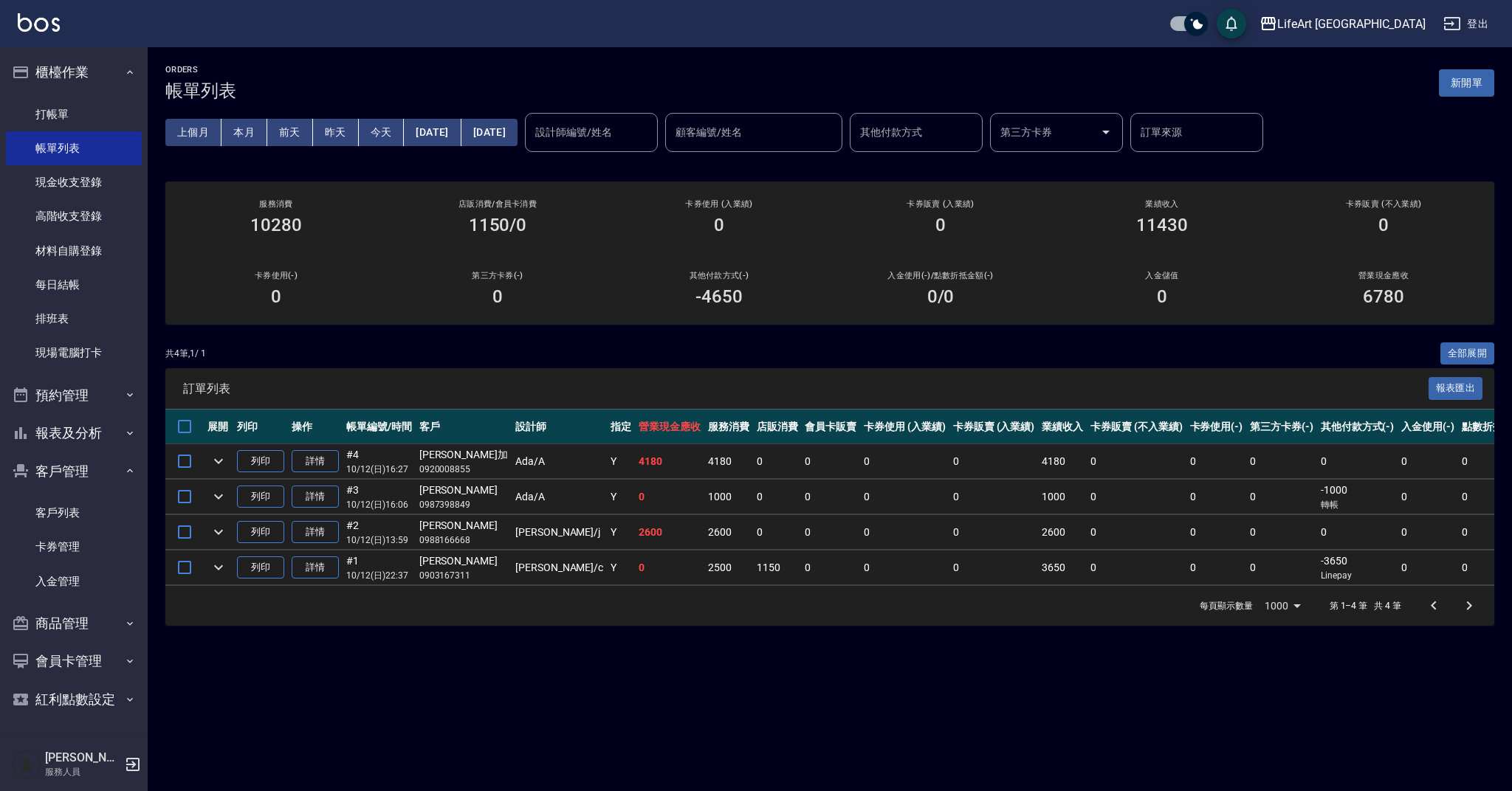
click at [1469, 91] on button "新開單" at bounding box center [1467, 83] width 56 height 27
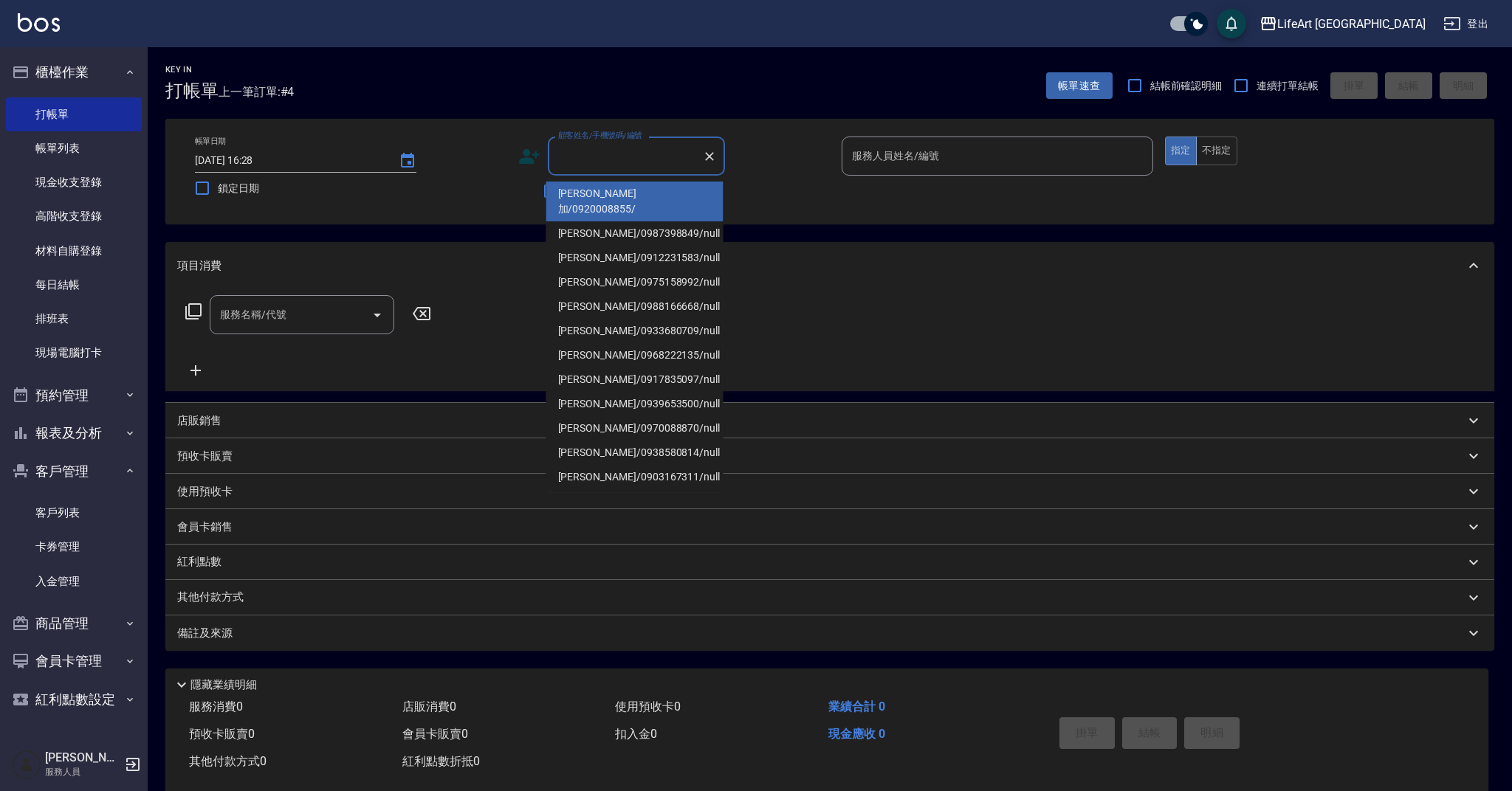
click at [590, 158] on input "顧客姓名/手機號碼/編號" at bounding box center [625, 155] width 142 height 25
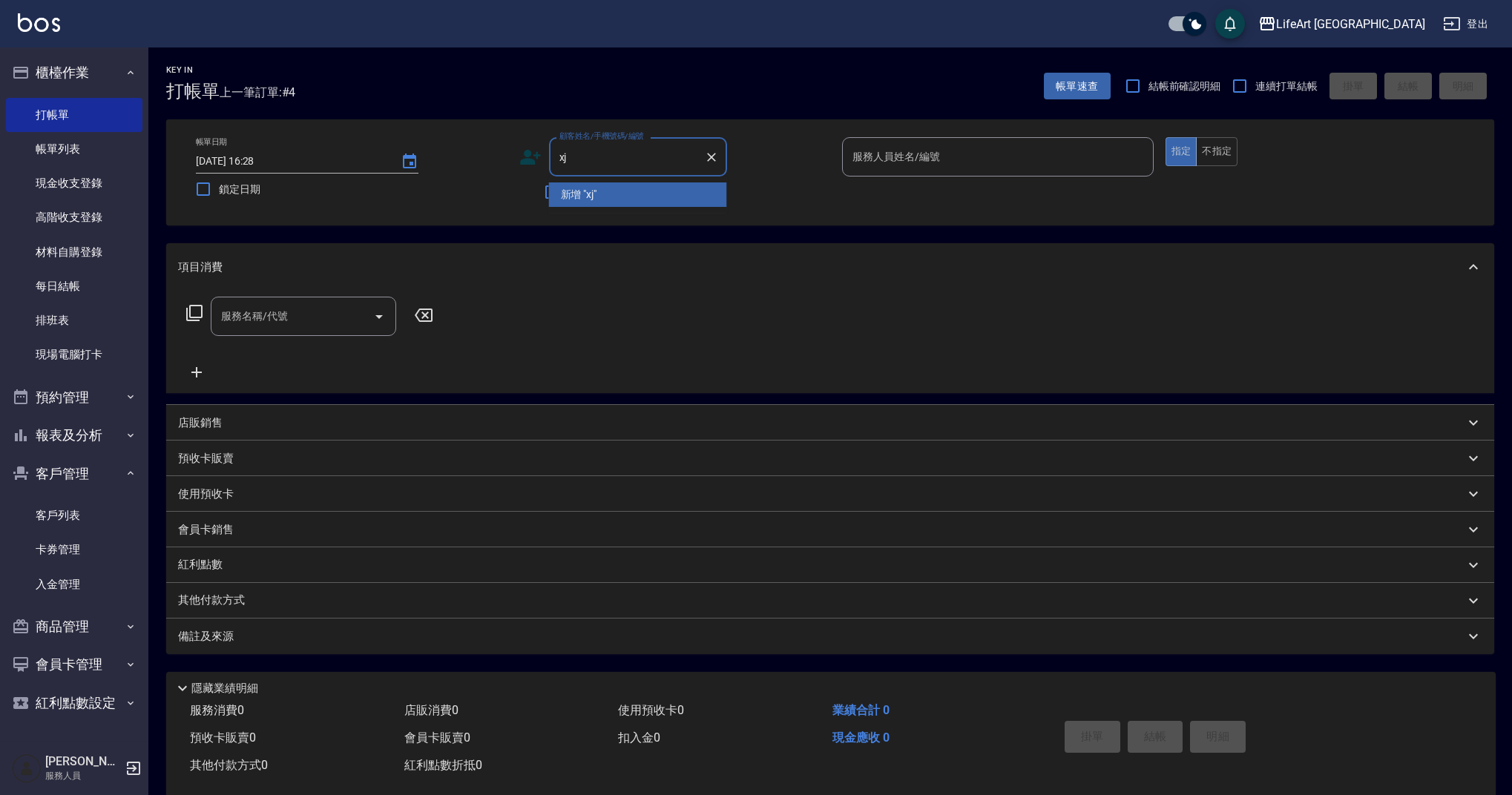
type input "x"
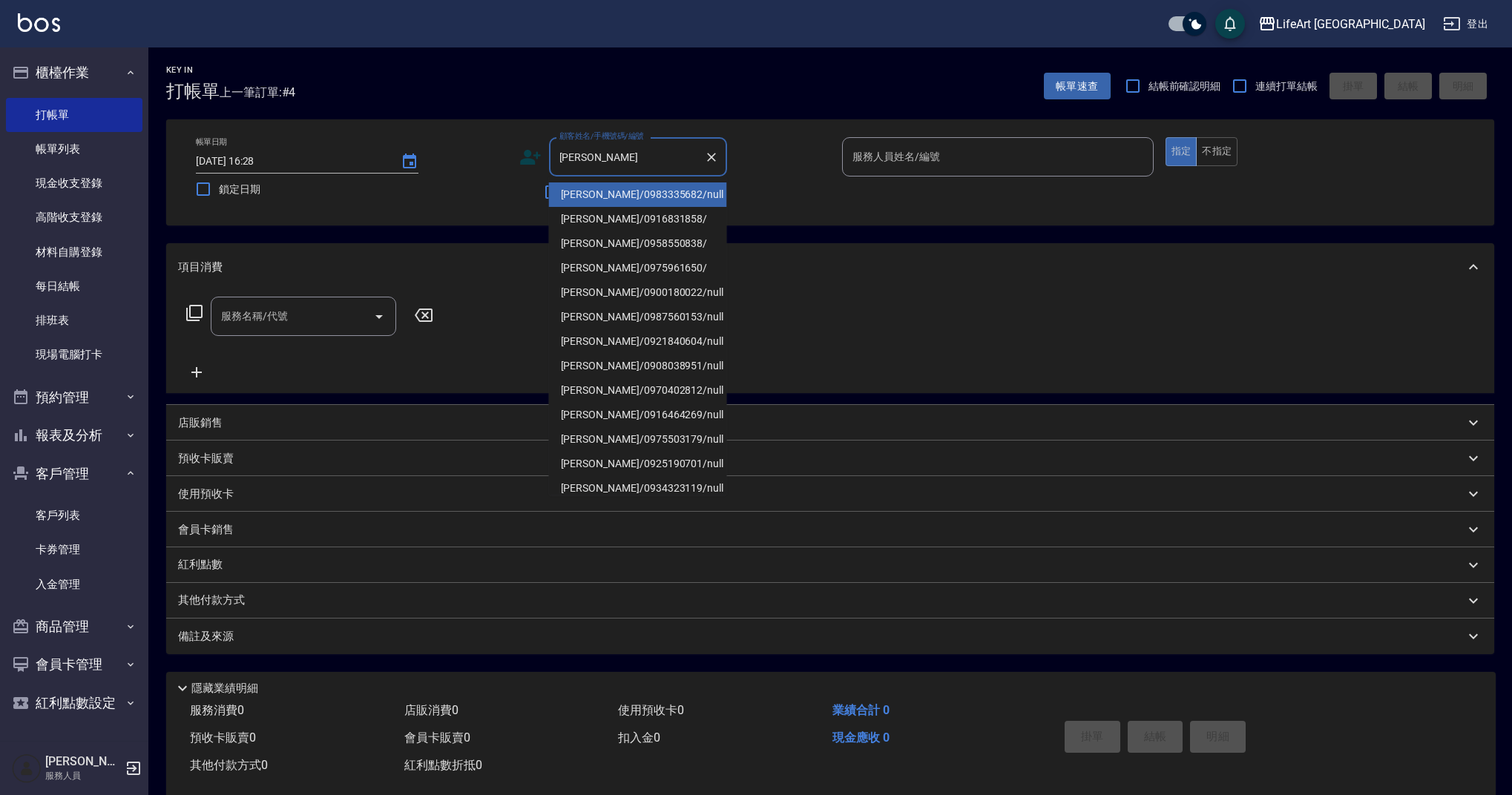
click at [613, 225] on li "[PERSON_NAME]/0916831858/" at bounding box center [638, 219] width 178 height 25
type input "[PERSON_NAME]/0916831858/"
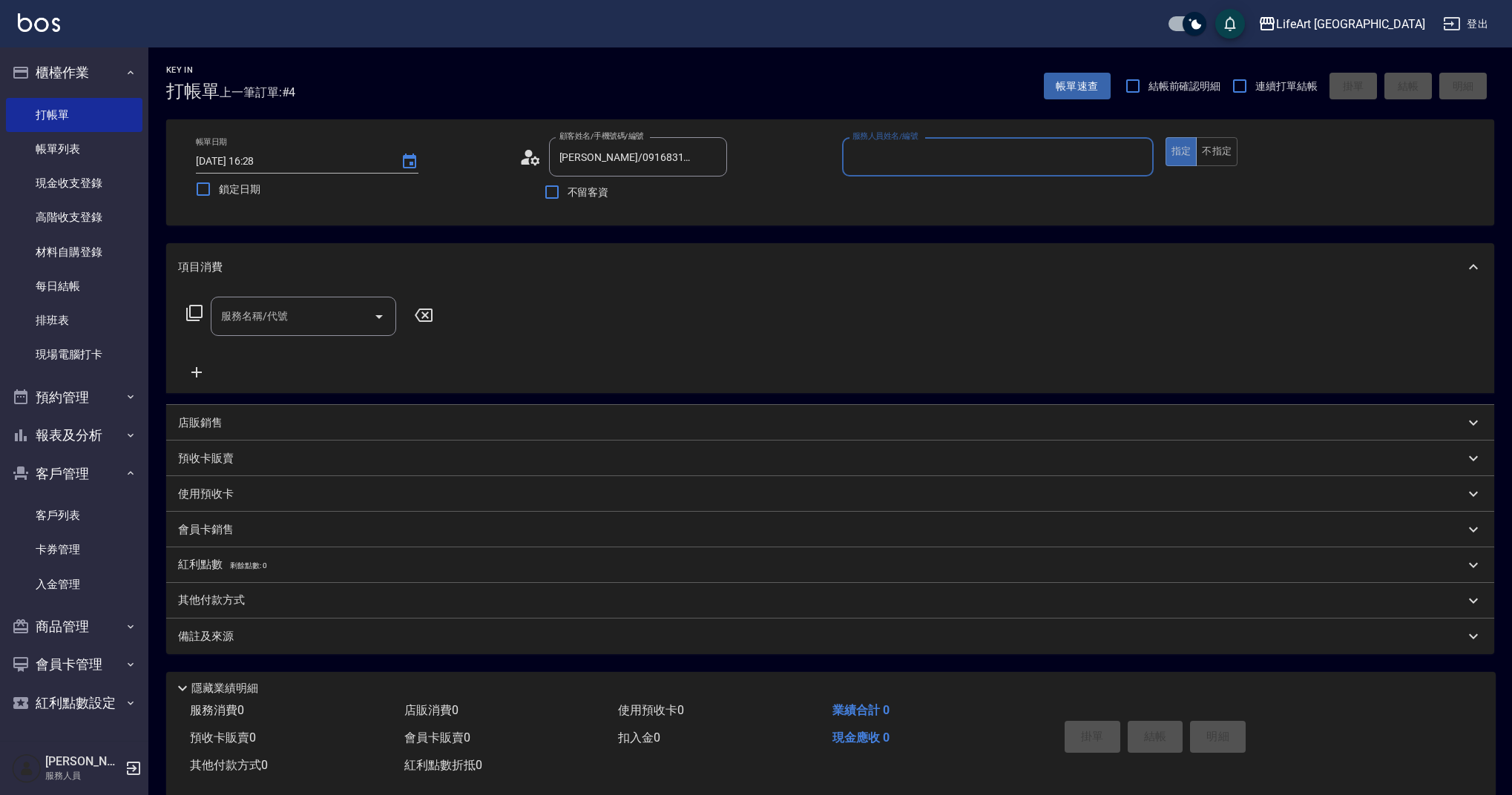
type input "Ada-A"
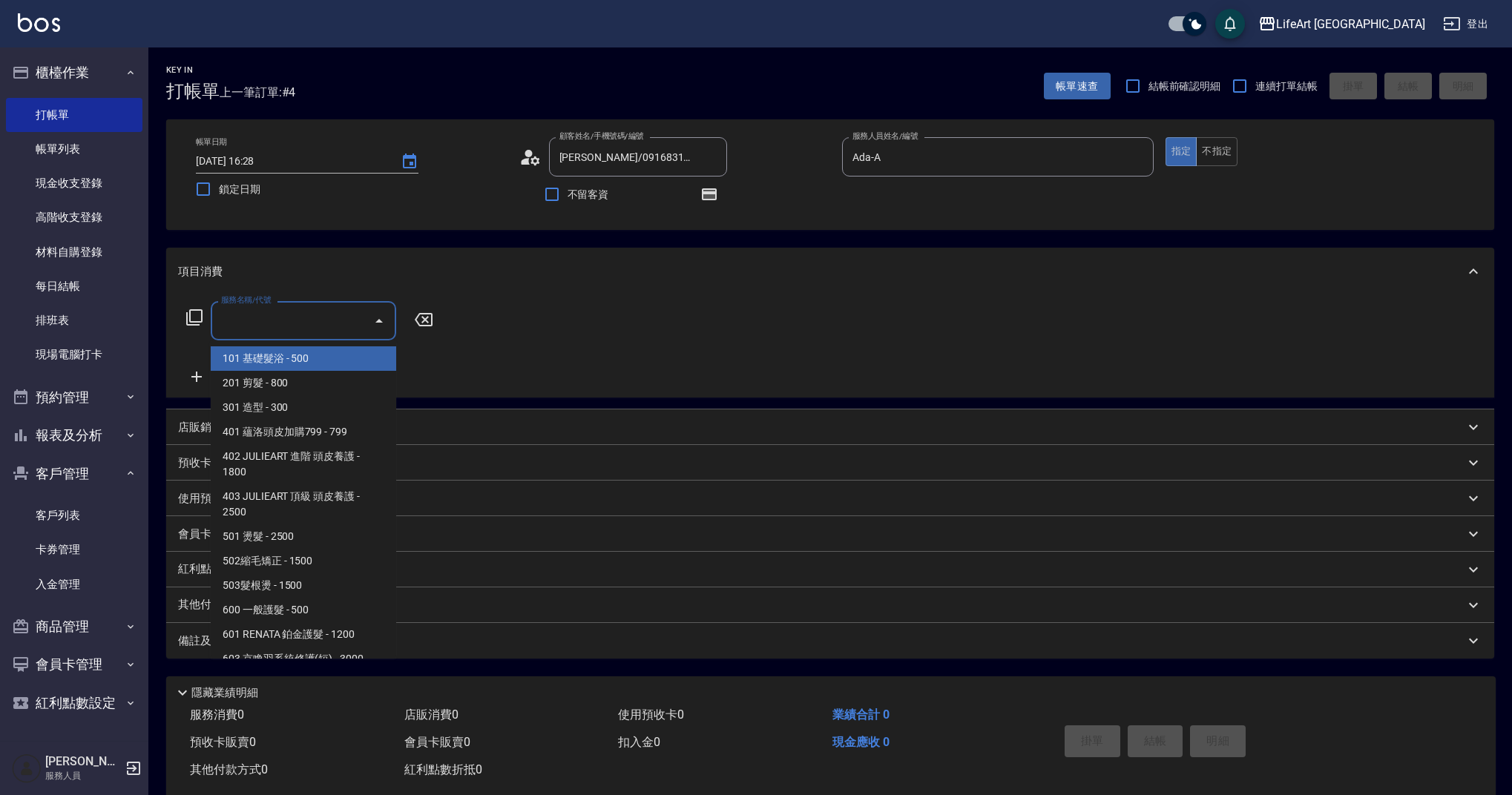
drag, startPoint x: 293, startPoint y: 315, endPoint x: 288, endPoint y: 366, distance: 51.2
click at [293, 315] on input "服務名稱/代號" at bounding box center [292, 320] width 150 height 26
click at [296, 383] on span "201 剪髮 - 800" at bounding box center [303, 383] width 186 height 25
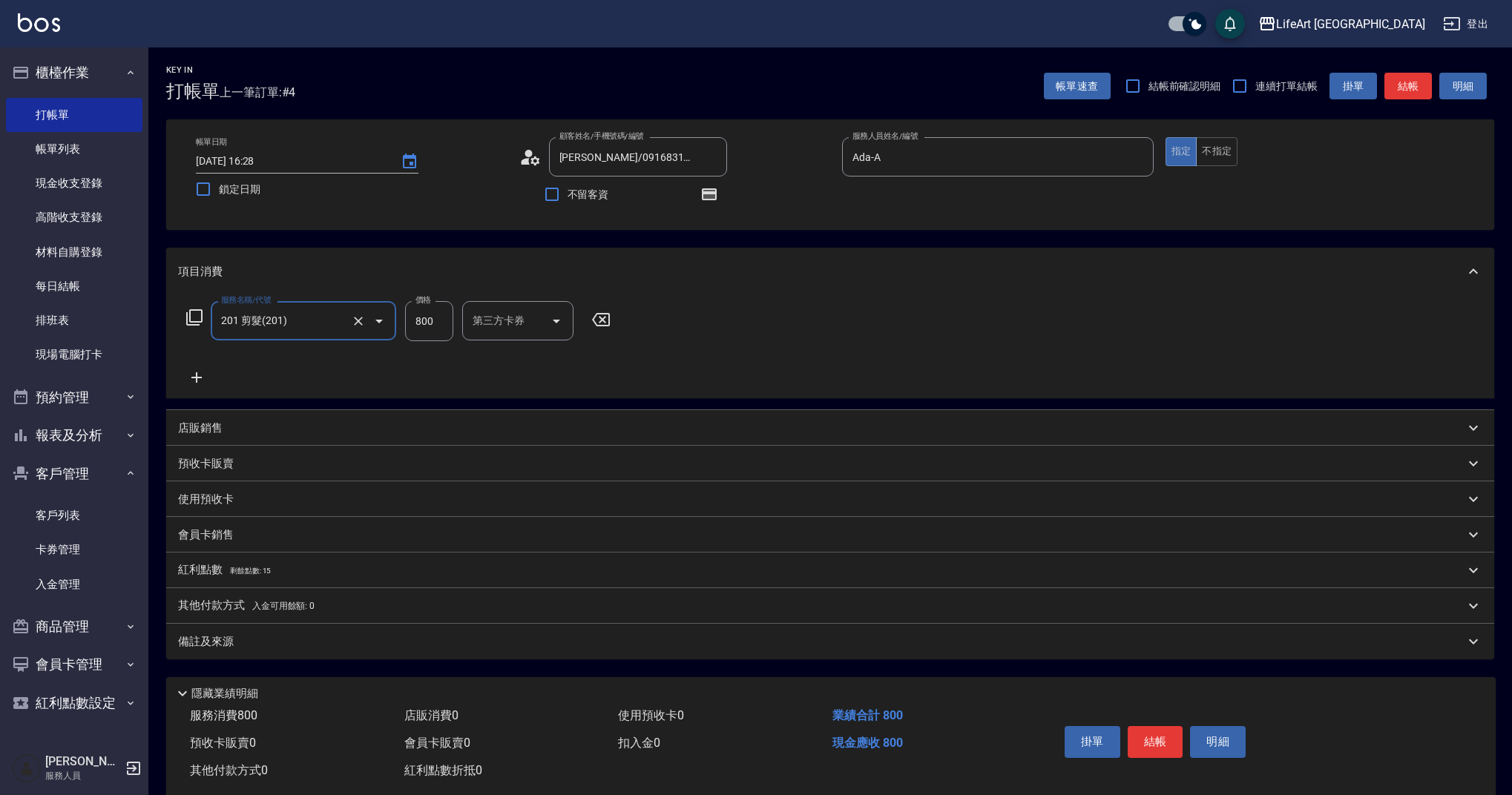
type input "201 剪髮(201)"
click at [431, 317] on input "800" at bounding box center [428, 321] width 48 height 40
type input "945"
click at [713, 192] on icon "button" at bounding box center [708, 195] width 15 height 12
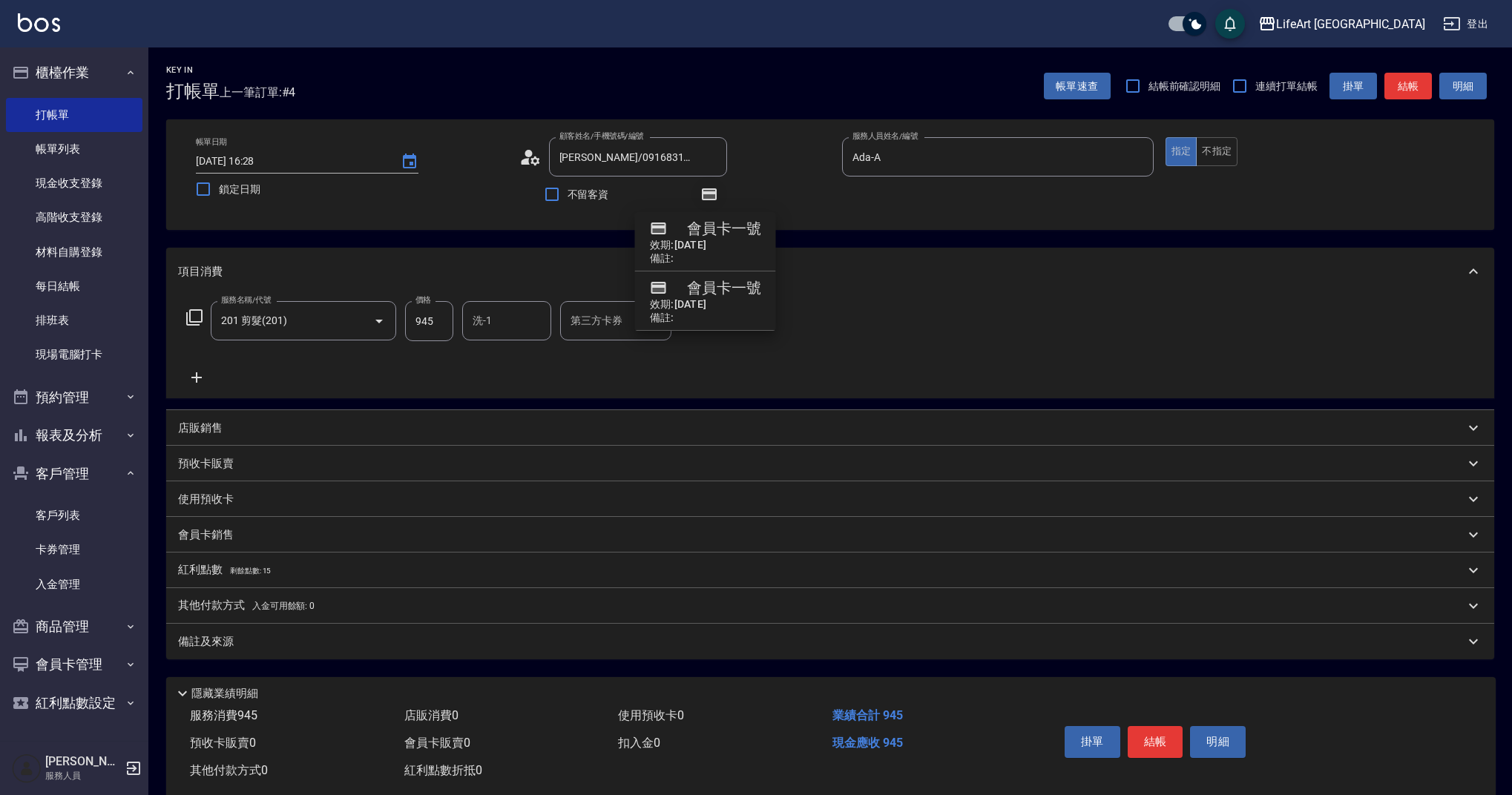
click at [713, 192] on icon "button" at bounding box center [708, 195] width 15 height 12
click at [228, 574] on p "紅利點數 剩餘點數: 15" at bounding box center [224, 570] width 92 height 17
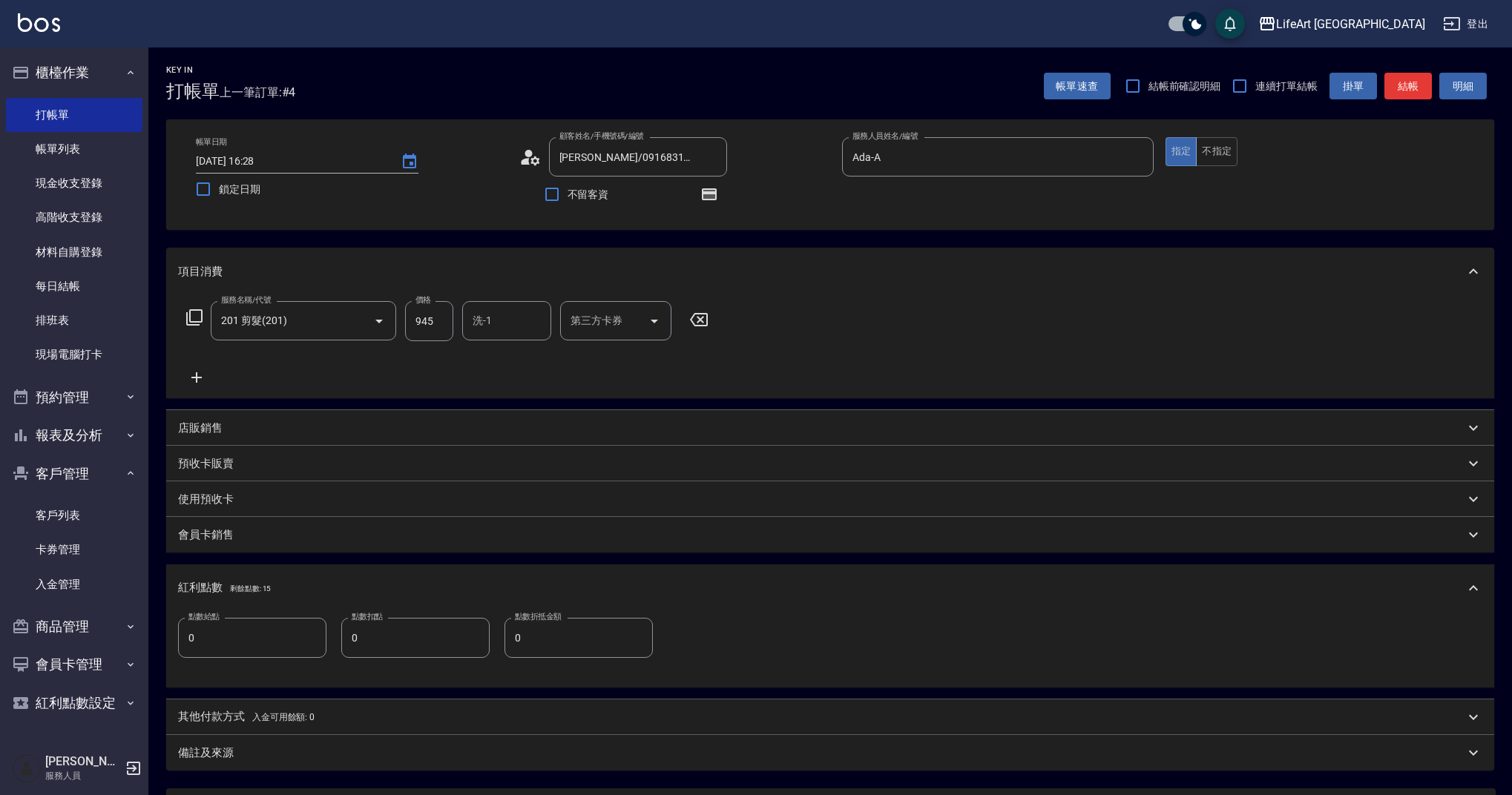
click at [238, 643] on input "0" at bounding box center [252, 638] width 148 height 40
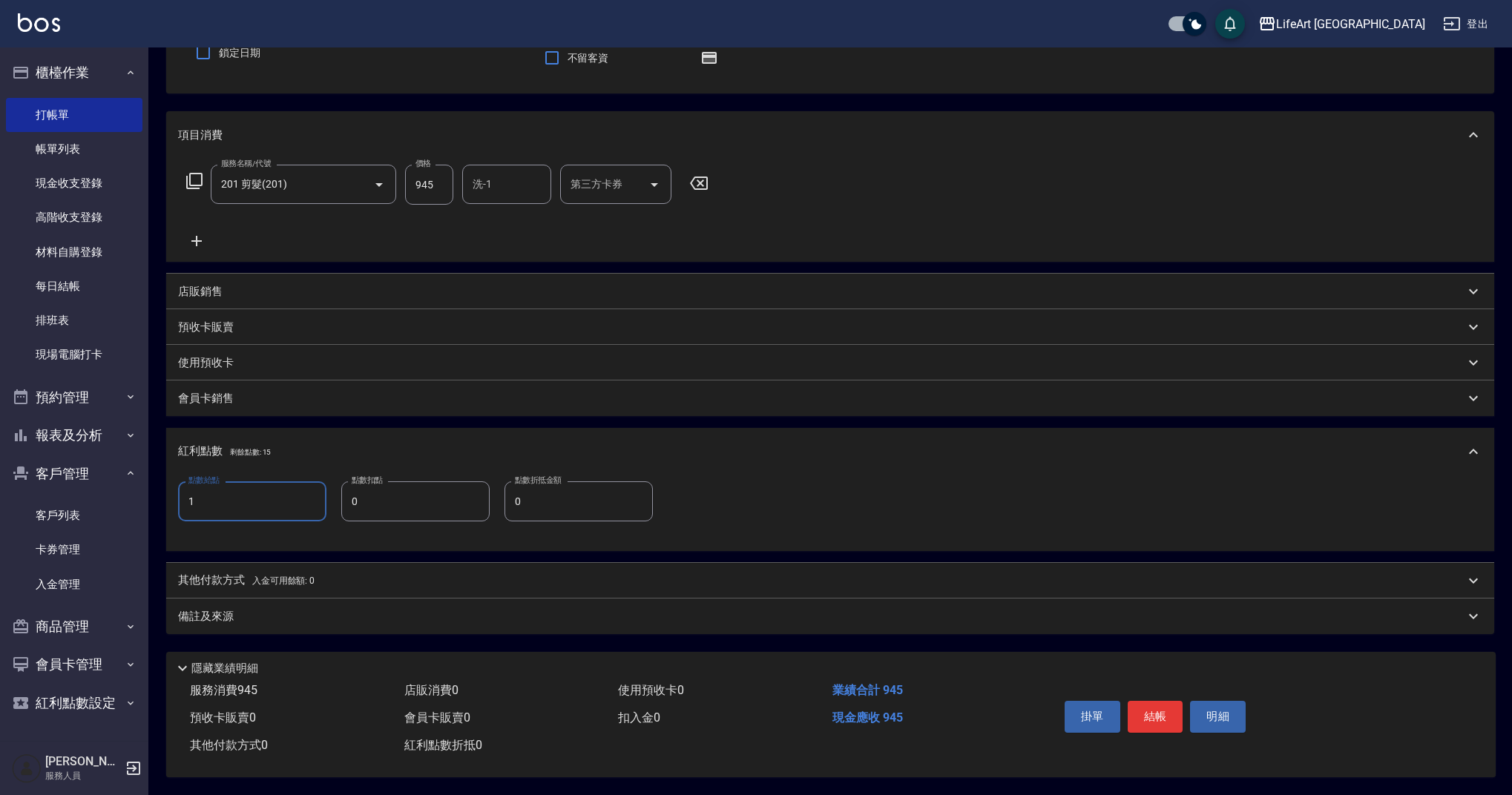
type input "1"
click at [398, 611] on div "備註及來源" at bounding box center [820, 617] width 1286 height 16
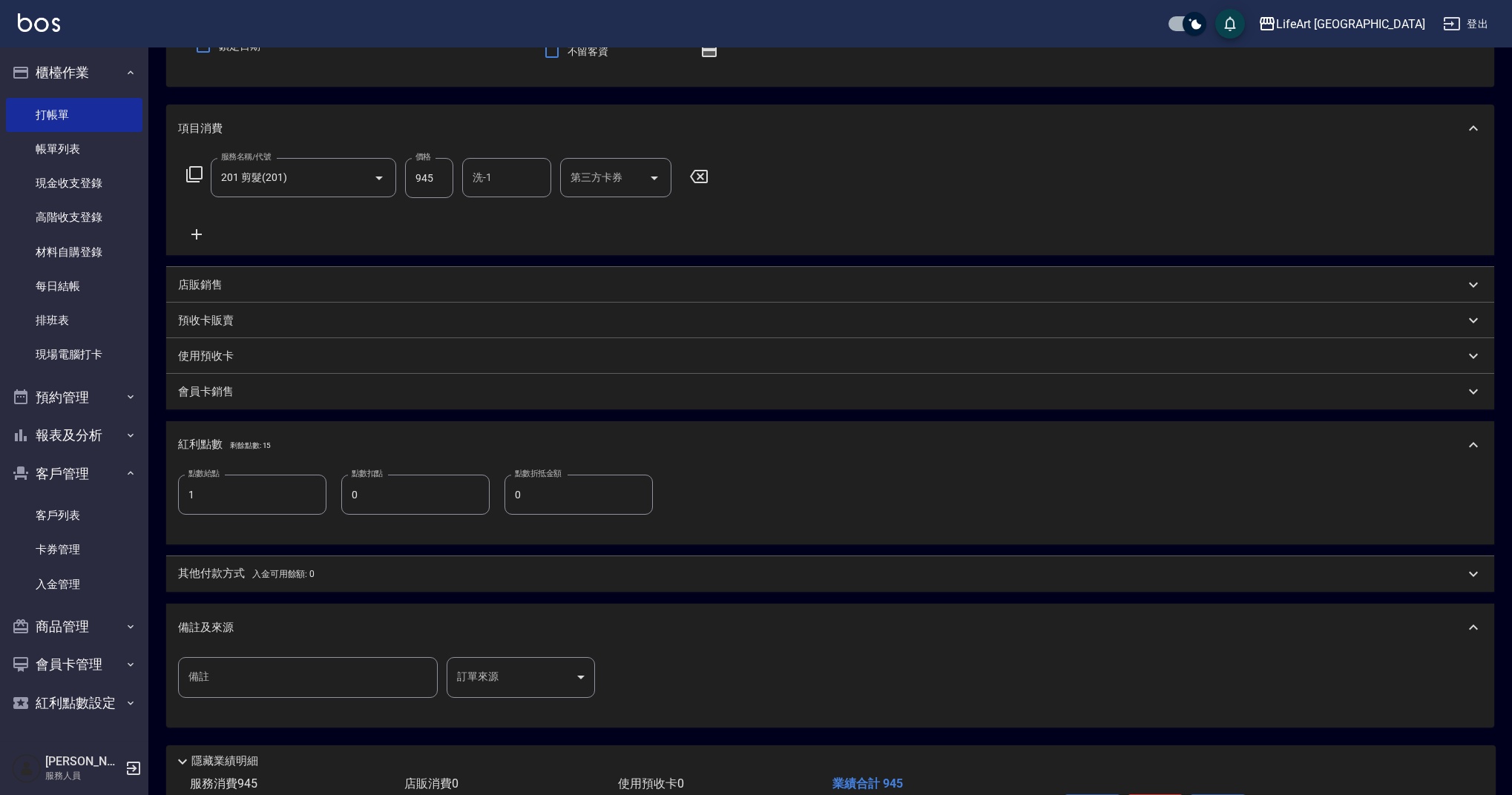
click at [524, 683] on body "LifeArt 蘆洲 登出 櫃檯作業 打帳單 帳單列表 現金收支登錄 高階收支登錄 材料自購登錄 每日結帳 排班表 現場電腦打卡 預約管理 預約管理 單日預約…" at bounding box center [756, 372] width 1512 height 1032
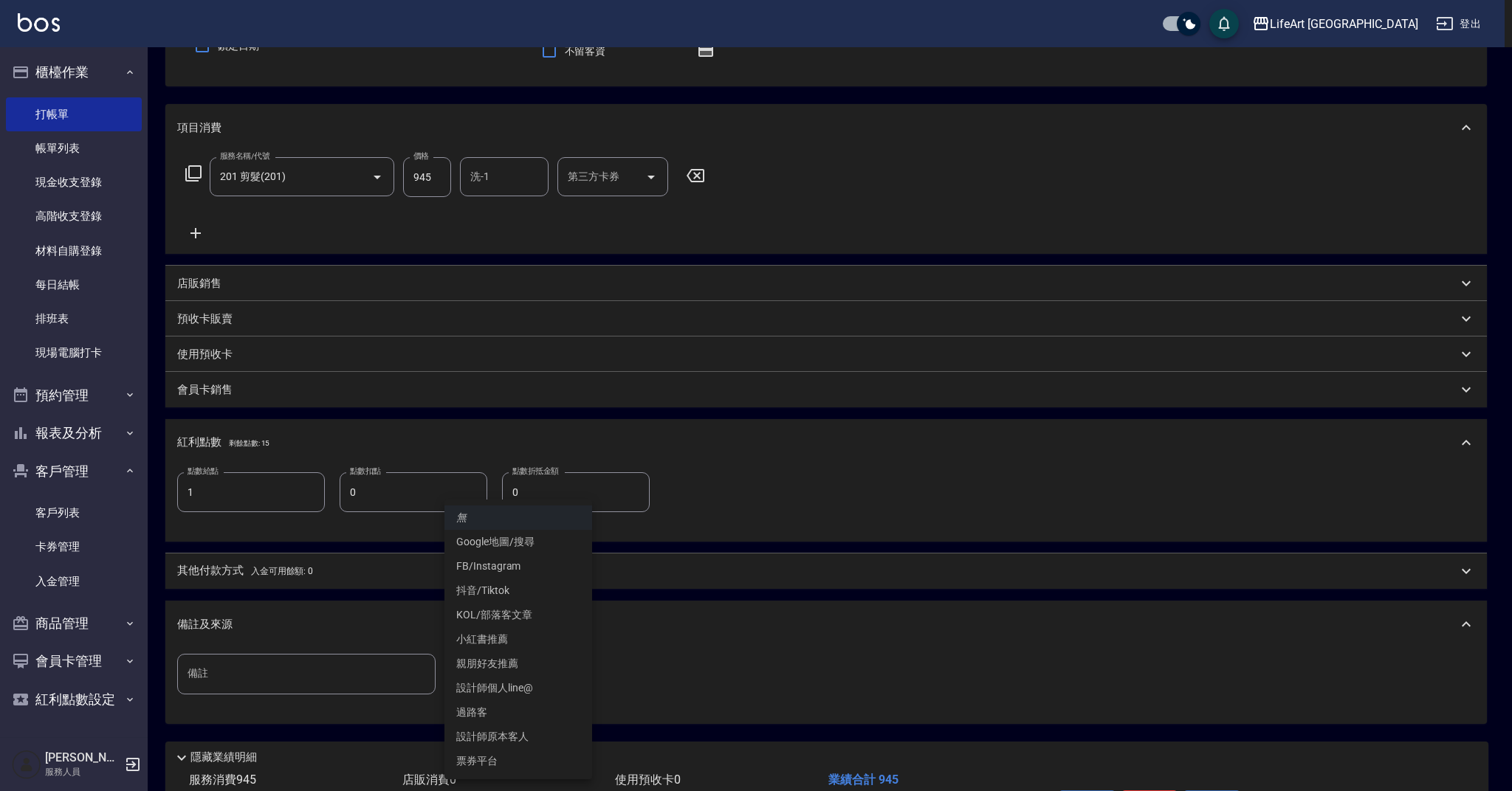
click at [529, 737] on li "設計師原本客人" at bounding box center [518, 737] width 148 height 24
type input "設計師原本客人"
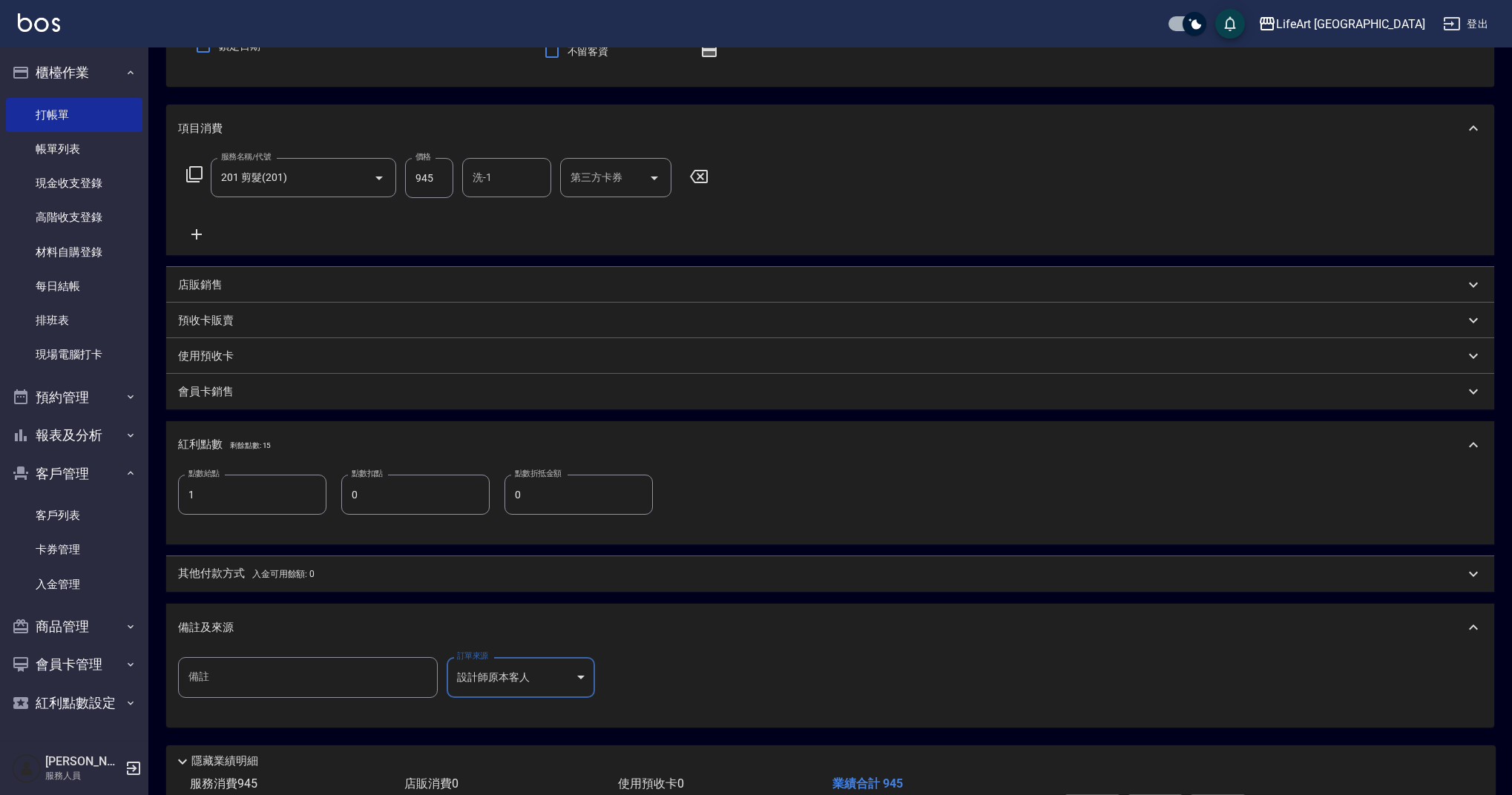
scroll to position [243, 0]
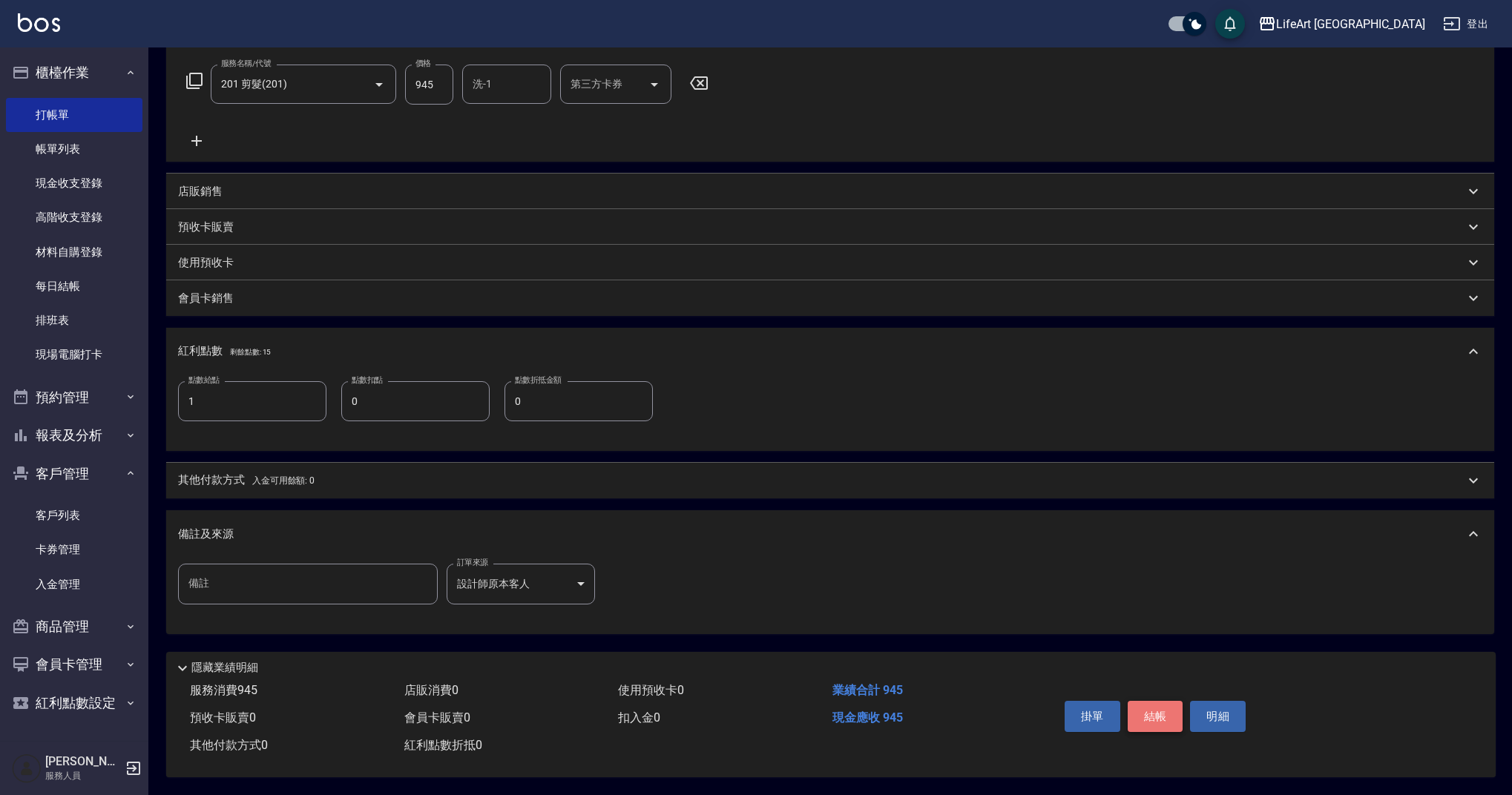
click at [1172, 702] on button "結帳" at bounding box center [1155, 717] width 56 height 31
